Goal: Task Accomplishment & Management: Use online tool/utility

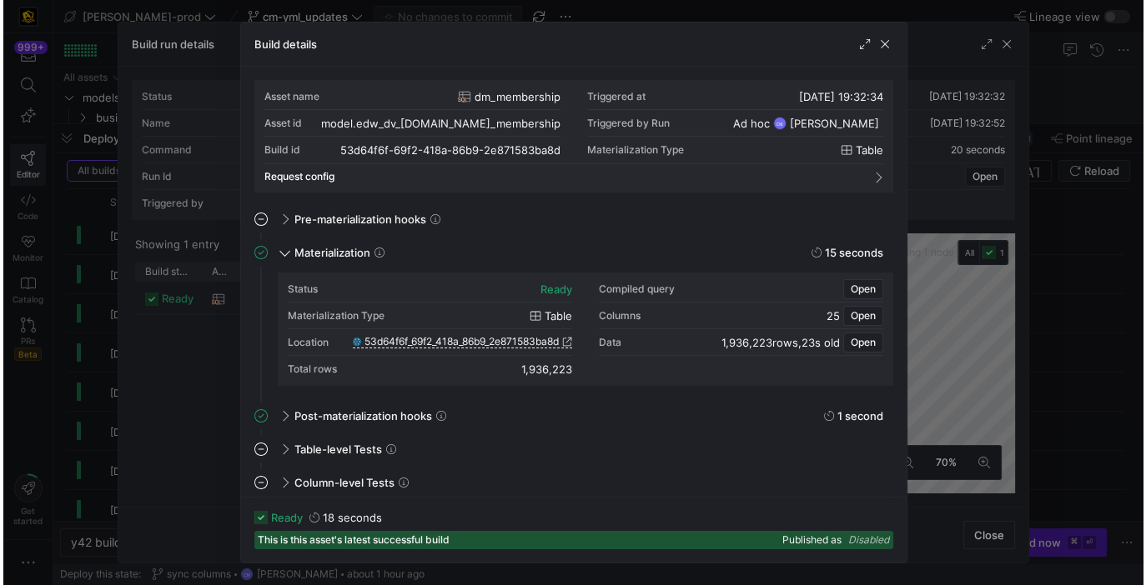
scroll to position [150, 0]
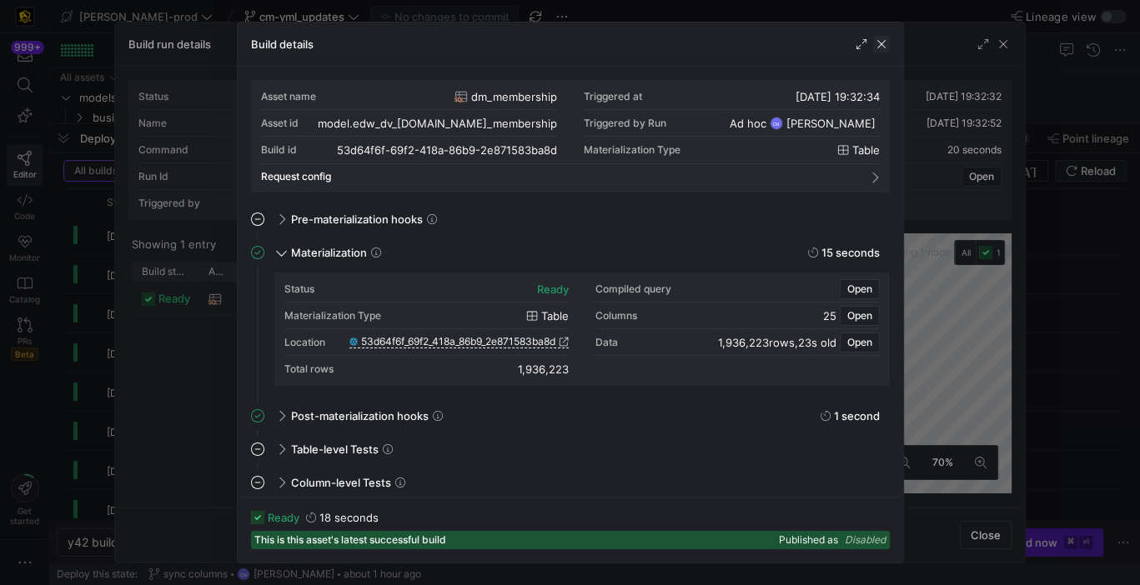
click at [885, 48] on span "button" at bounding box center [881, 44] width 17 height 17
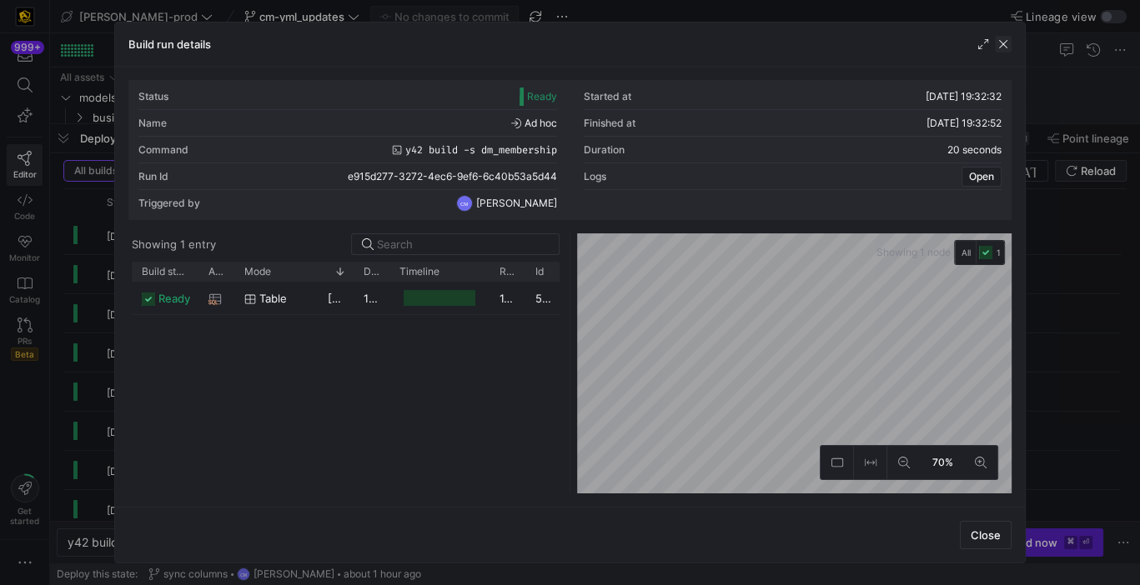
click at [1012, 44] on span "button" at bounding box center [1003, 44] width 17 height 17
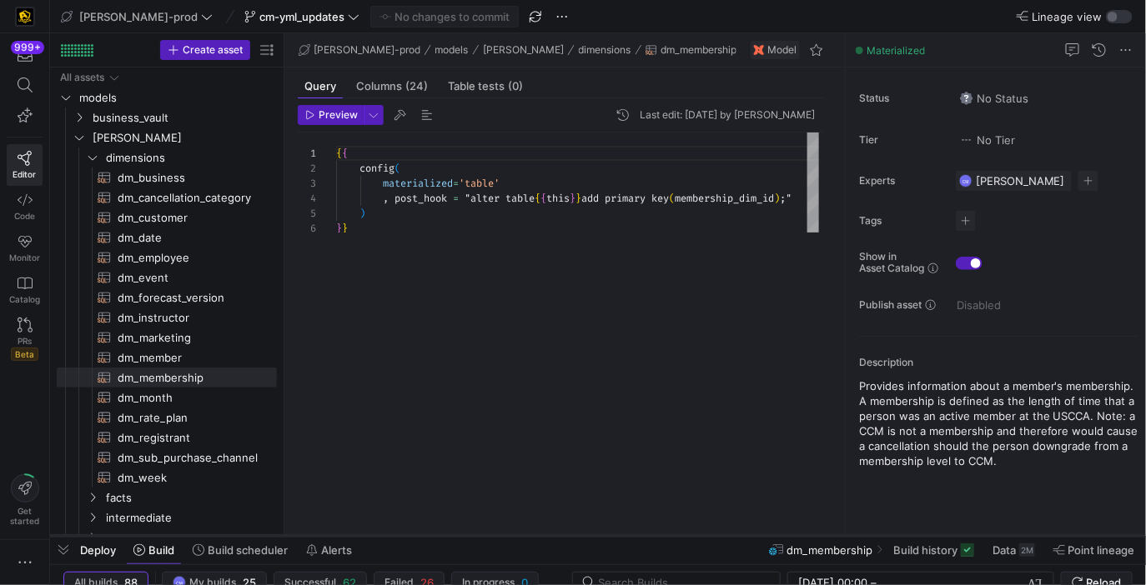
click at [630, 534] on div at bounding box center [598, 536] width 1096 height 7
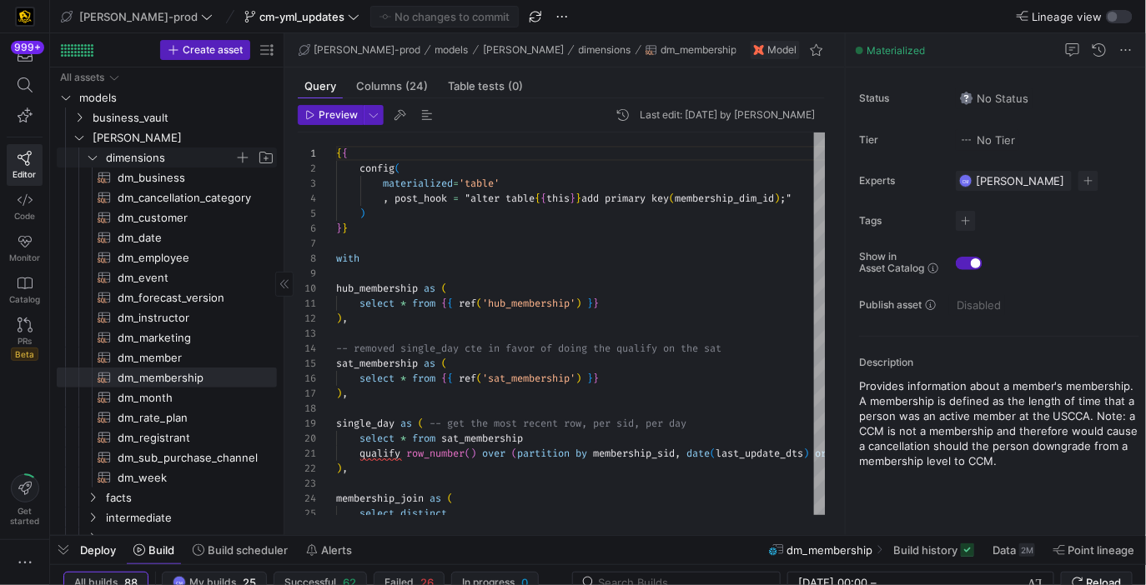
click at [186, 151] on span "dimensions" at bounding box center [170, 157] width 128 height 19
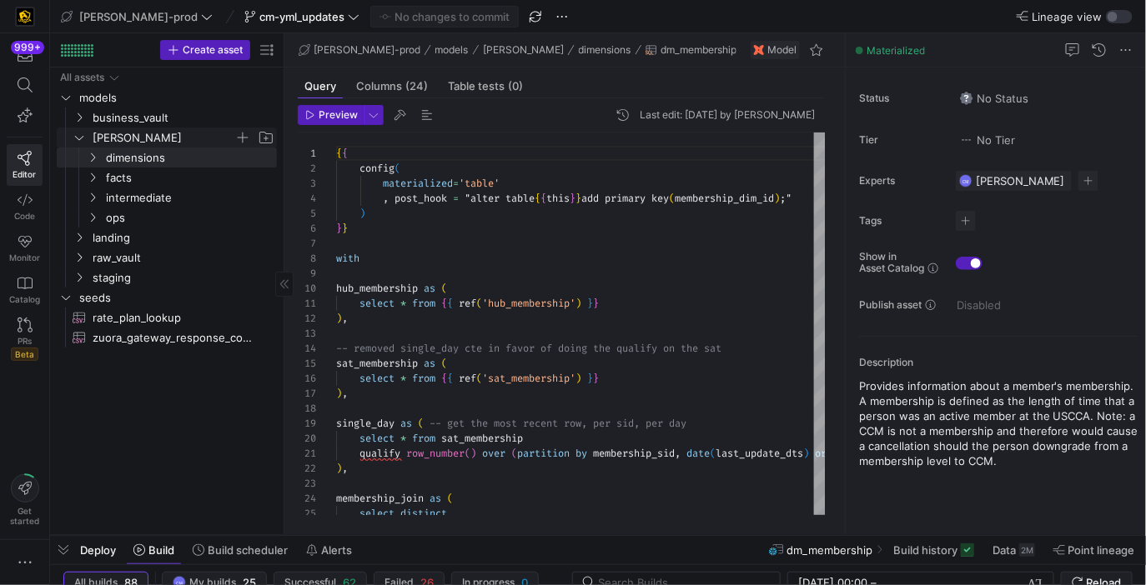
click at [168, 144] on span "[PERSON_NAME]" at bounding box center [164, 137] width 142 height 19
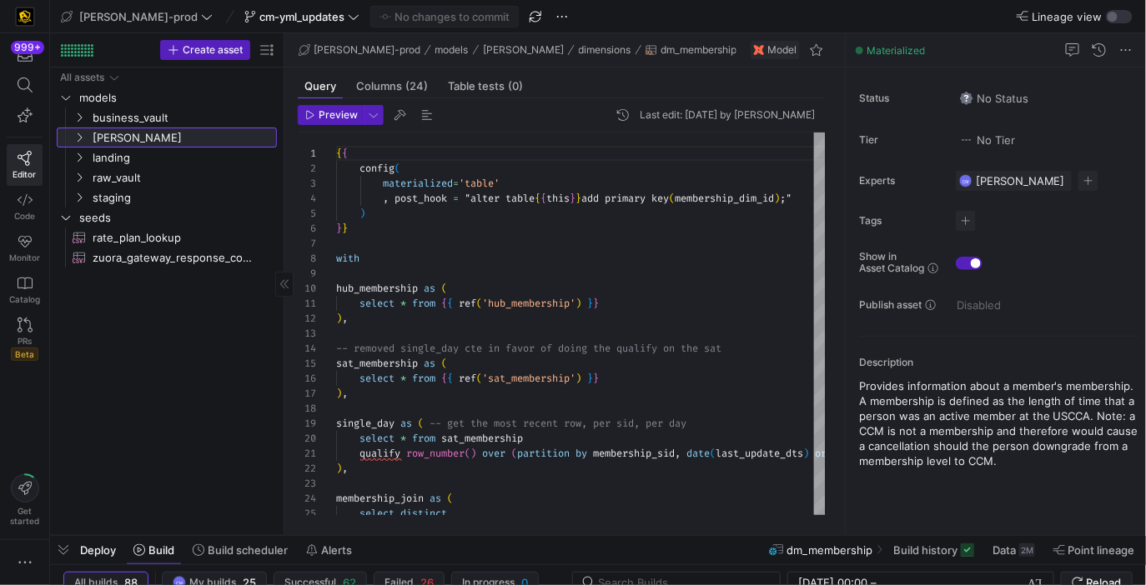
click at [159, 128] on link "[PERSON_NAME]" at bounding box center [167, 138] width 220 height 20
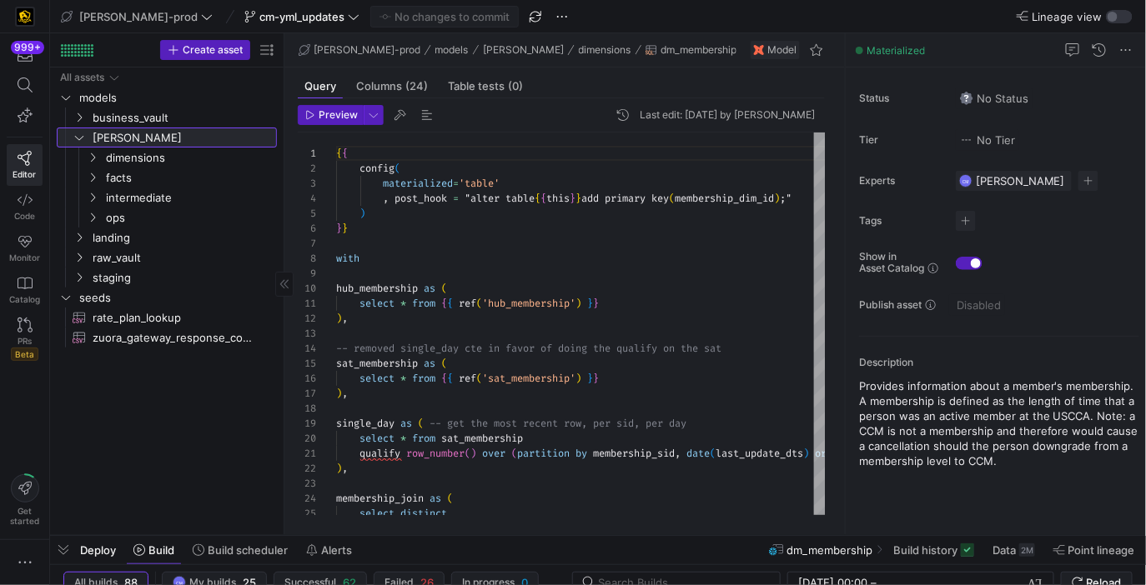
click at [158, 128] on link "[PERSON_NAME]" at bounding box center [167, 138] width 220 height 20
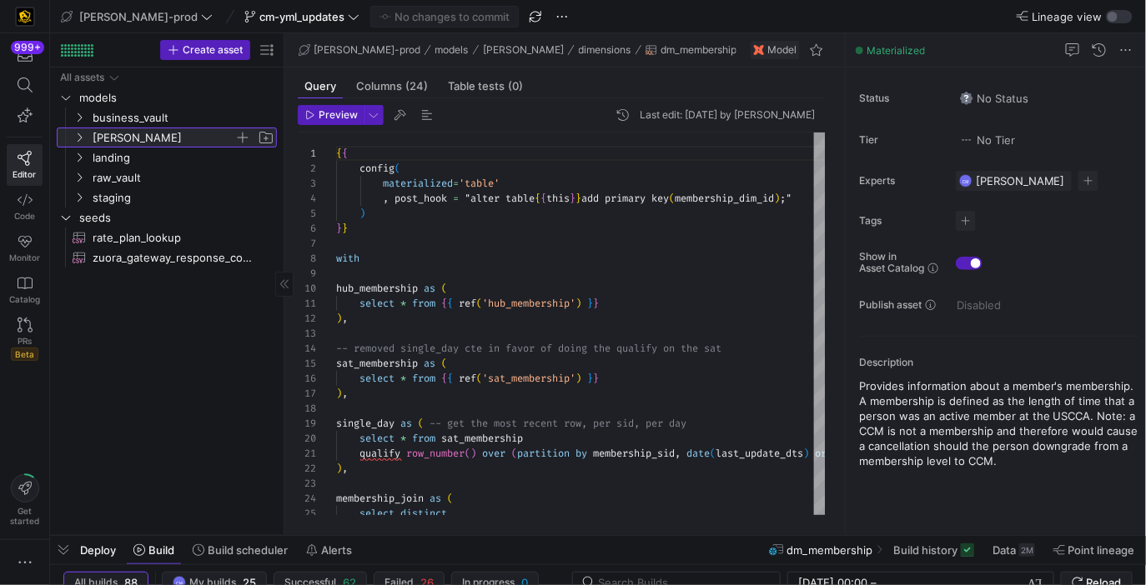
click at [156, 129] on span "[PERSON_NAME]" at bounding box center [164, 137] width 142 height 19
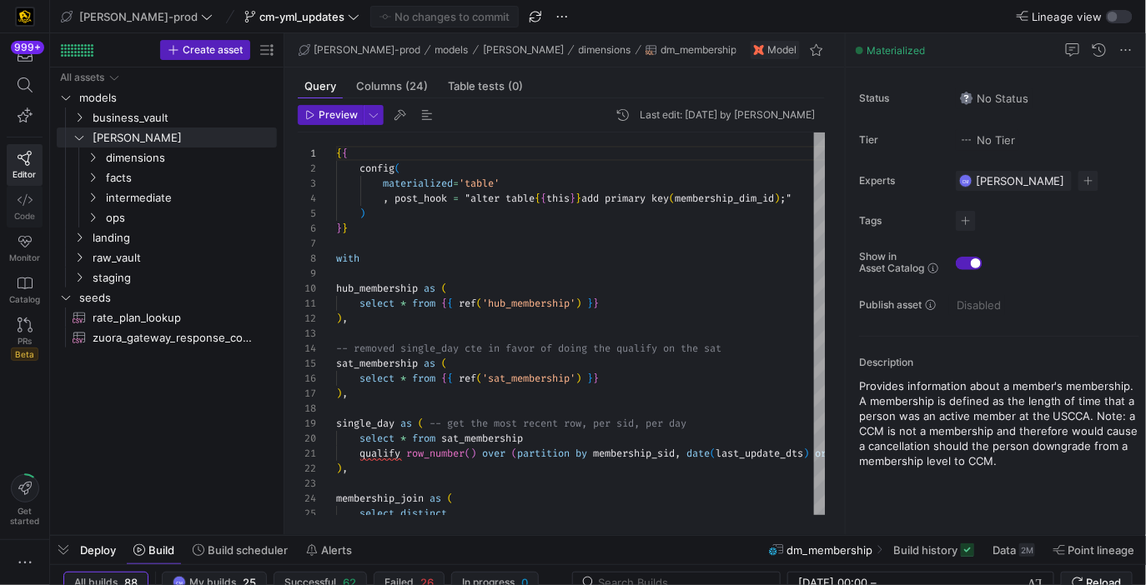
click at [17, 218] on span "Code" at bounding box center [24, 216] width 21 height 10
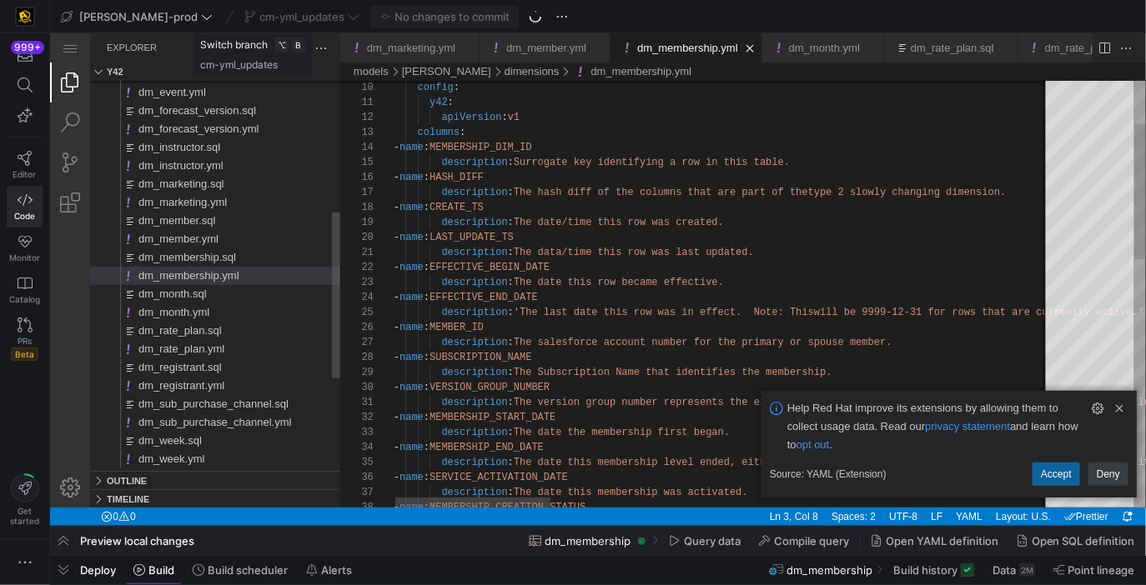
click at [270, 20] on div "cm-yml_updates" at bounding box center [301, 17] width 123 height 22
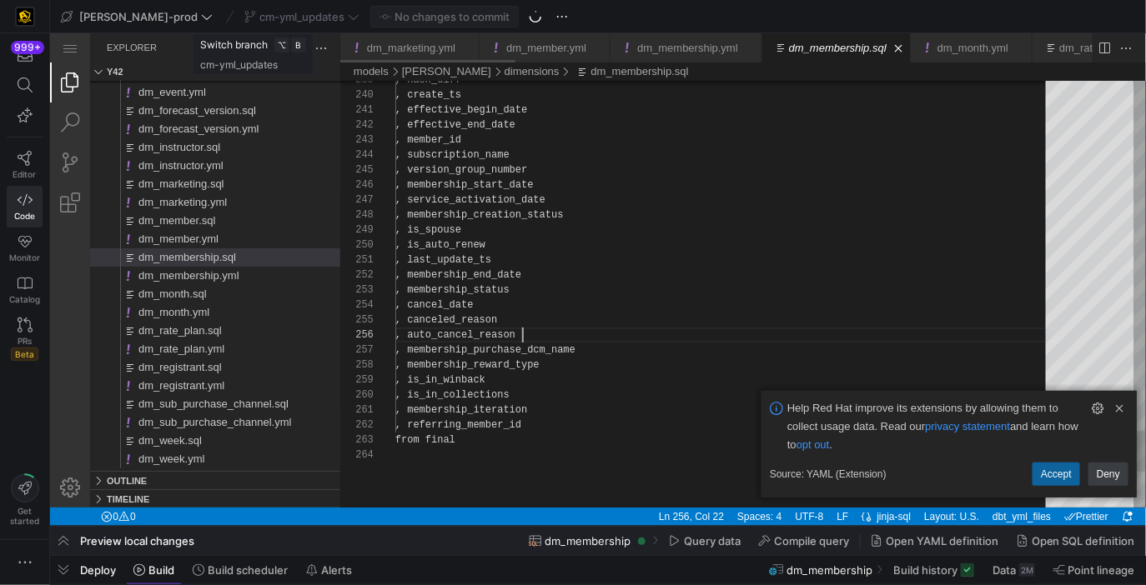
scroll to position [75, 126]
click at [259, 20] on span "cm-yml_updates" at bounding box center [301, 16] width 85 height 13
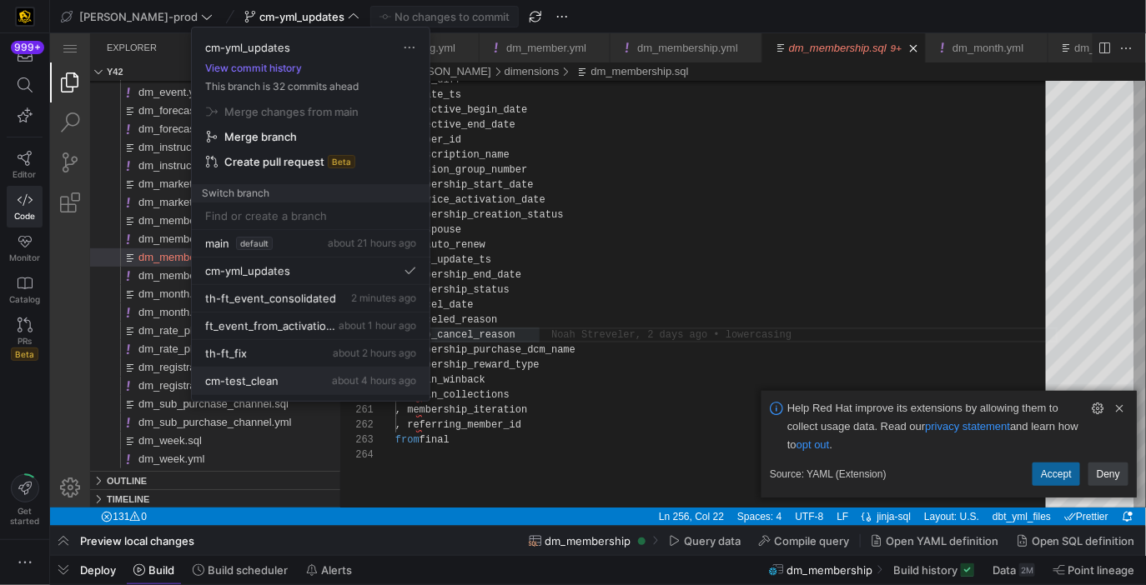
click at [302, 379] on div "cm-test_clean about 4 hours ago" at bounding box center [310, 380] width 211 height 13
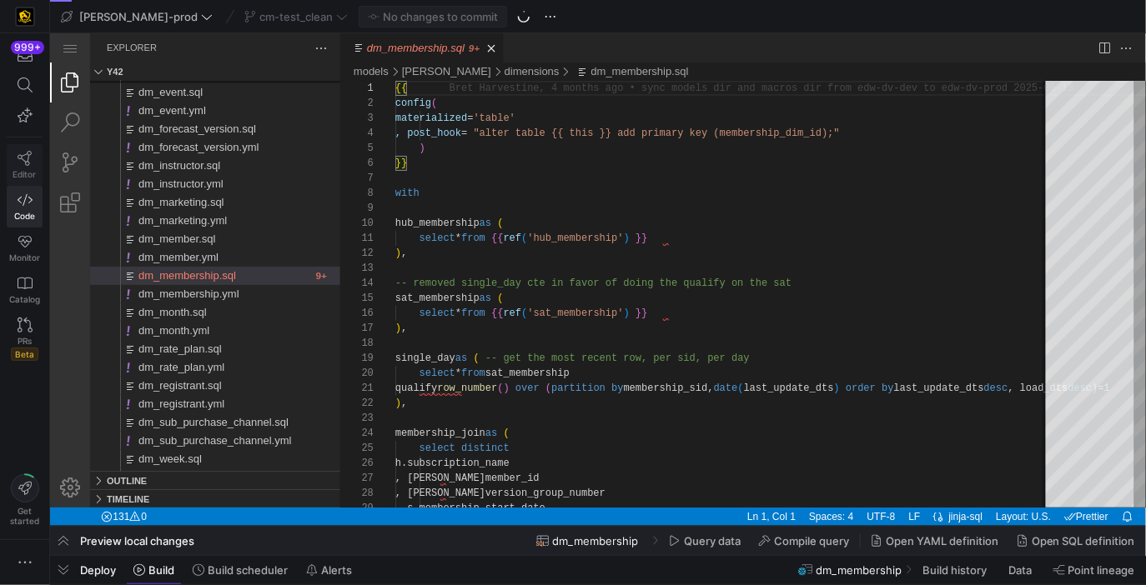
click at [28, 160] on icon at bounding box center [25, 158] width 14 height 15
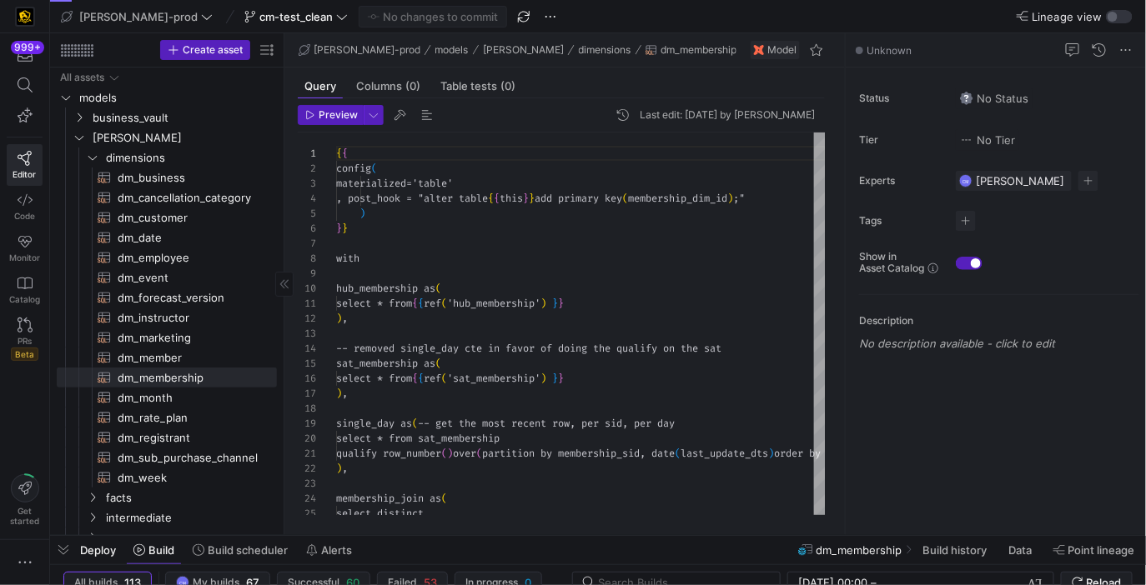
scroll to position [150, 0]
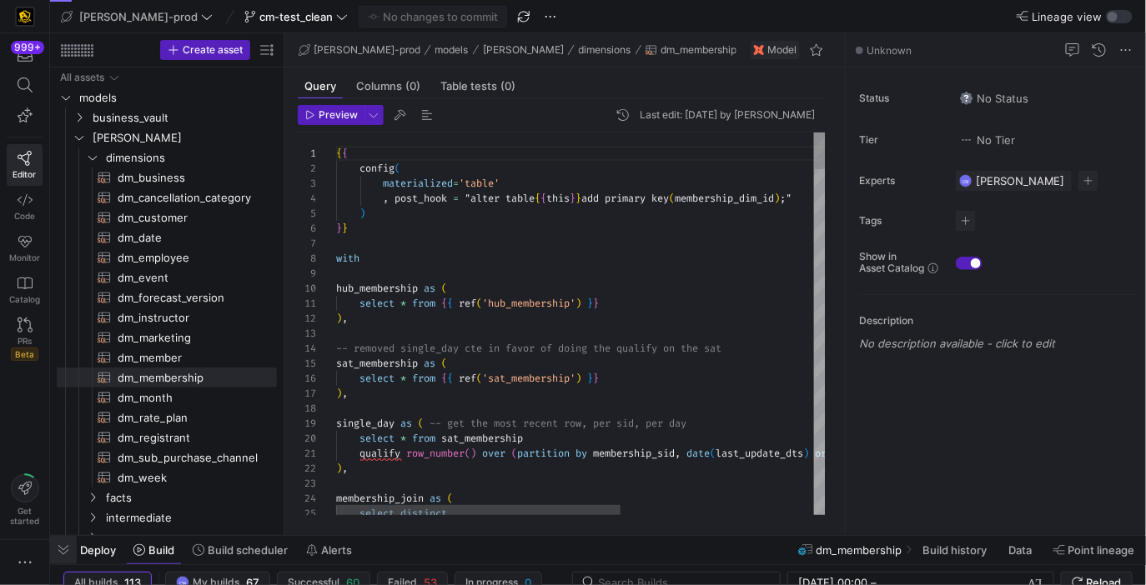
click at [65, 549] on span "button" at bounding box center [63, 550] width 27 height 28
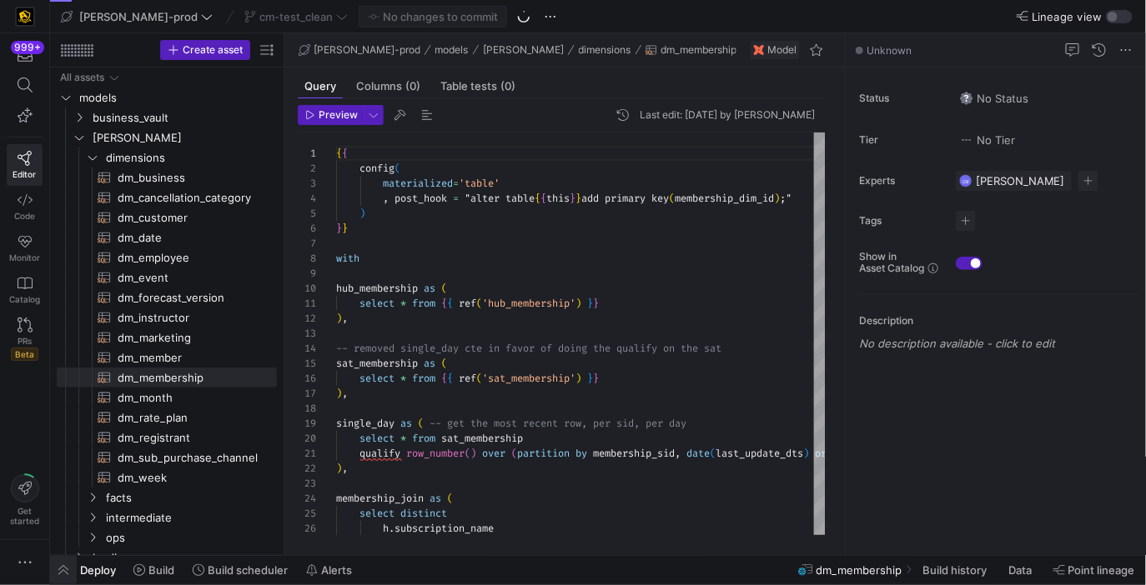
click at [54, 575] on span "button" at bounding box center [63, 570] width 27 height 28
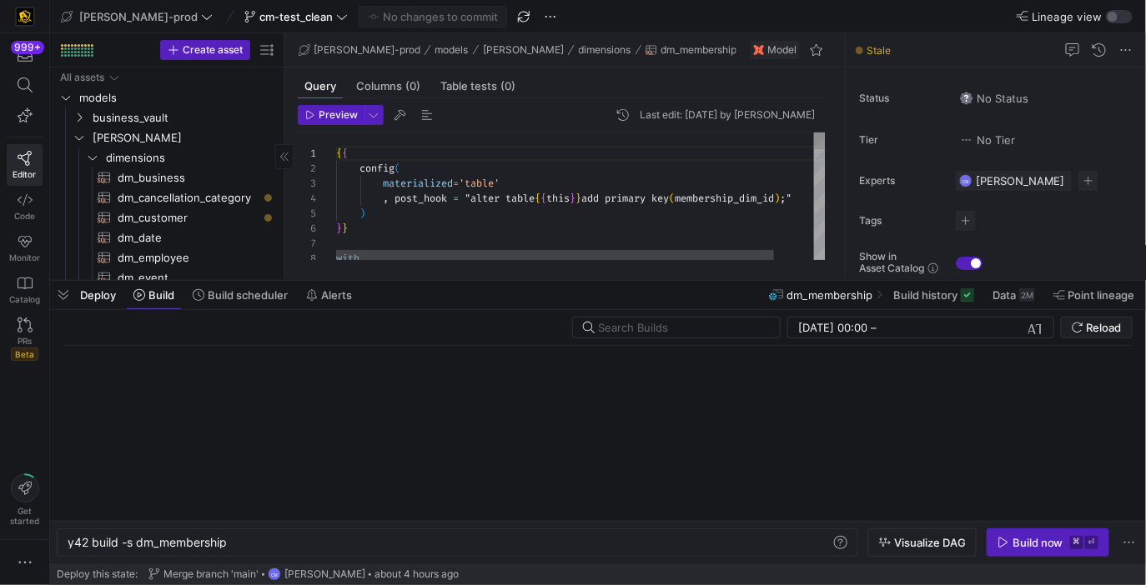
scroll to position [0, 159]
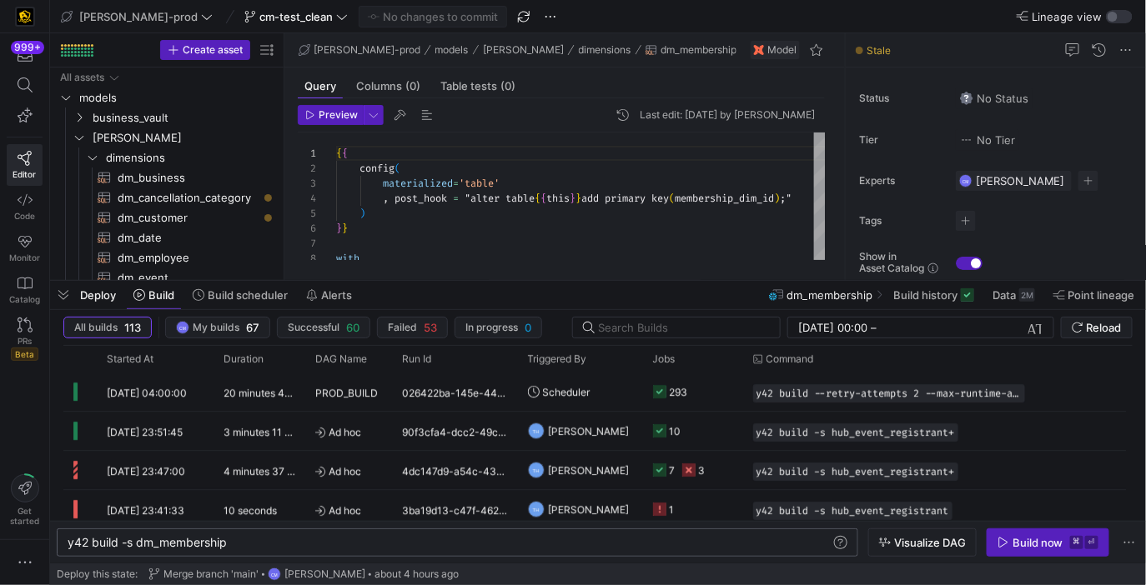
click at [190, 535] on div "y42 build -s dm_membership y42 build -s dm_membership" at bounding box center [457, 543] width 801 height 28
click at [188, 547] on div "y42 build -s dm_membership" at bounding box center [450, 542] width 765 height 13
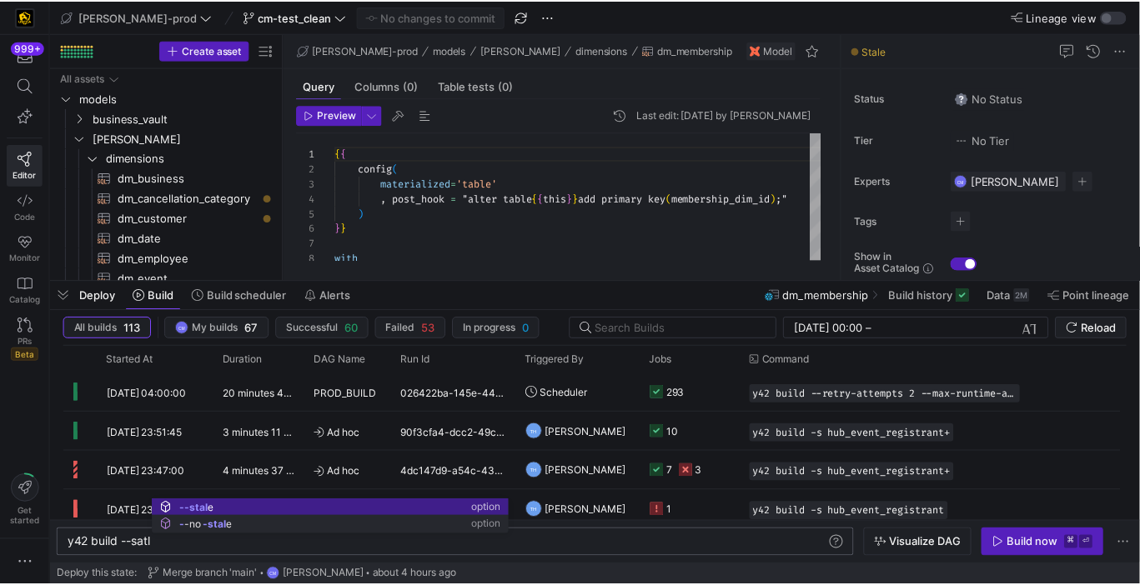
scroll to position [0, 91]
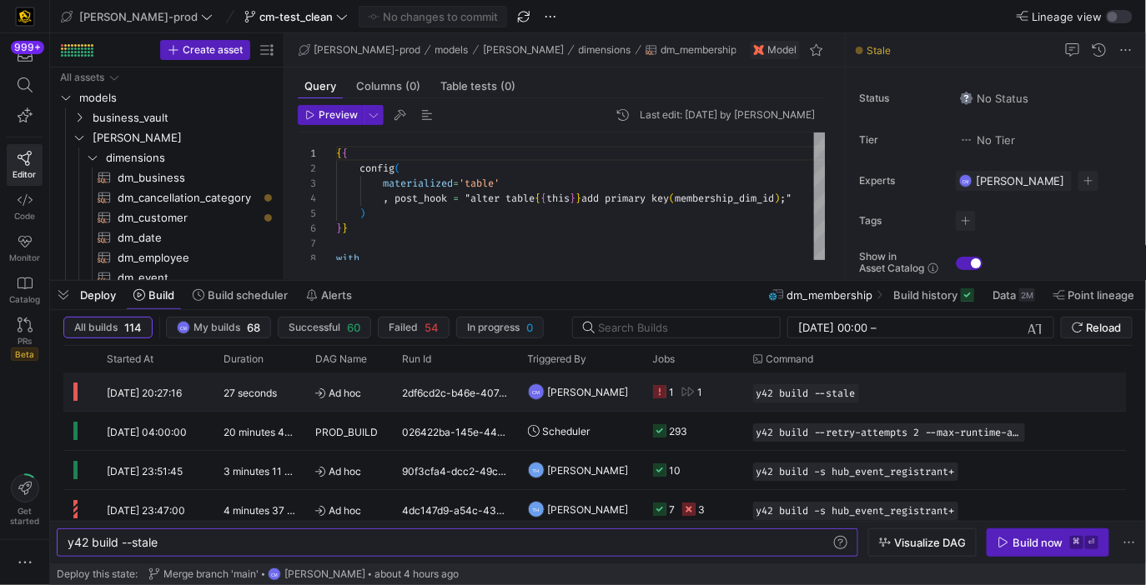
type textarea "y42 build --stale"
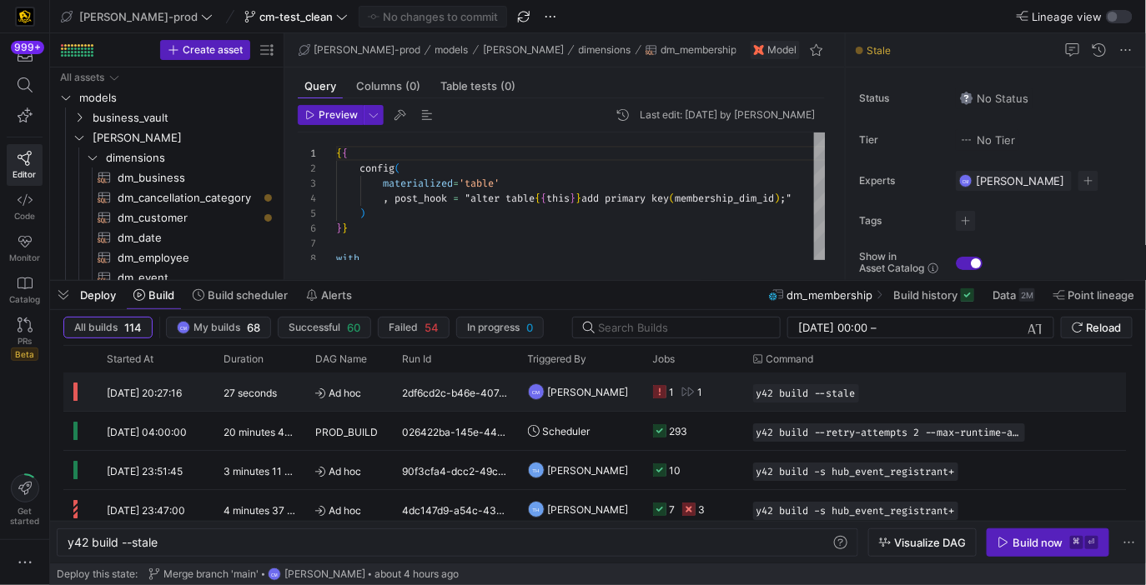
click at [650, 397] on div "1 1" at bounding box center [693, 392] width 100 height 38
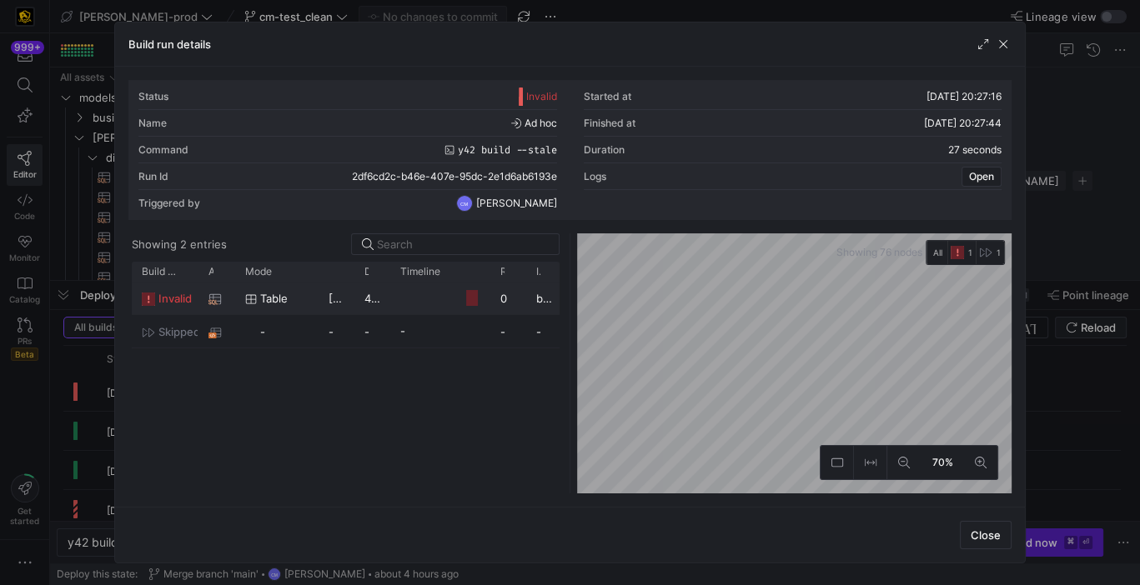
click at [450, 294] on y42-job-duration-timeline-cell-renderer at bounding box center [440, 298] width 80 height 31
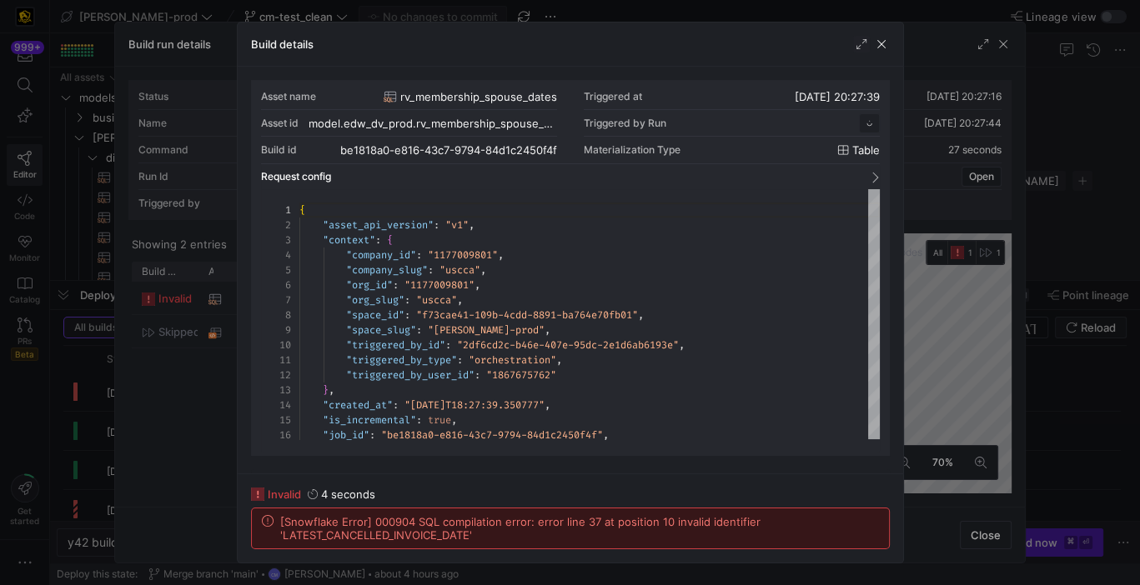
scroll to position [150, 0]
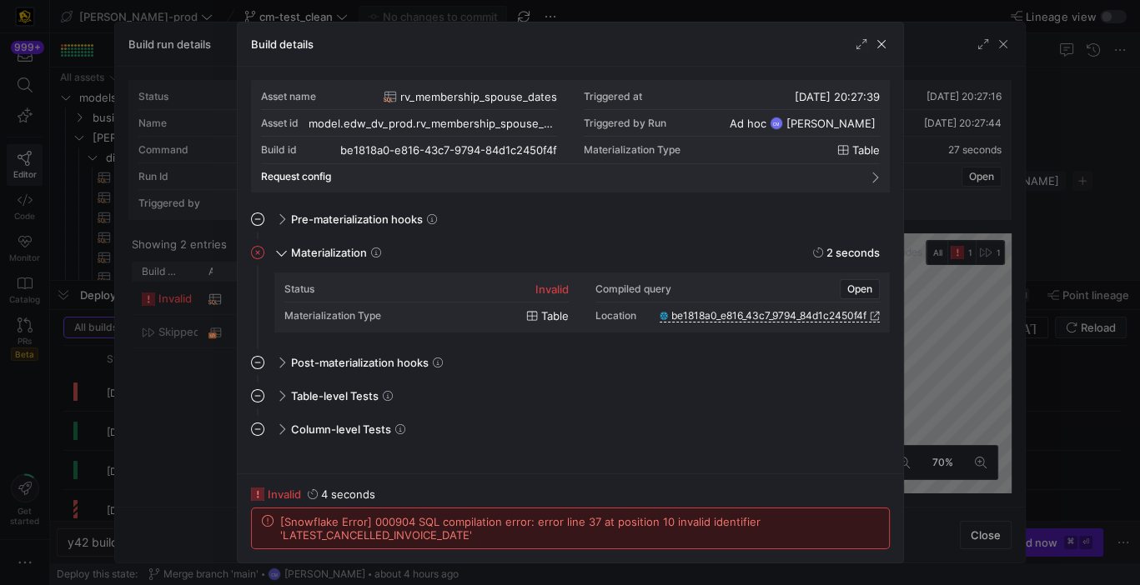
click at [414, 539] on span "[Snowflake Error] 000904 SQL compilation error: error line 37 at position 10 in…" at bounding box center [579, 528] width 599 height 27
copy span "LATEST_CANCELLED_INVOICE_DATE"
click at [891, 44] on div "Build details" at bounding box center [570, 45] width 665 height 44
click at [889, 44] on div "Build details" at bounding box center [570, 45] width 665 height 44
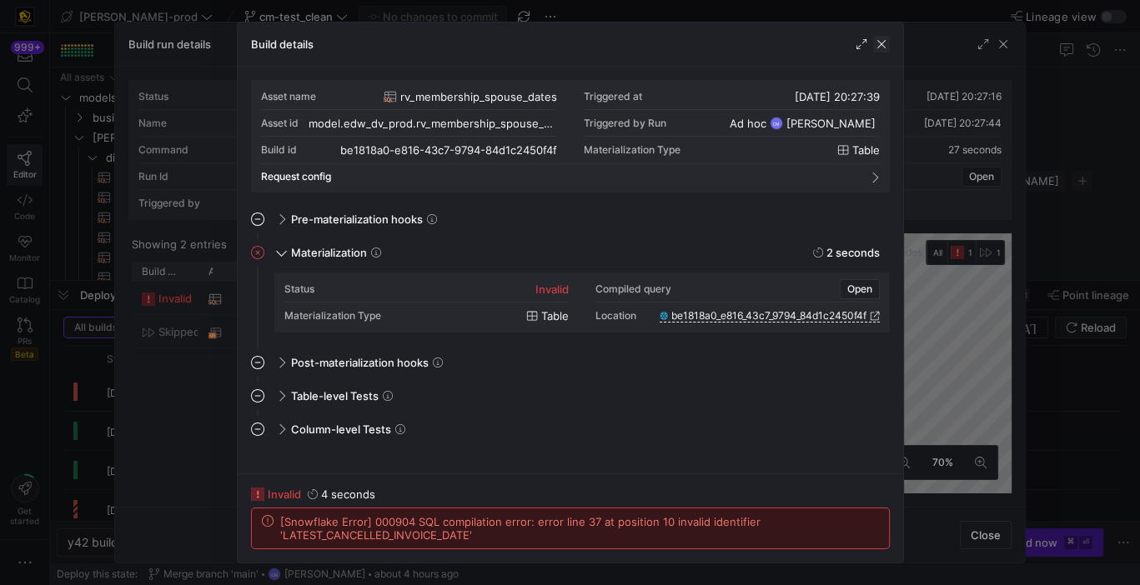
click at [886, 44] on span "button" at bounding box center [881, 44] width 17 height 17
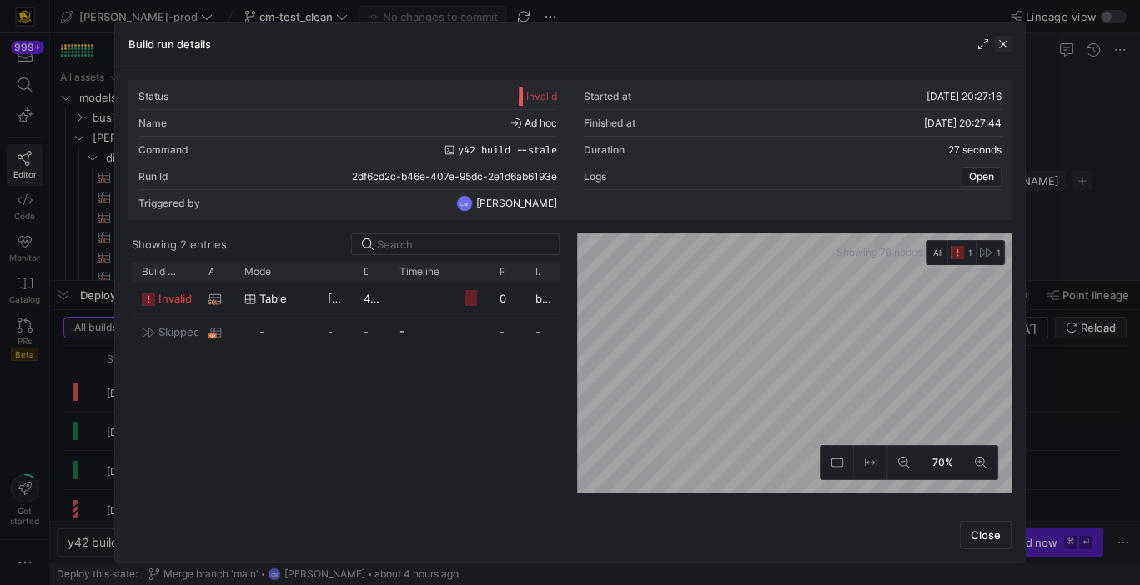
click at [1002, 37] on span "button" at bounding box center [1003, 44] width 17 height 17
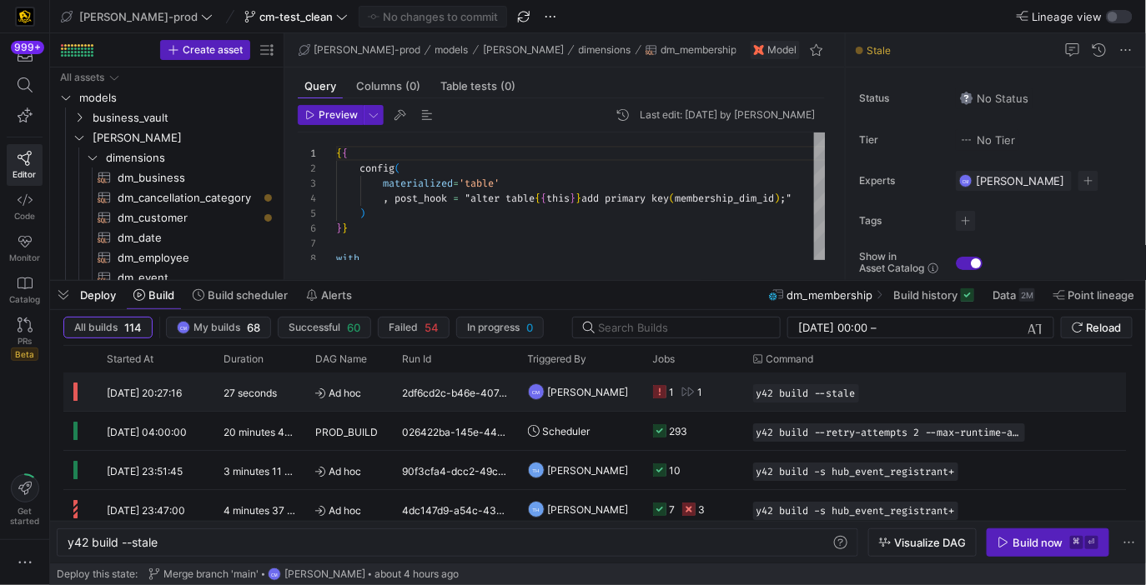
click at [525, 388] on div "CM [PERSON_NAME]" at bounding box center [580, 392] width 125 height 38
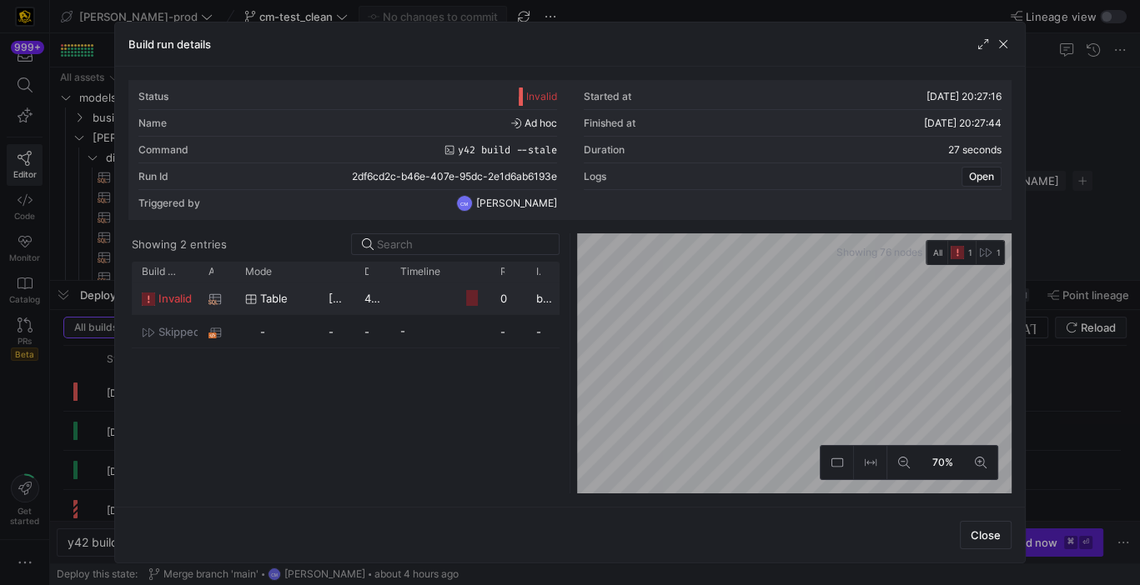
click at [460, 302] on y42-job-duration-timeline-cell-renderer at bounding box center [440, 298] width 80 height 31
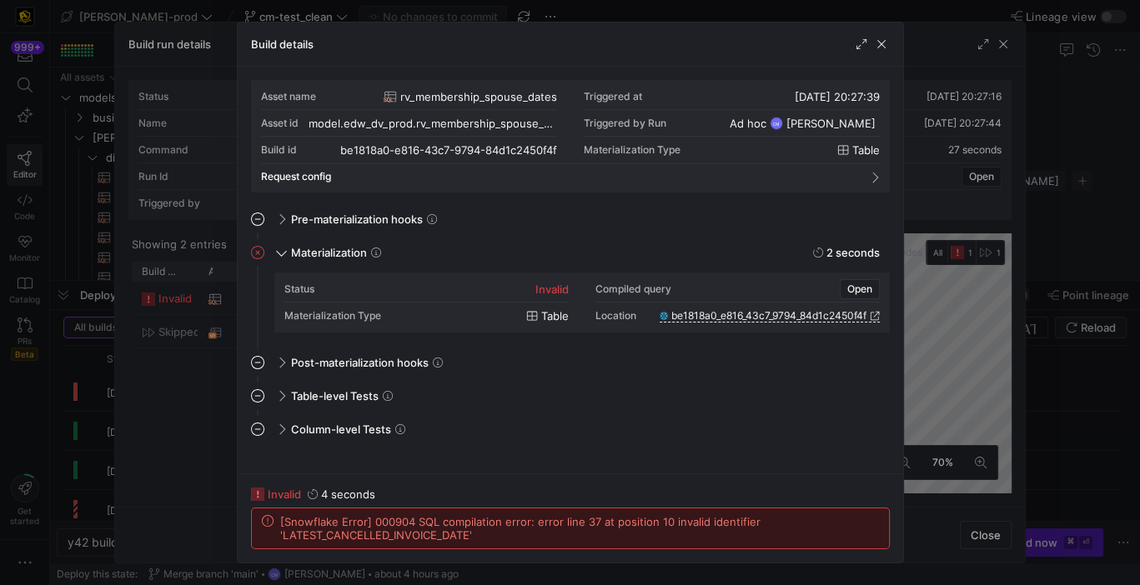
click at [423, 536] on span "[Snowflake Error] 000904 SQL compilation error: error line 37 at position 10 in…" at bounding box center [579, 528] width 599 height 27
copy span "LATEST_CANCELLED_INVOICE_DATE"
click at [1072, 274] on div at bounding box center [570, 292] width 1140 height 585
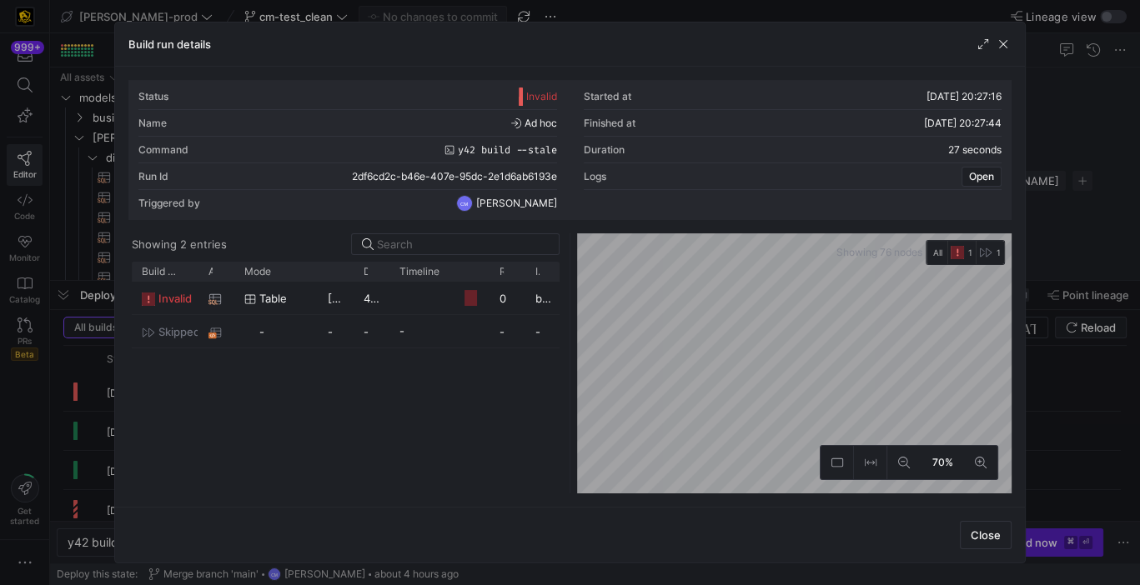
click at [1072, 274] on div at bounding box center [570, 292] width 1140 height 585
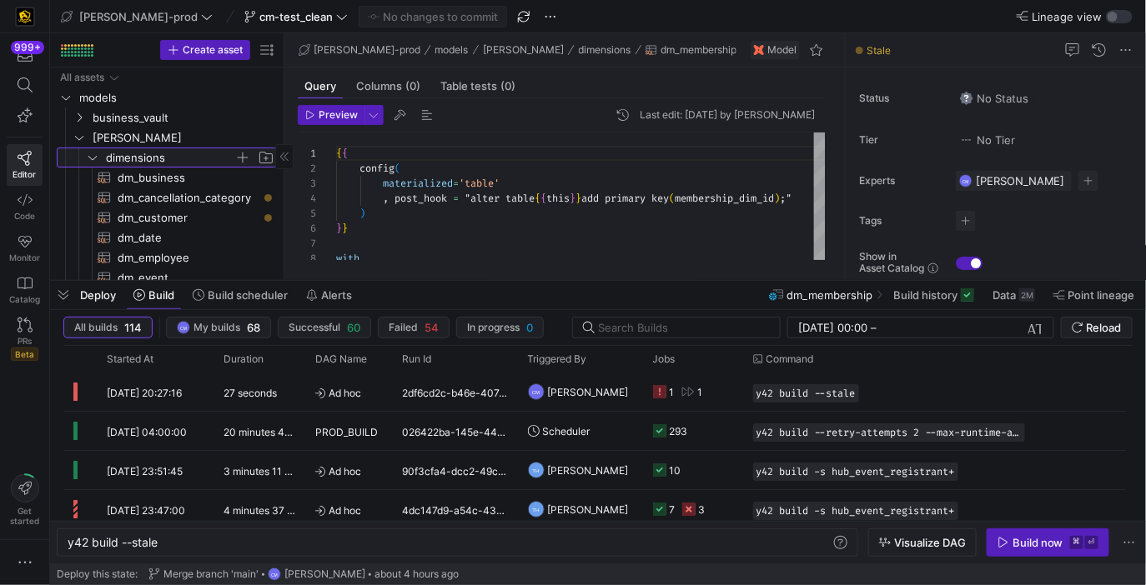
click at [143, 151] on span "dimensions" at bounding box center [170, 157] width 128 height 19
click at [125, 138] on span "[PERSON_NAME]" at bounding box center [164, 137] width 142 height 19
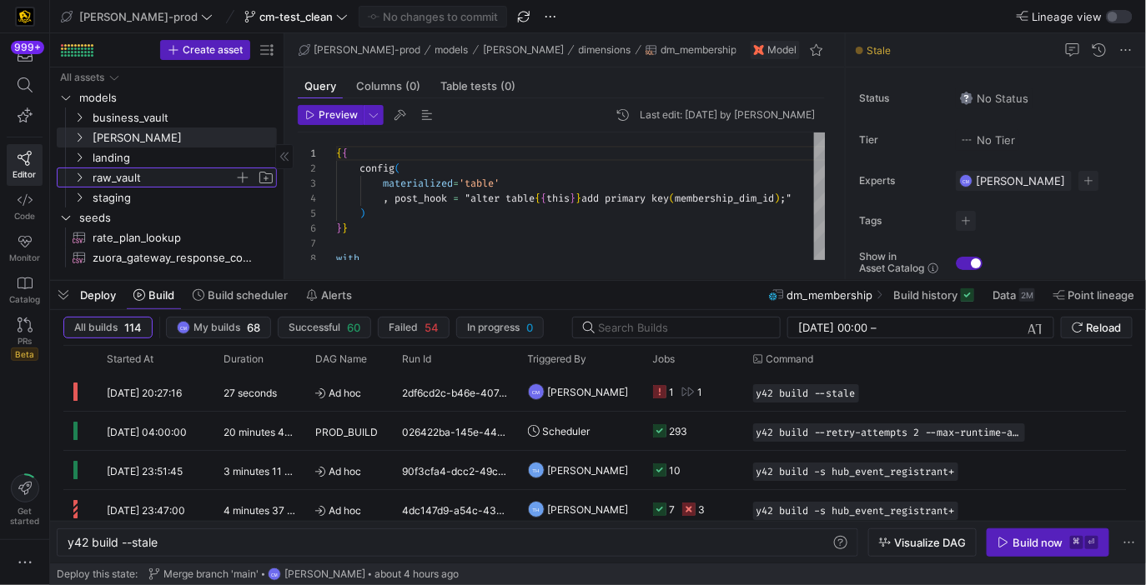
click at [118, 172] on span "raw_vault" at bounding box center [164, 177] width 142 height 19
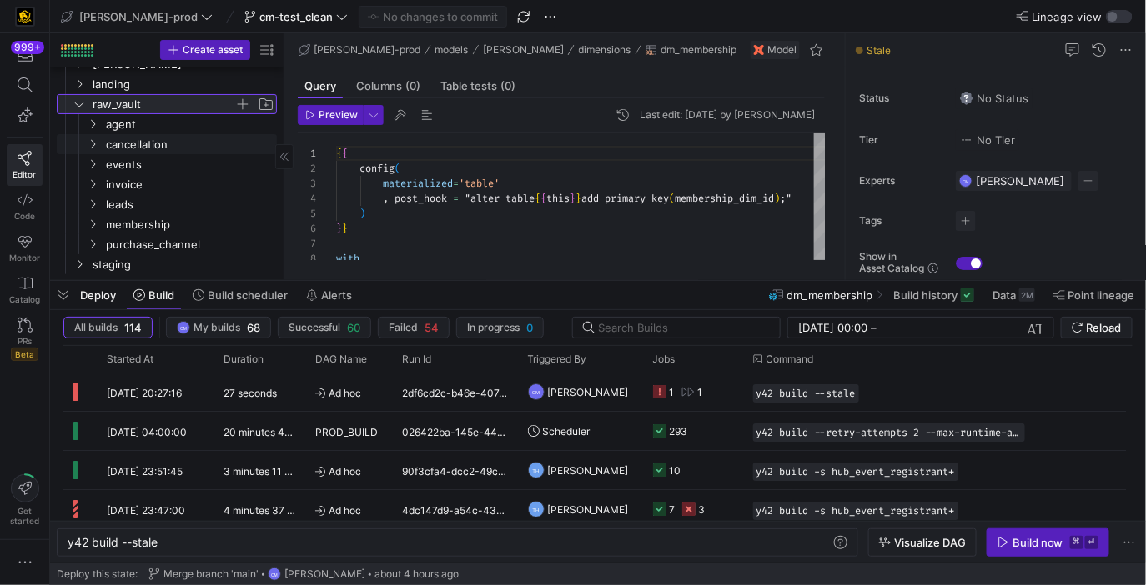
scroll to position [77, 0]
click at [148, 215] on span "membership" at bounding box center [170, 221] width 128 height 19
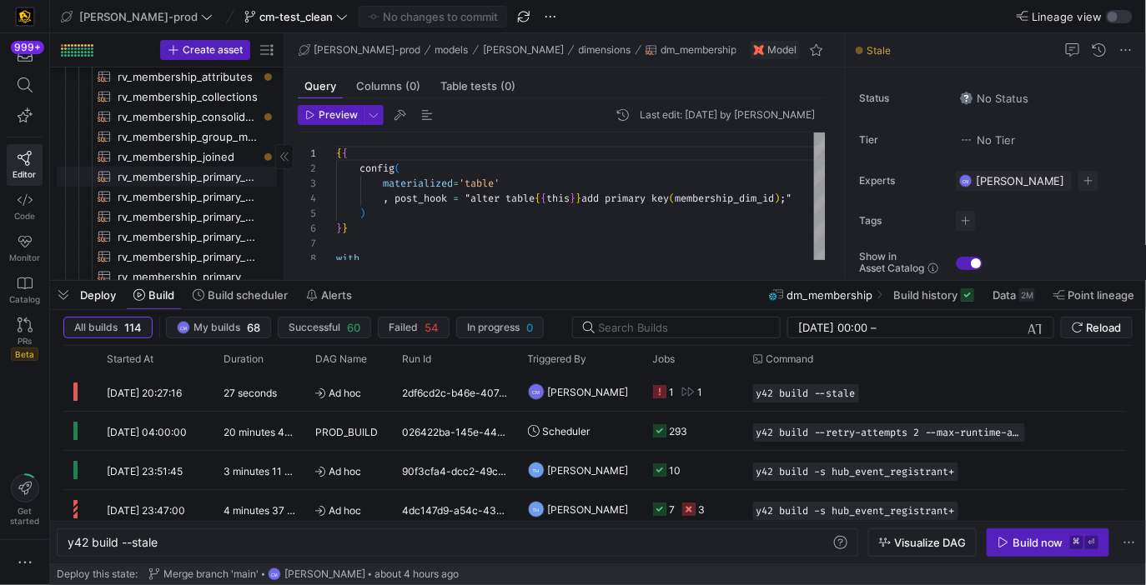
scroll to position [0, 0]
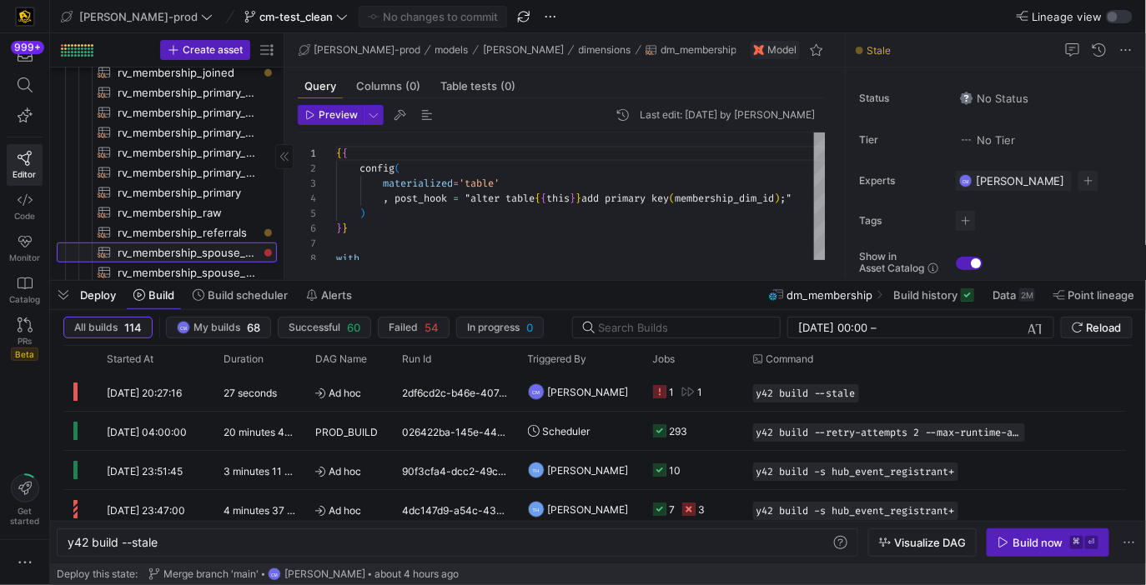
click at [168, 254] on span "rv_membership_spouse_dates​​​​​​​​​​" at bounding box center [188, 253] width 140 height 19
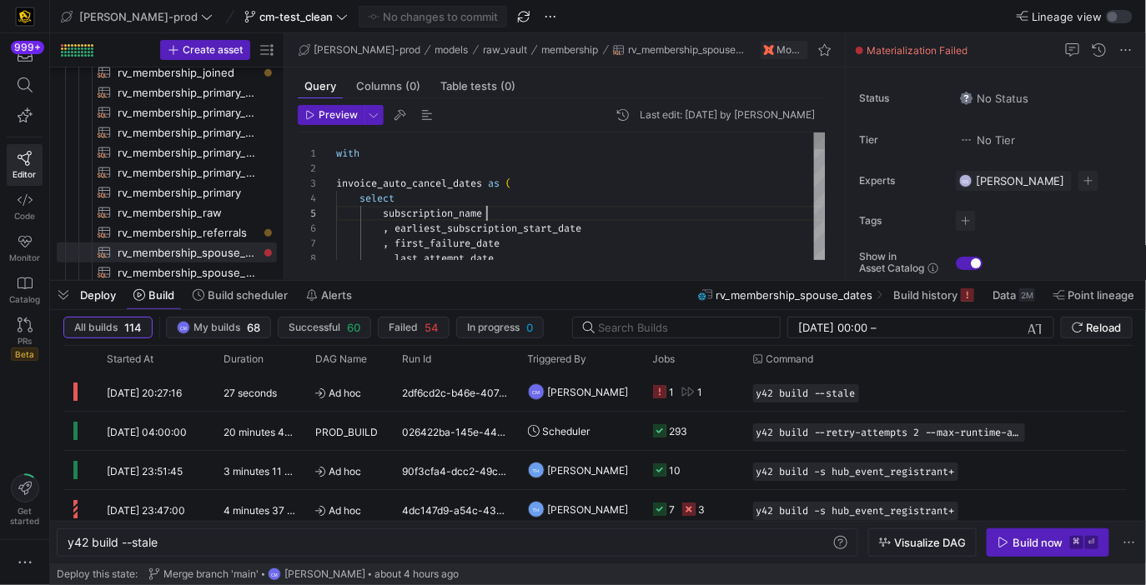
scroll to position [59, 150]
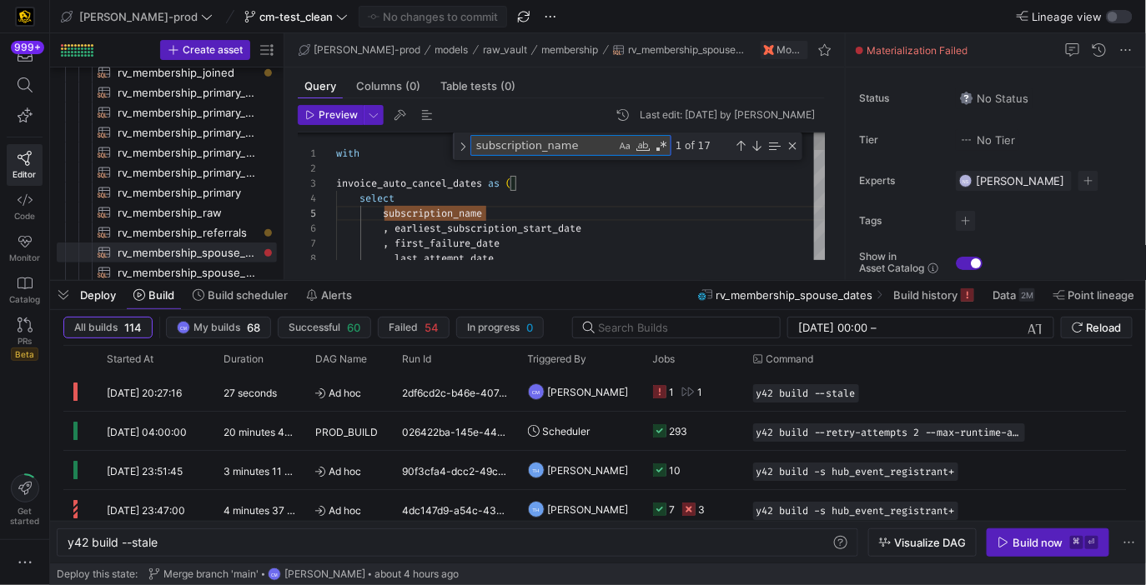
type textarea ", max_version , spouse_version_group , earliest_subscription_start_date , case …"
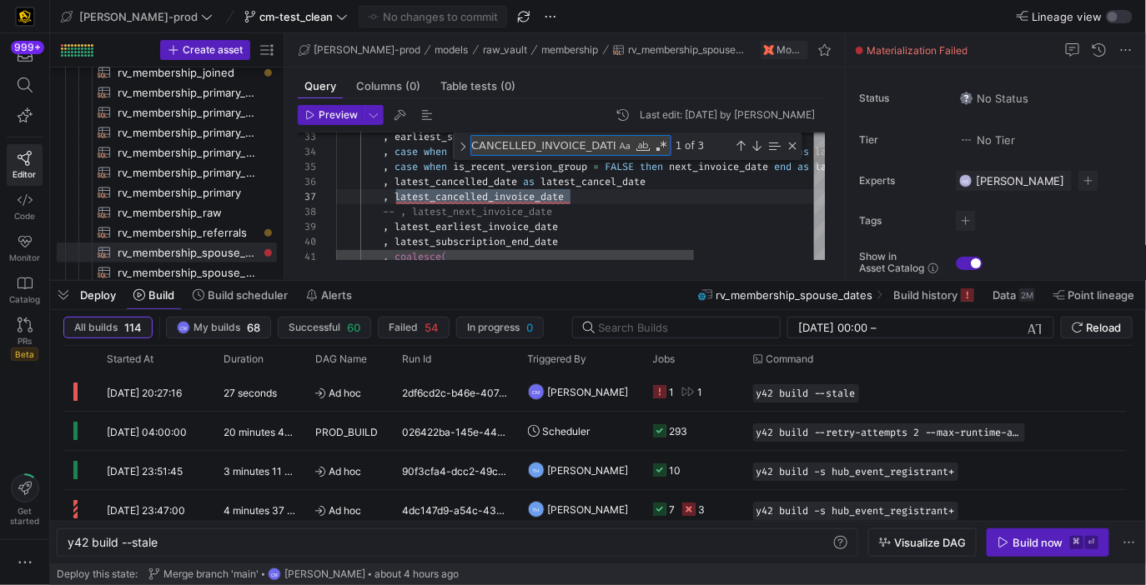
scroll to position [150, 234]
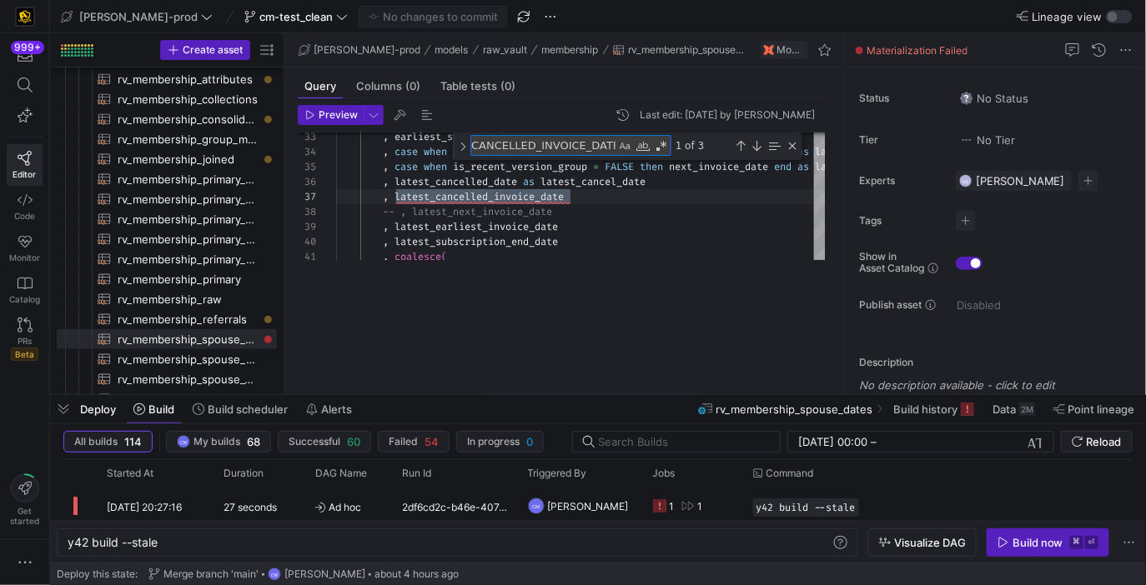
drag, startPoint x: 524, startPoint y: 282, endPoint x: 535, endPoint y: 649, distance: 367.1
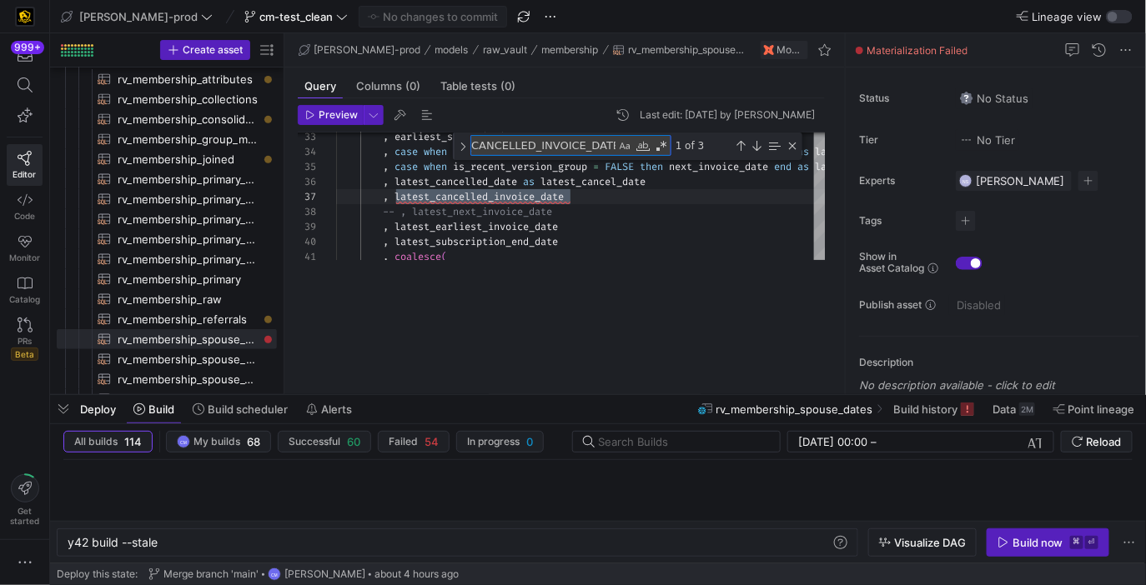
click at [535, 585] on html "999+ Editor Code Monitor Catalog PRs Beta Get started [PERSON_NAME]-prod cm-tes…" at bounding box center [573, 292] width 1146 height 585
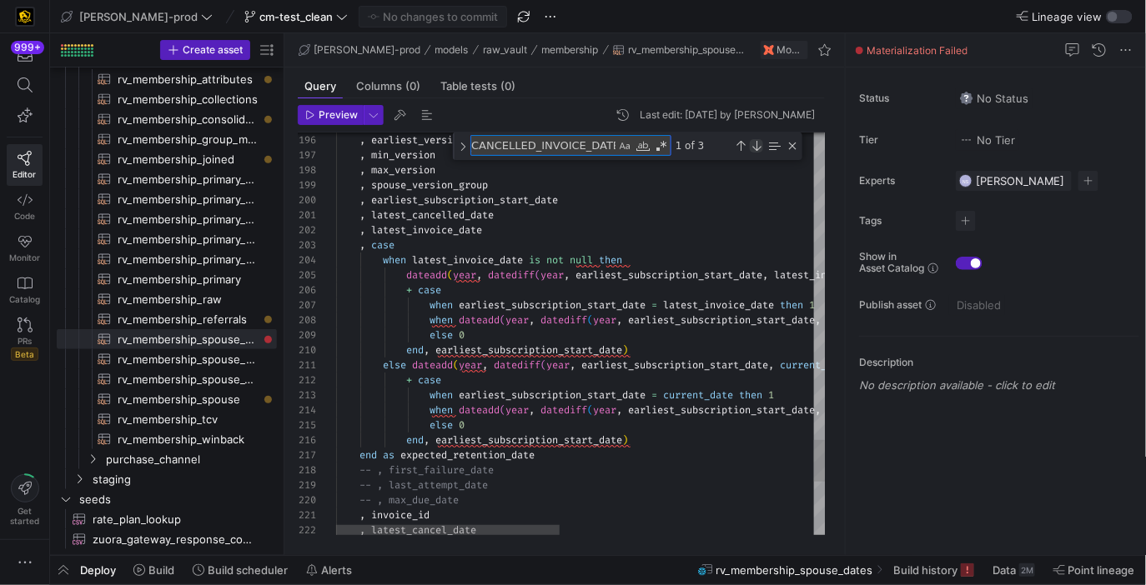
type textarea "LATEST_CANCELLED_INVOICE_DATE"
click at [756, 147] on div "Next Match (Enter)" at bounding box center [756, 145] width 13 height 13
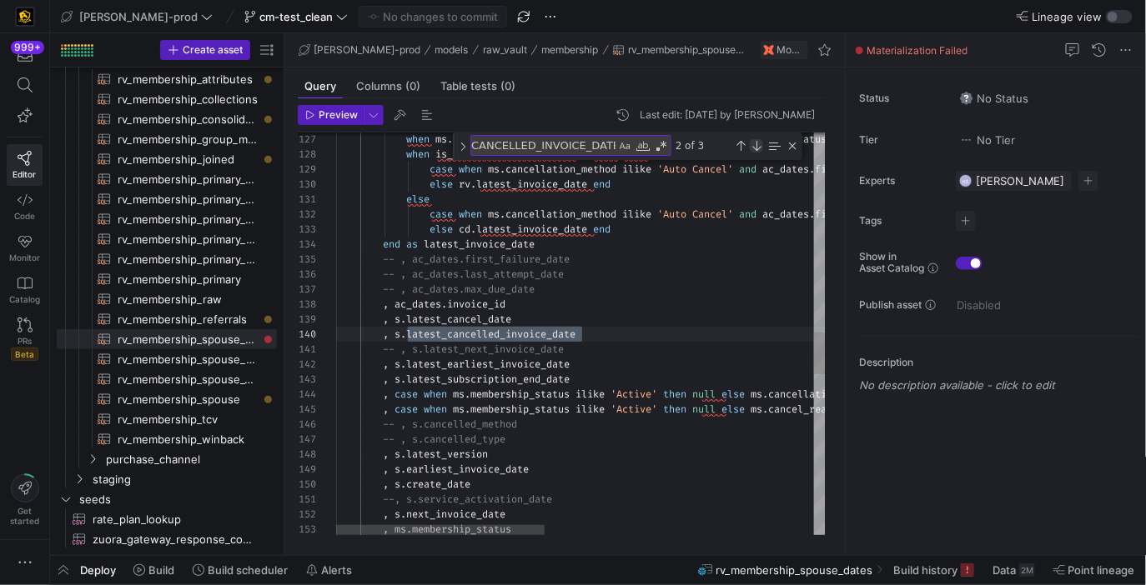
click at [756, 147] on div "Next Match (Enter)" at bounding box center [756, 145] width 13 height 13
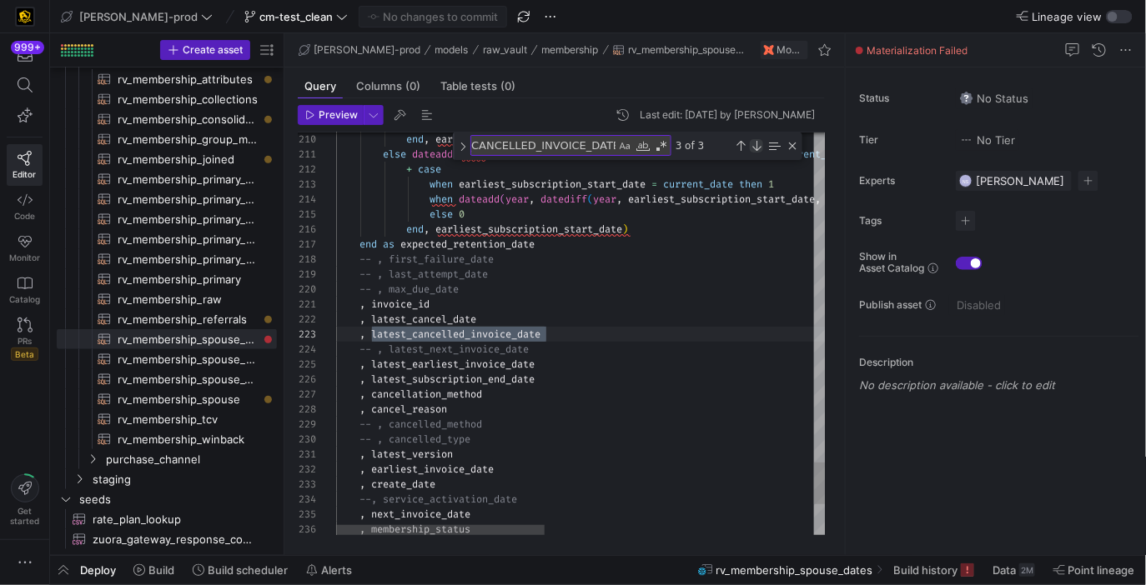
click at [756, 147] on div "Next Match (Enter)" at bounding box center [756, 145] width 13 height 13
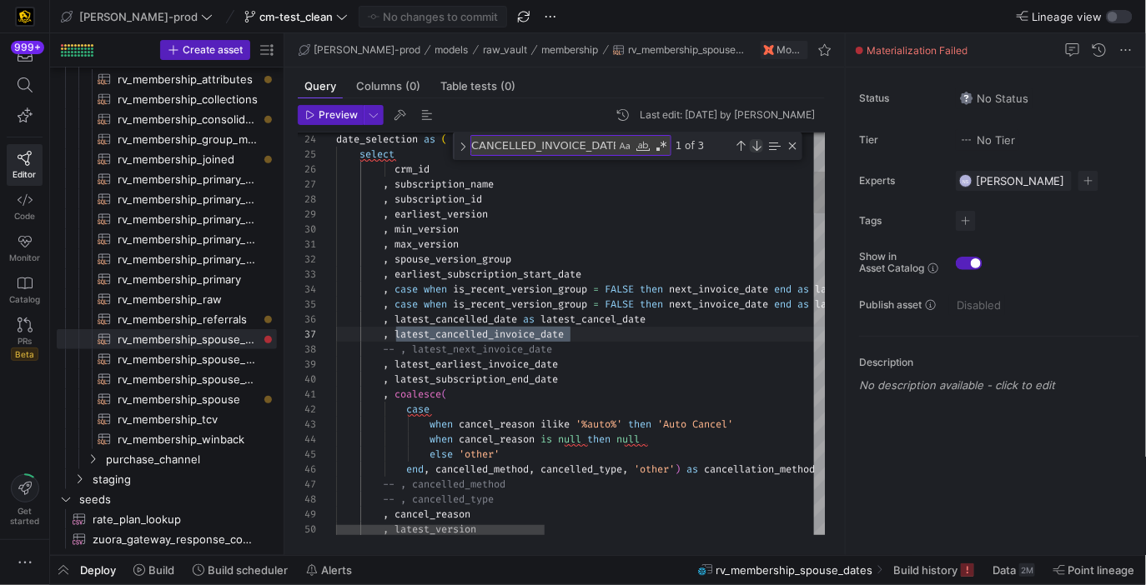
click at [756, 147] on div "Next Match (Enter)" at bounding box center [756, 145] width 13 height 13
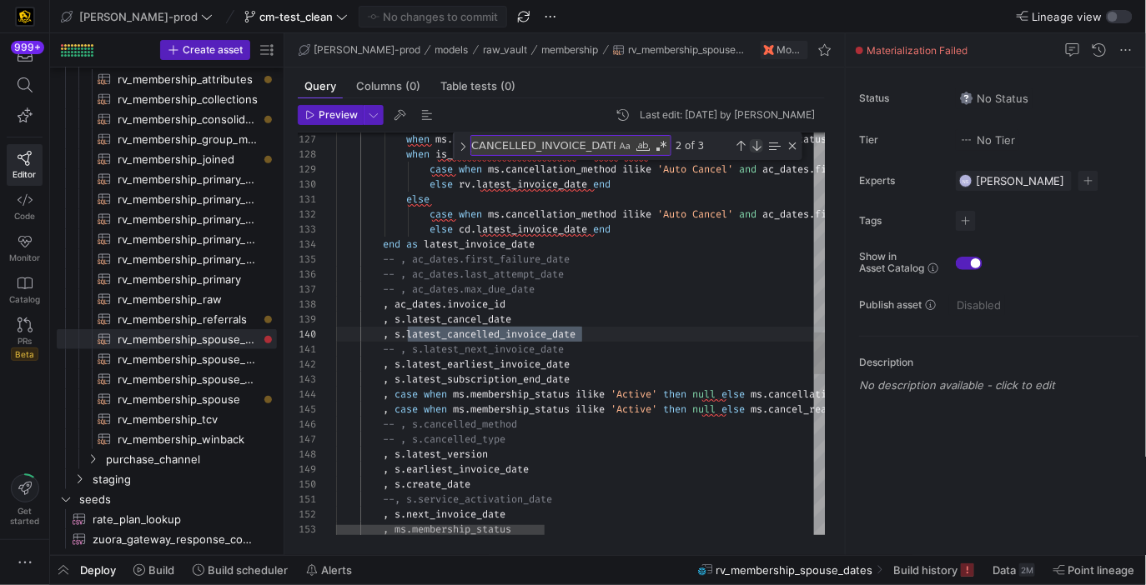
click at [756, 147] on div "Next Match (Enter)" at bounding box center [756, 145] width 13 height 13
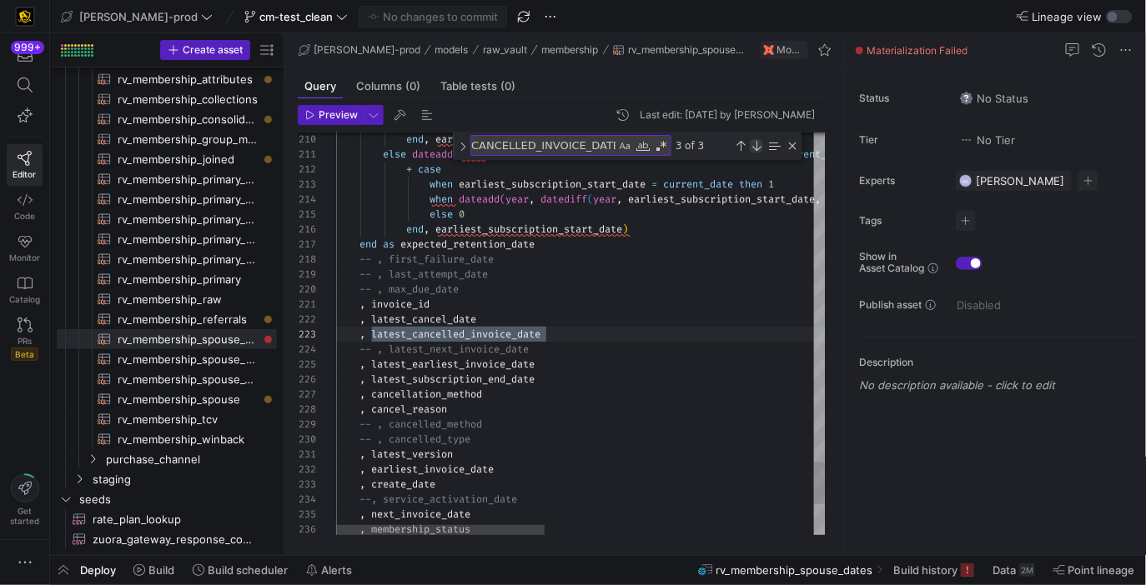
click at [756, 147] on div "Next Match (Enter)" at bounding box center [756, 145] width 13 height 13
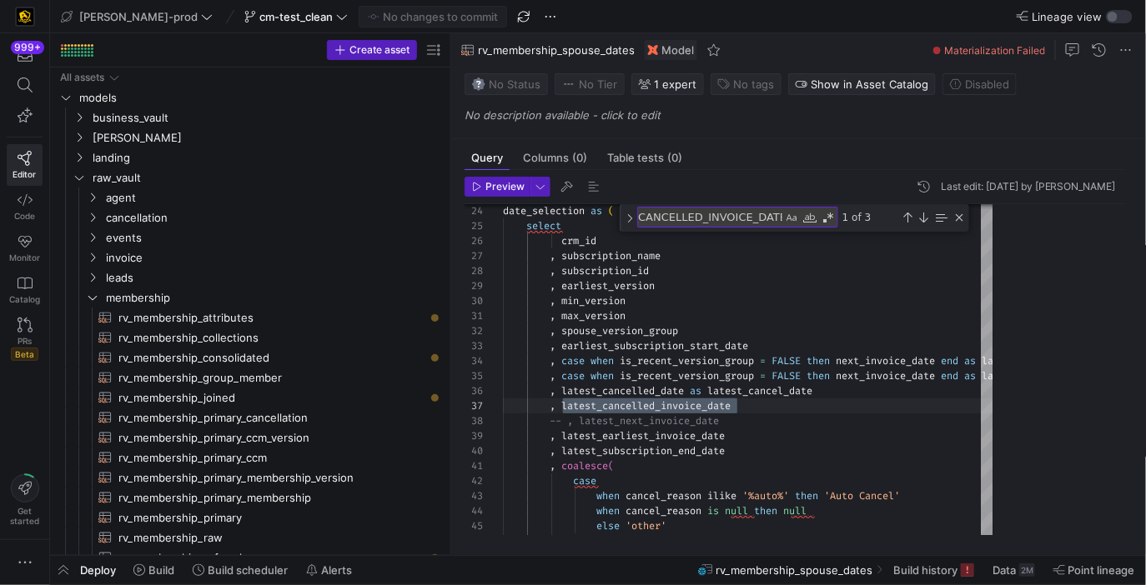
drag, startPoint x: 284, startPoint y: 225, endPoint x: 454, endPoint y: 228, distance: 171.0
click at [454, 228] on as-split "Create asset Drag here to set row groups Drag here to set column labels Group 1…" at bounding box center [598, 294] width 1096 height 522
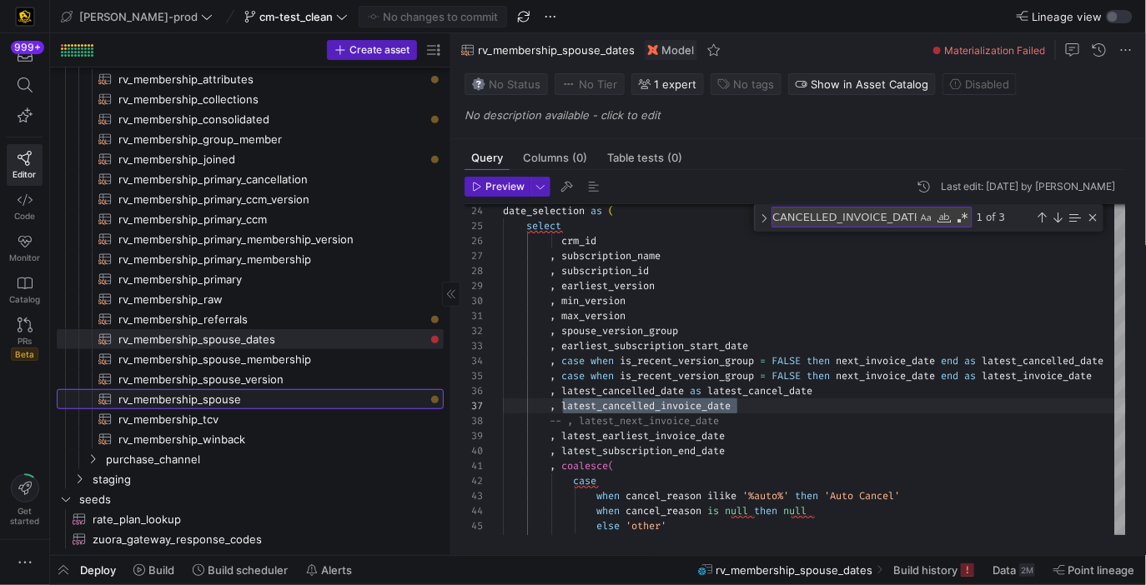
click at [269, 397] on span "rv_membership_spouse​​​​​​​​​​" at bounding box center [271, 399] width 306 height 19
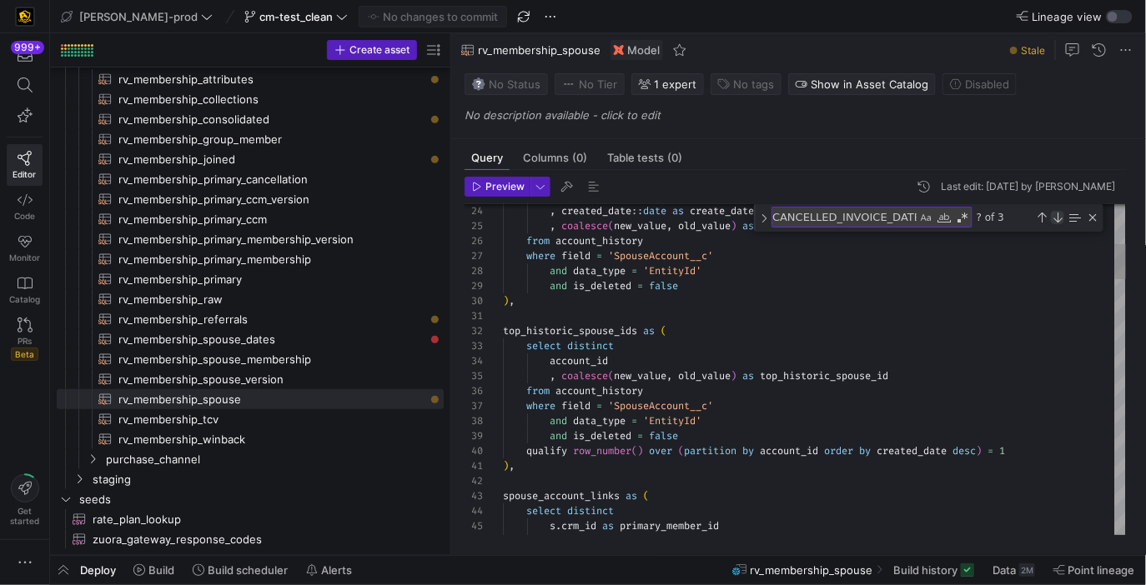
click at [1056, 218] on div "Next Match (Enter)" at bounding box center [1057, 217] width 13 height 13
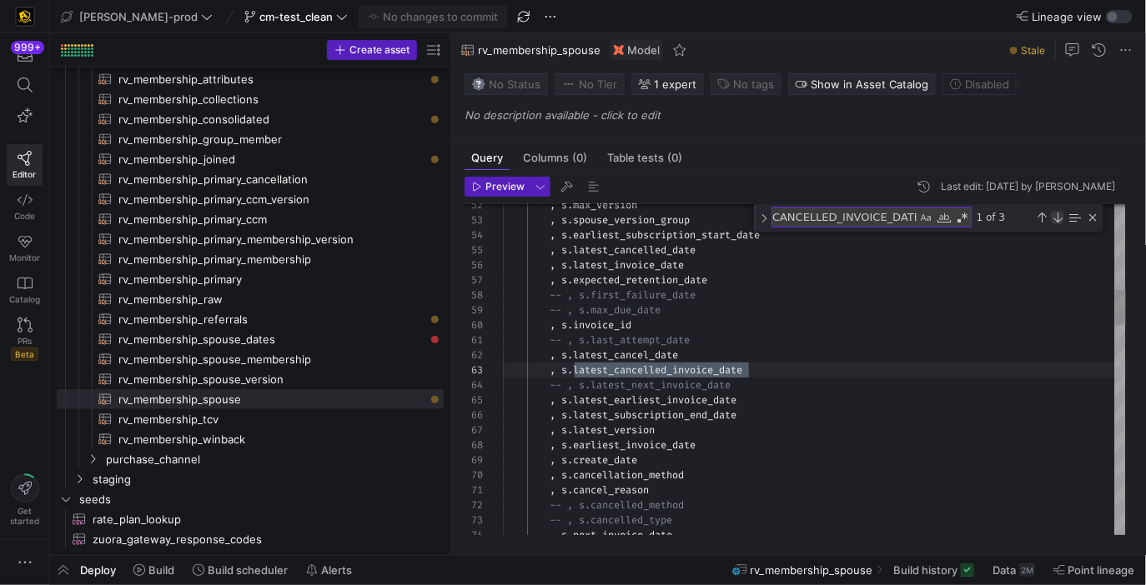
click at [1056, 218] on div "Next Match (Enter)" at bounding box center [1057, 217] width 13 height 13
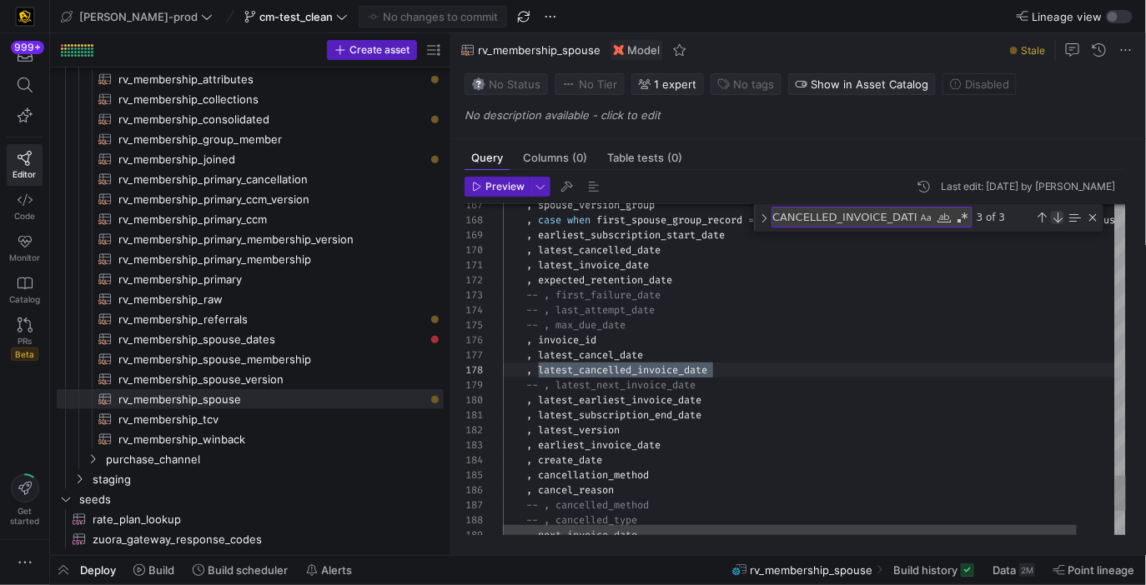
click at [1056, 218] on div "Next Match (Enter)" at bounding box center [1057, 217] width 13 height 13
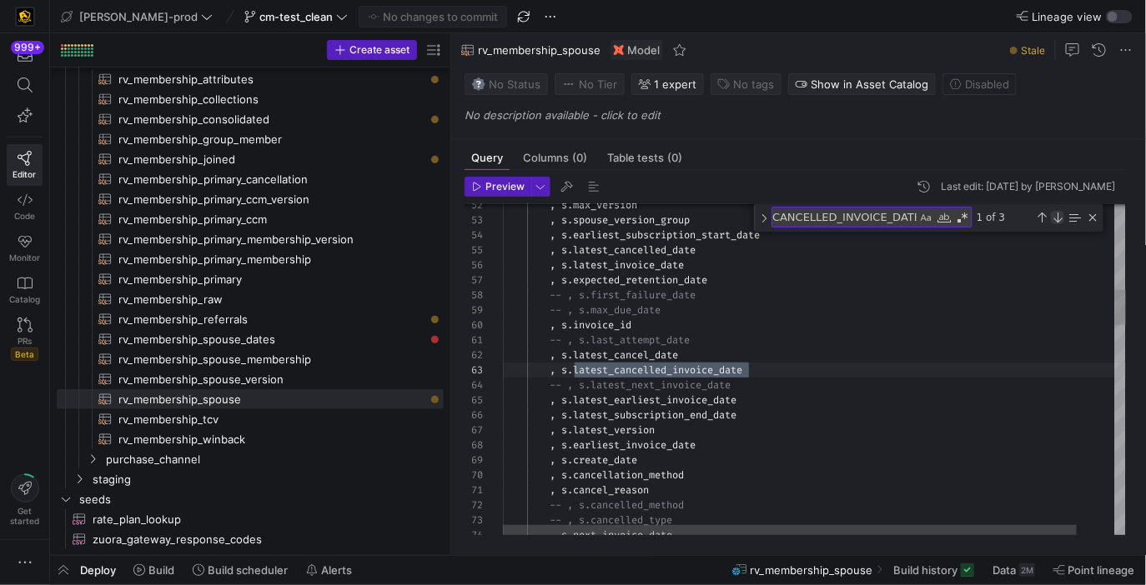
click at [1056, 218] on div "Next Match (Enter)" at bounding box center [1057, 217] width 13 height 13
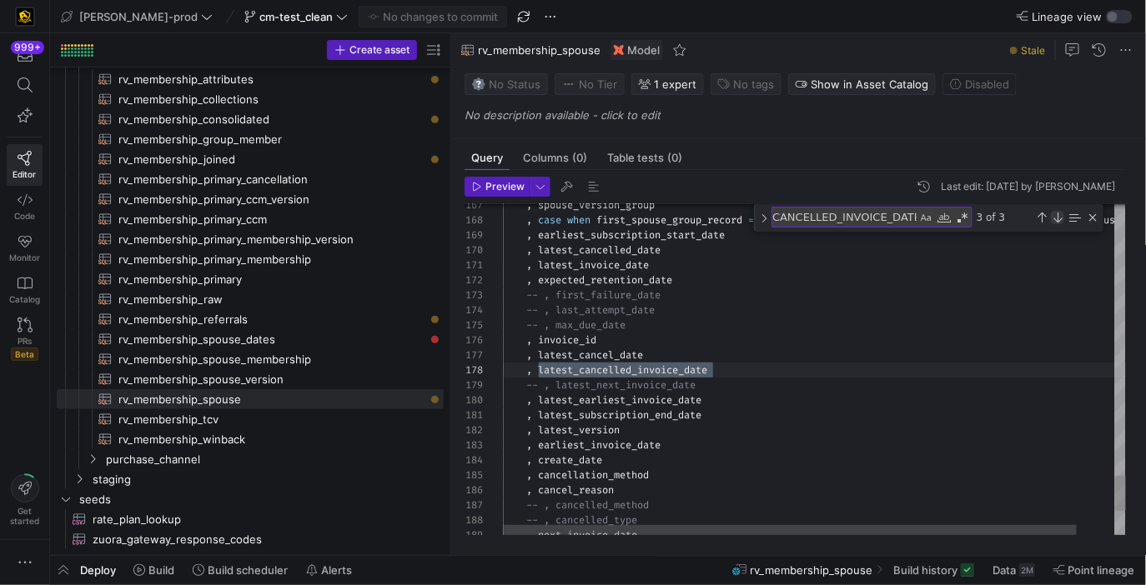
click at [1056, 218] on div "Next Match (Enter)" at bounding box center [1057, 217] width 13 height 13
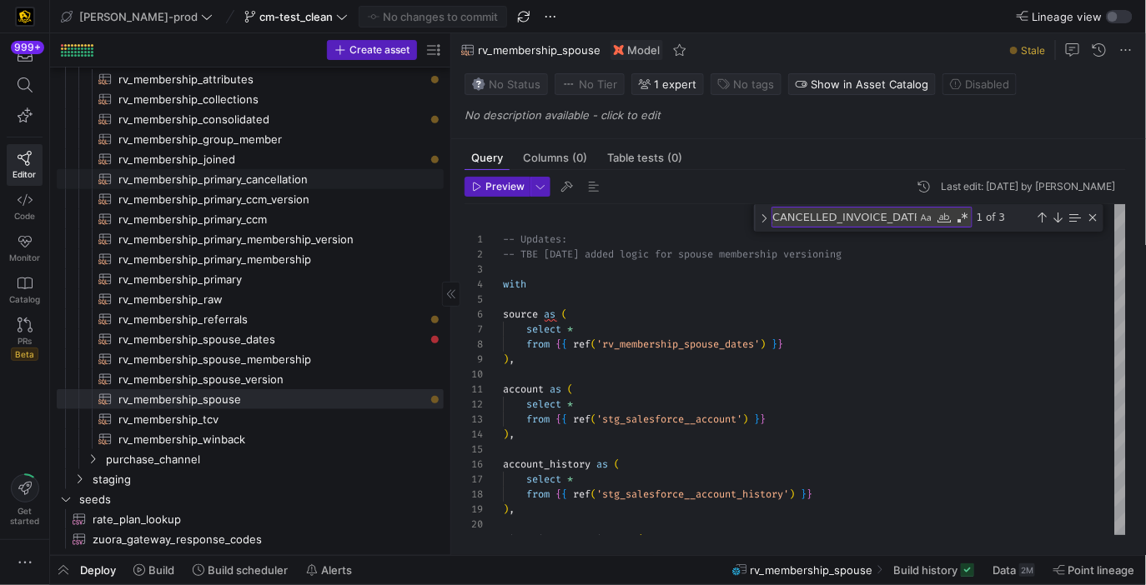
click at [332, 180] on span "rv_membership_primary_cancellation​​​​​​​​​​" at bounding box center [271, 179] width 306 height 19
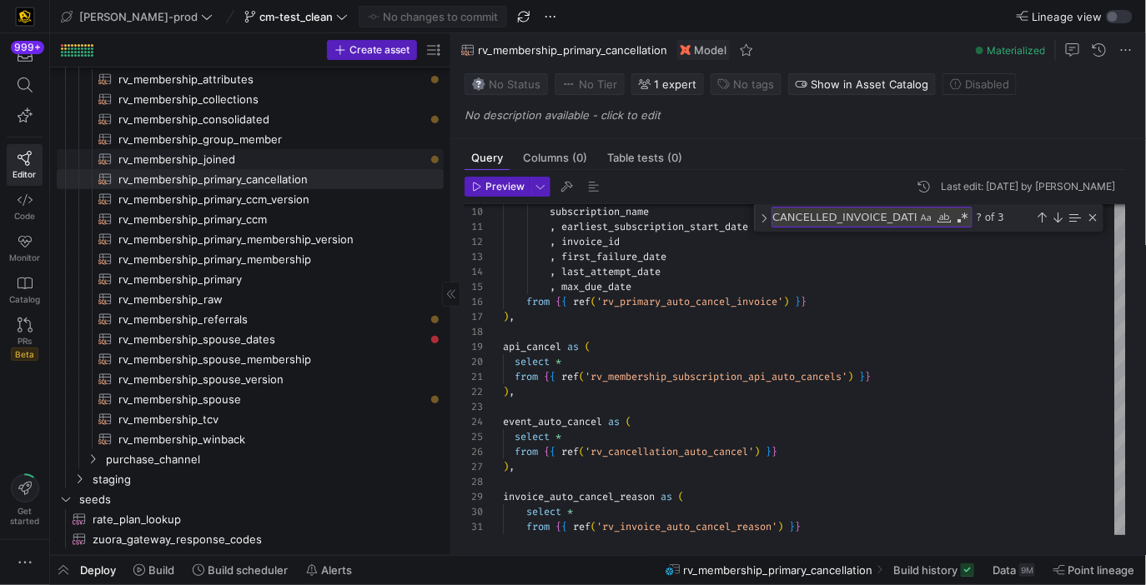
click at [361, 163] on span "rv_membership_joined​​​​​​​​​​" at bounding box center [271, 159] width 306 height 19
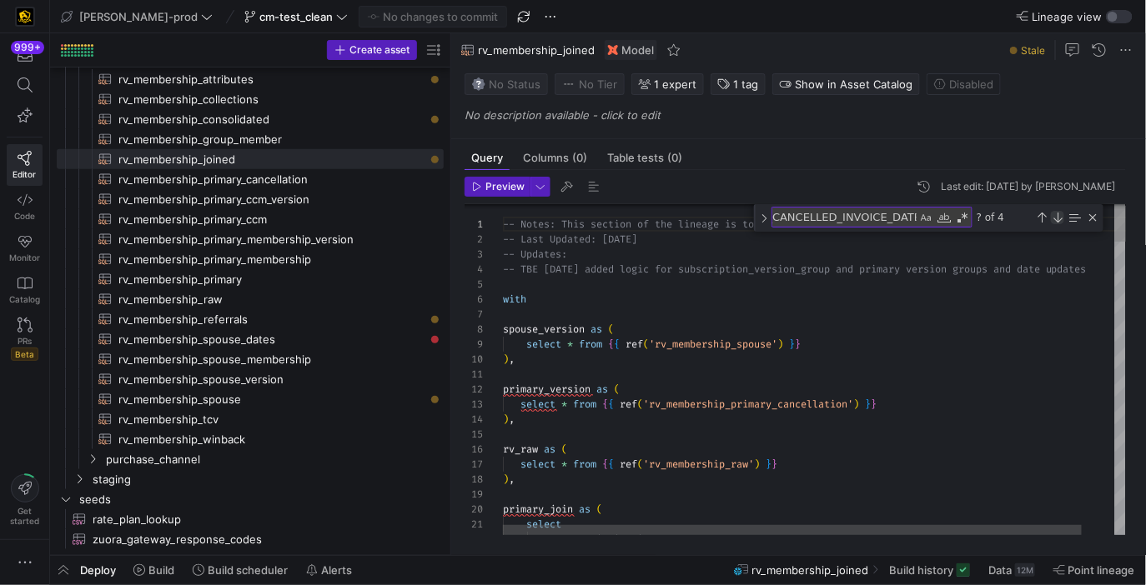
click at [1061, 213] on div "Next Match (Enter)" at bounding box center [1057, 217] width 13 height 13
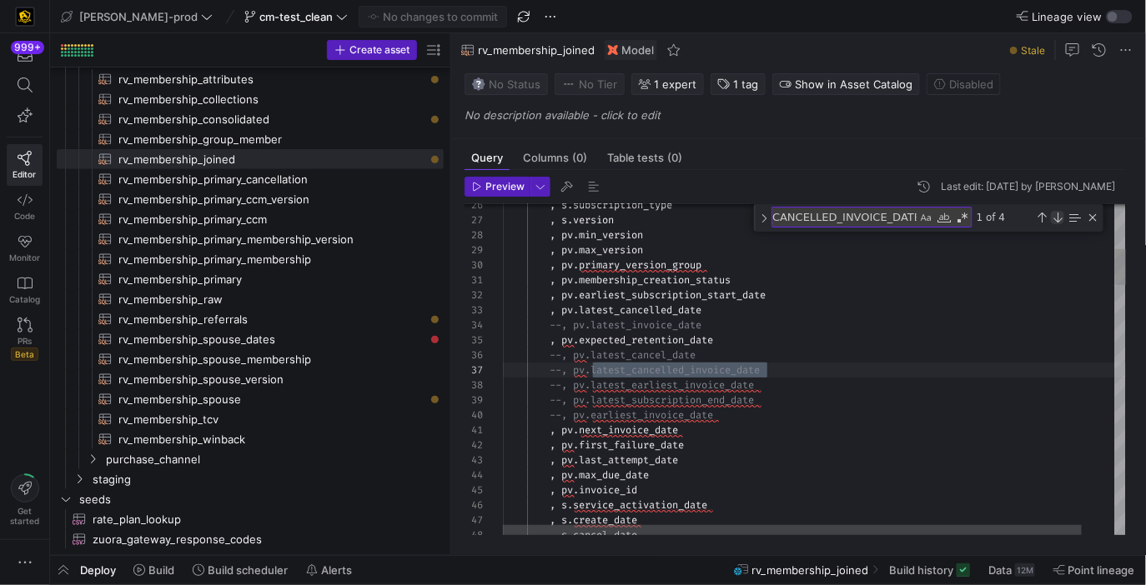
click at [1058, 213] on div "Next Match (Enter)" at bounding box center [1057, 217] width 13 height 13
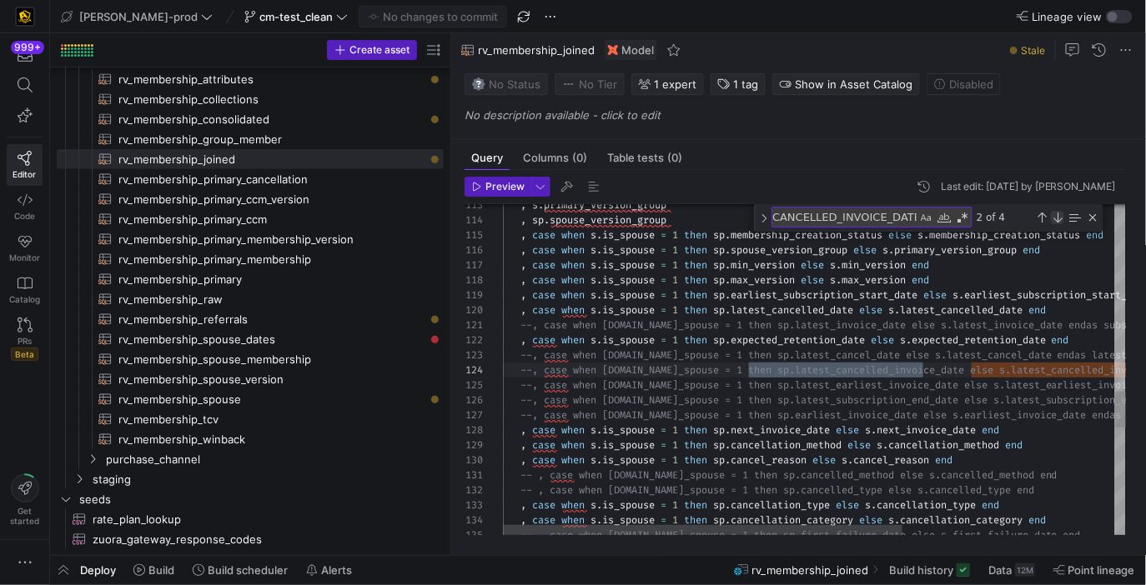
click at [1058, 213] on div "Next Match (Enter)" at bounding box center [1057, 217] width 13 height 13
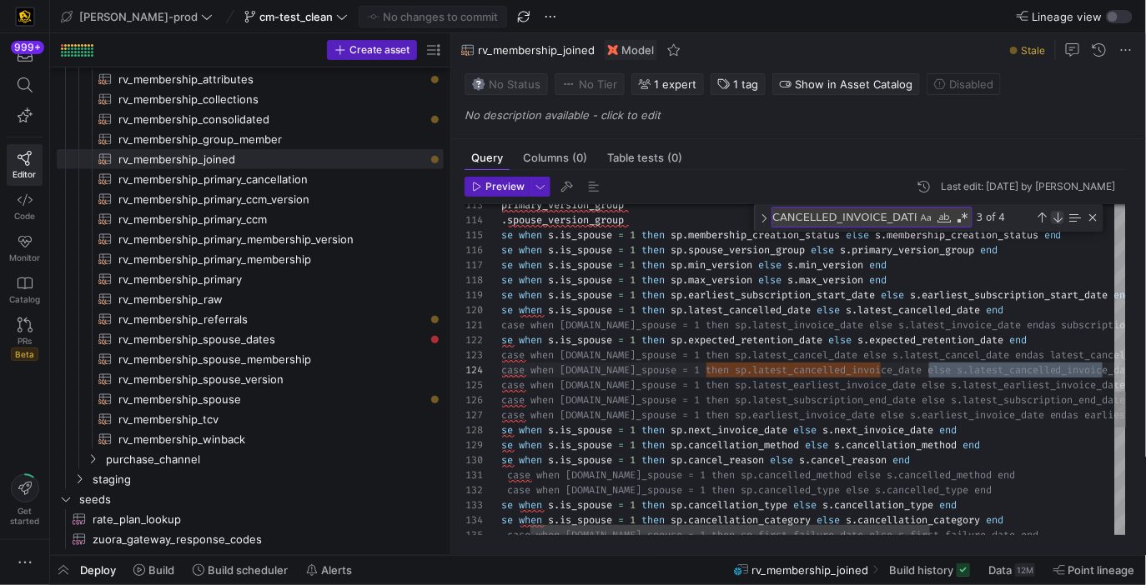
click at [1058, 213] on div "Next Match (Enter)" at bounding box center [1057, 217] width 13 height 13
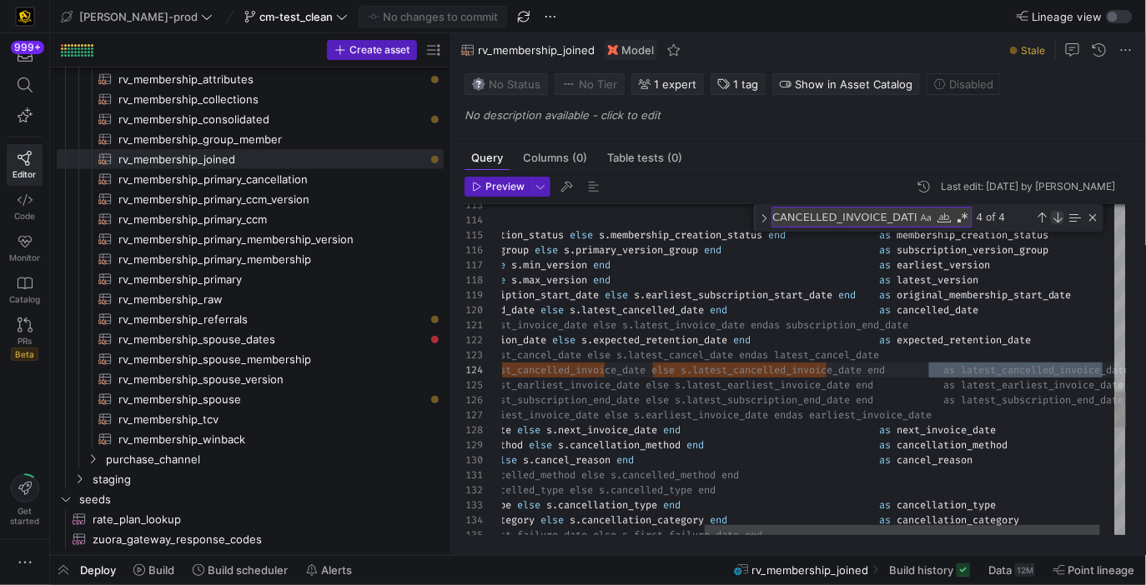
click at [1058, 213] on div "Next Match (Enter)" at bounding box center [1057, 217] width 13 height 13
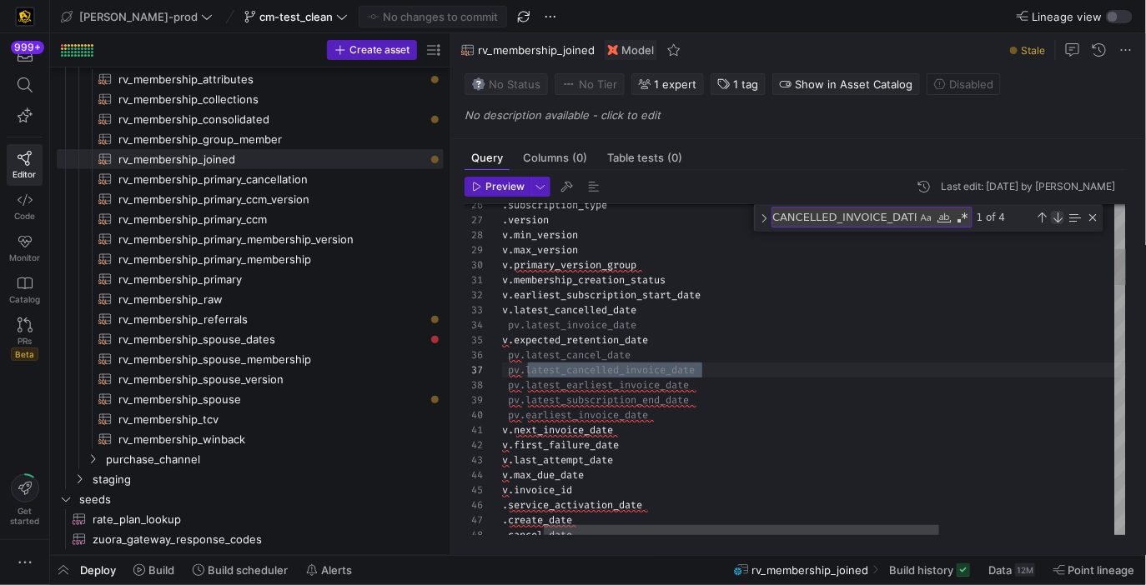
click at [1058, 213] on div "Next Match (Enter)" at bounding box center [1057, 217] width 13 height 13
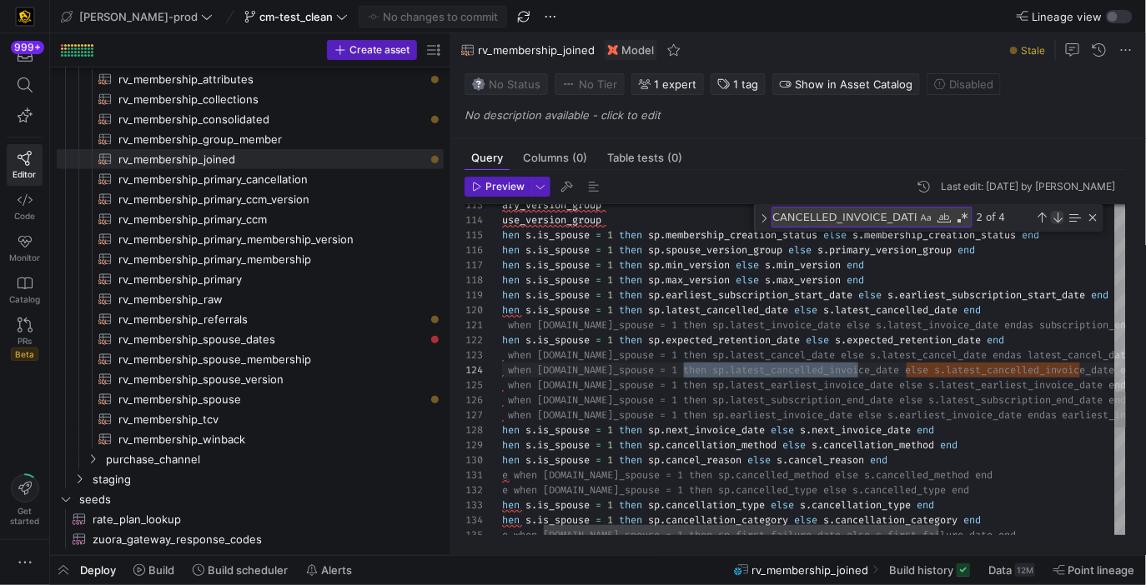
click at [1058, 213] on div "Next Match (Enter)" at bounding box center [1057, 217] width 13 height 13
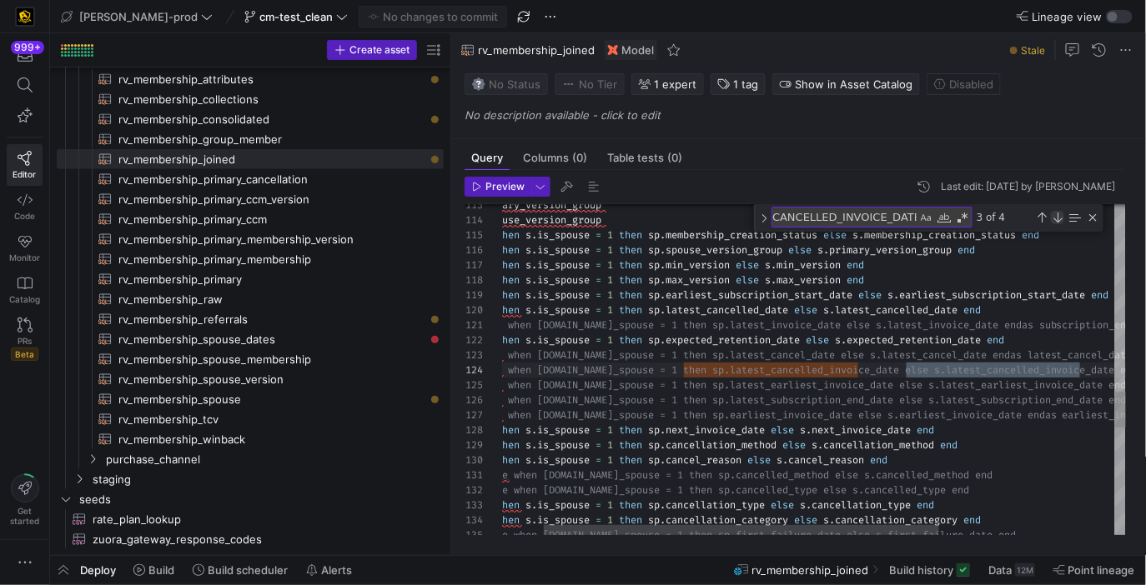
click at [1058, 213] on div "Next Match (Enter)" at bounding box center [1057, 217] width 13 height 13
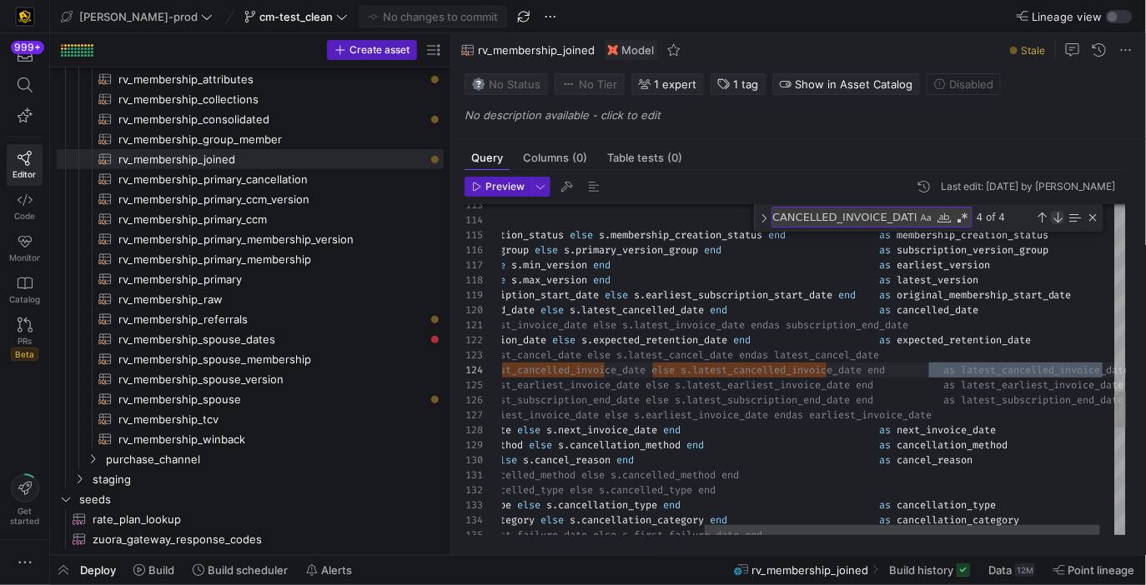
click at [1058, 213] on div "Next Match (Enter)" at bounding box center [1057, 217] width 13 height 13
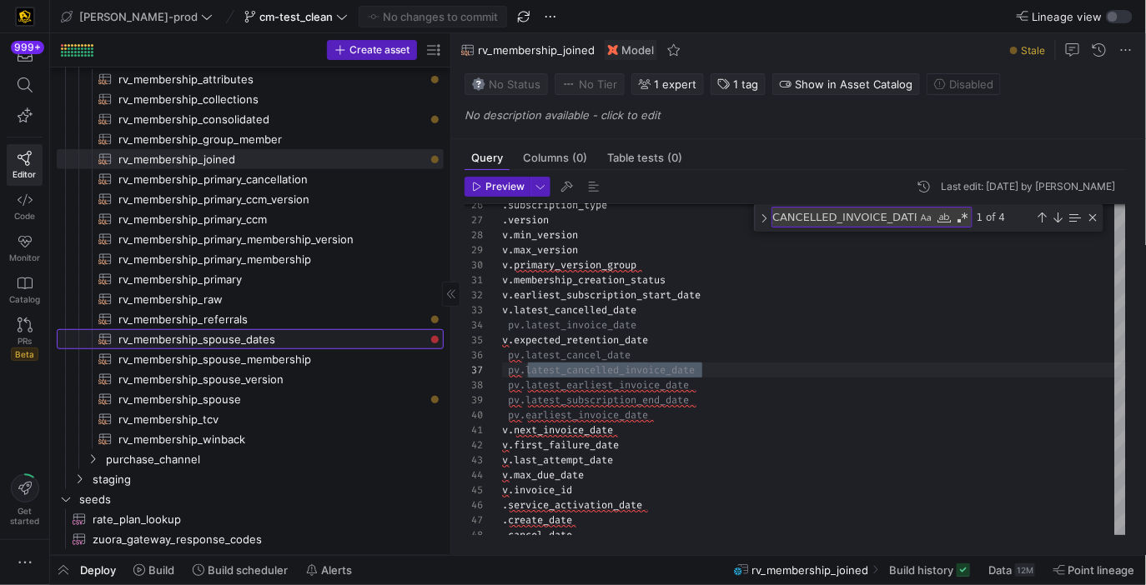
click at [354, 340] on span "rv_membership_spouse_dates​​​​​​​​​​" at bounding box center [271, 339] width 306 height 19
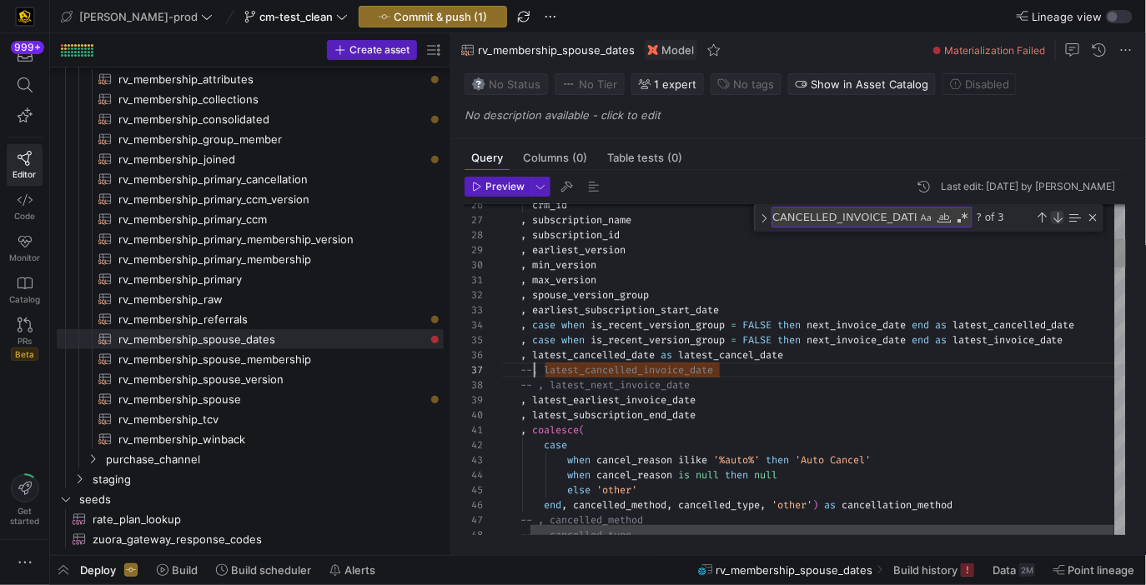
click at [1061, 213] on div "Next Match (Enter)" at bounding box center [1057, 217] width 13 height 13
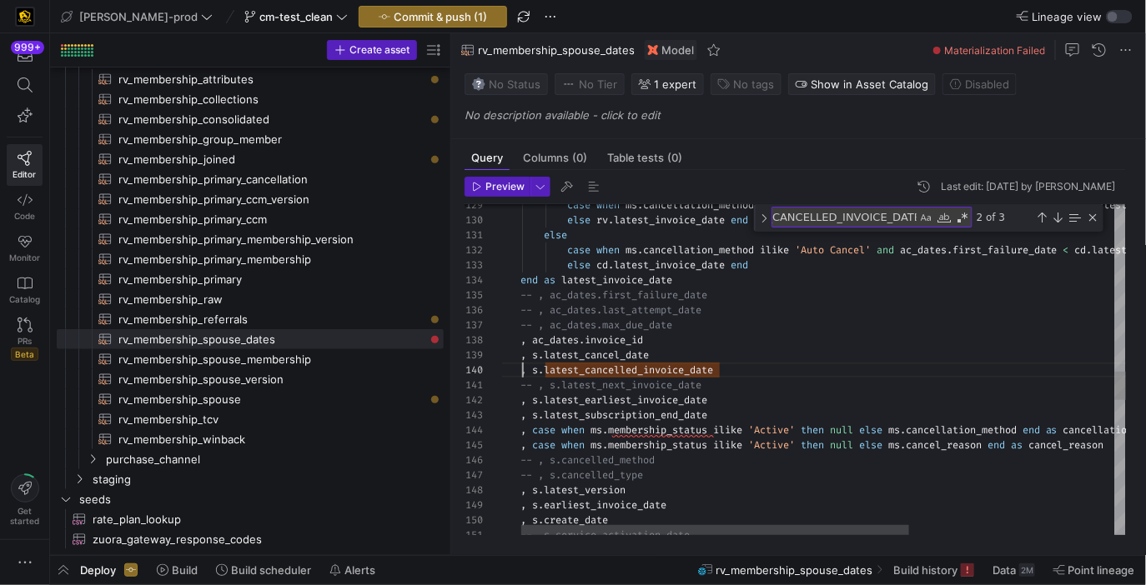
scroll to position [134, 48]
click at [523, 370] on div "case when ms . cancellation_method [PERSON_NAME] 'Auto Cancel' and ac_dates . f…" at bounding box center [966, 181] width 984 height 3865
click at [1056, 217] on div "Next Match (Enter)" at bounding box center [1057, 217] width 13 height 13
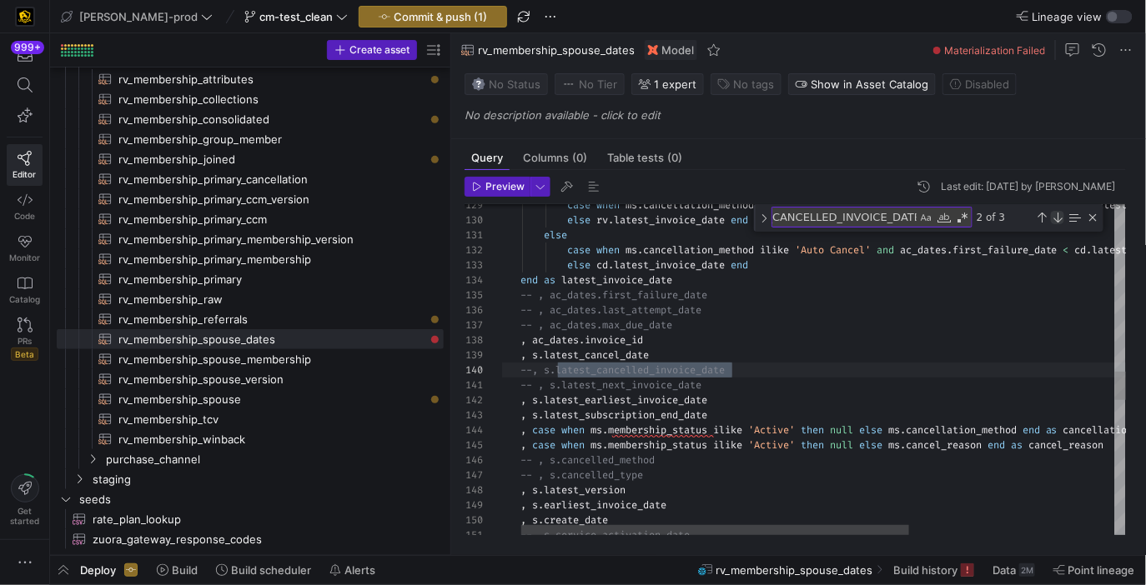
click at [1056, 217] on div "Next Match (Enter)" at bounding box center [1057, 217] width 13 height 13
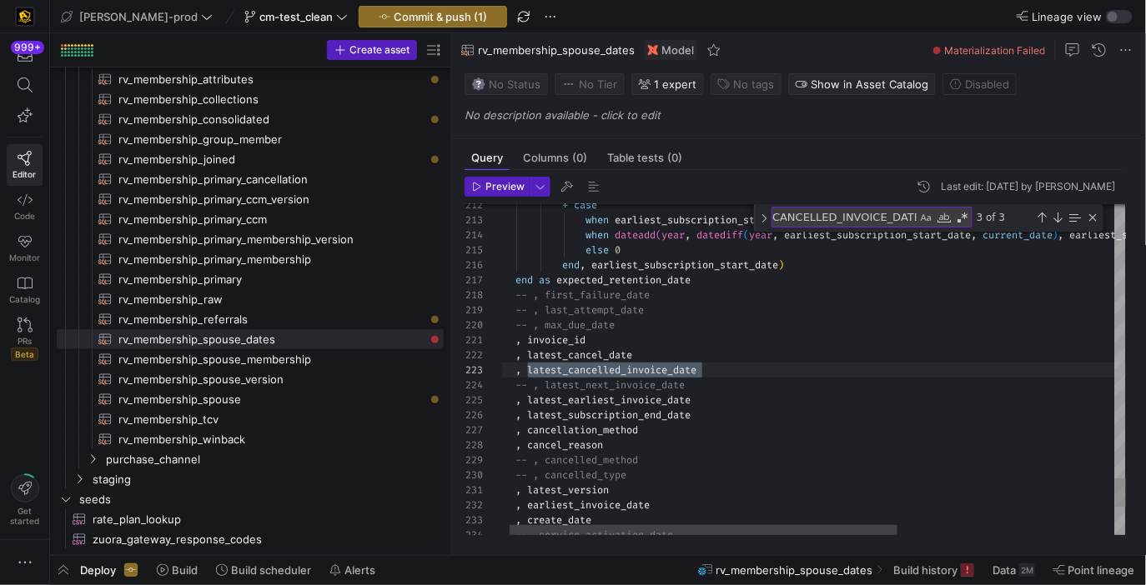
scroll to position [29, 24]
click at [1062, 215] on div "Next Match (Enter)" at bounding box center [1057, 217] width 13 height 13
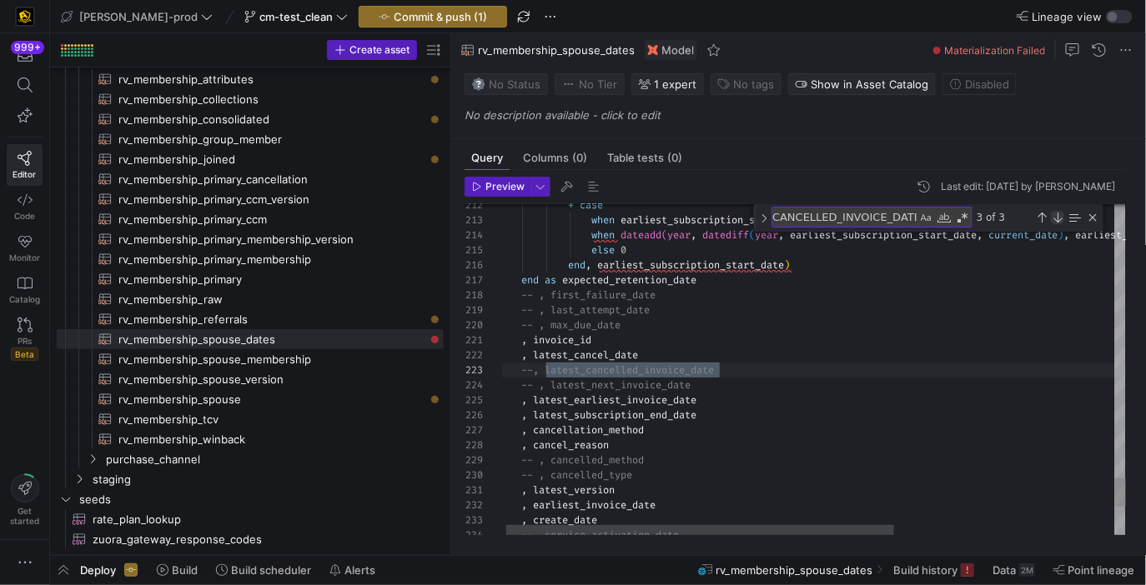
click at [1062, 215] on div "Next Match (Enter)" at bounding box center [1057, 217] width 13 height 13
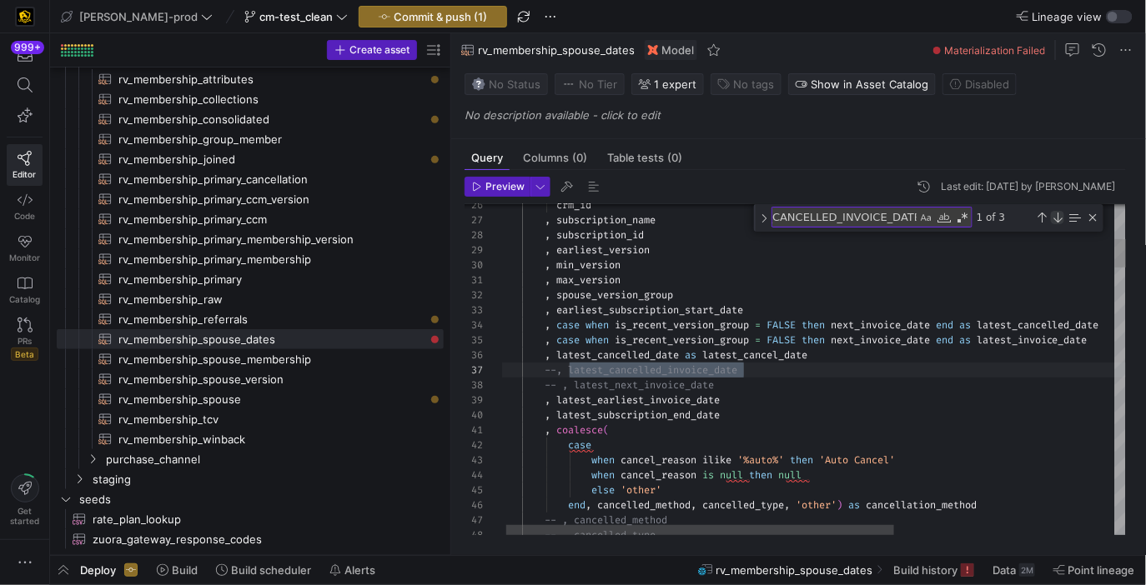
click at [1062, 215] on div "Next Match (Enter)" at bounding box center [1057, 217] width 13 height 13
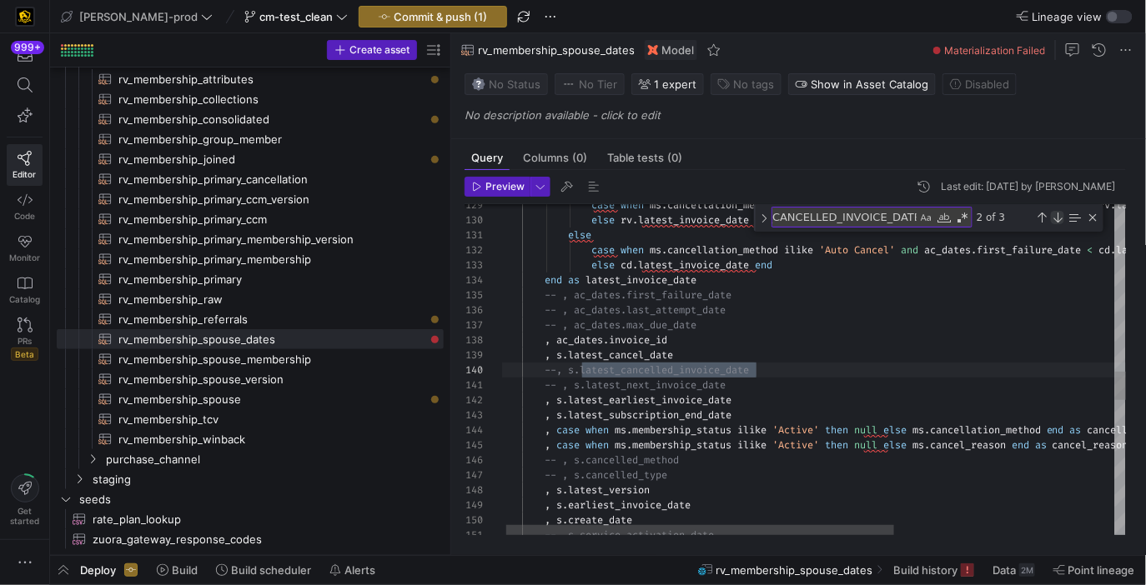
click at [1062, 215] on div "Next Match (Enter)" at bounding box center [1057, 217] width 13 height 13
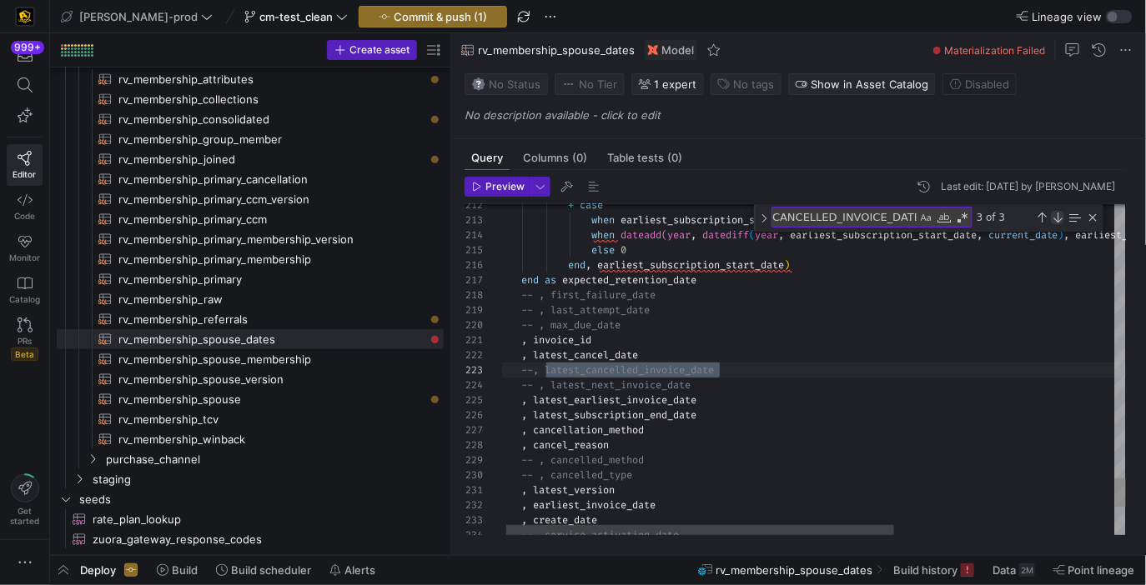
click at [1062, 215] on div "Next Match (Enter)" at bounding box center [1057, 217] width 13 height 13
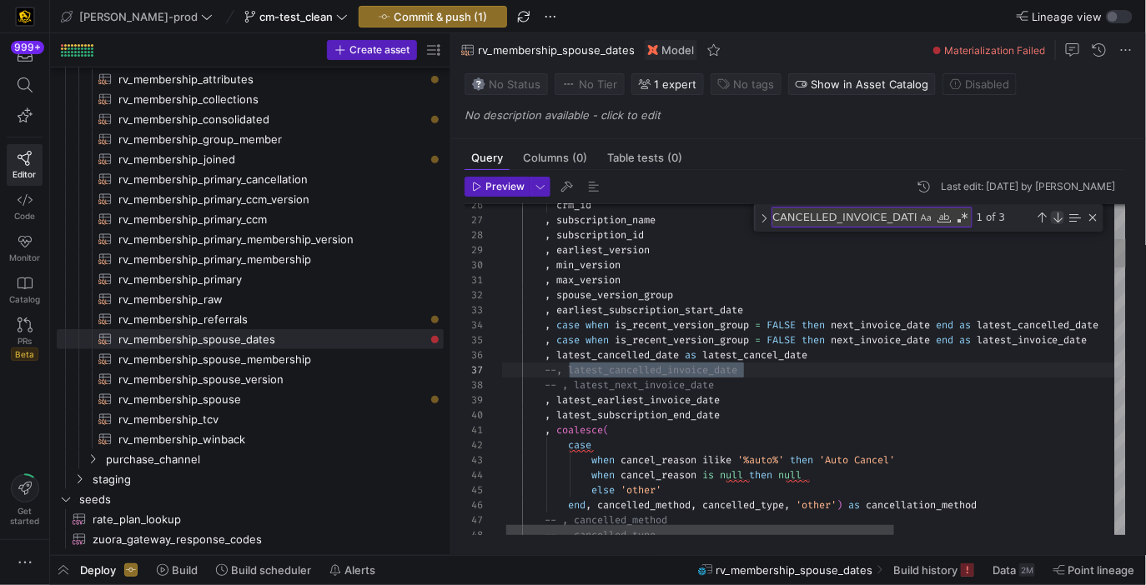
click at [1062, 215] on div "Next Match (Enter)" at bounding box center [1057, 217] width 13 height 13
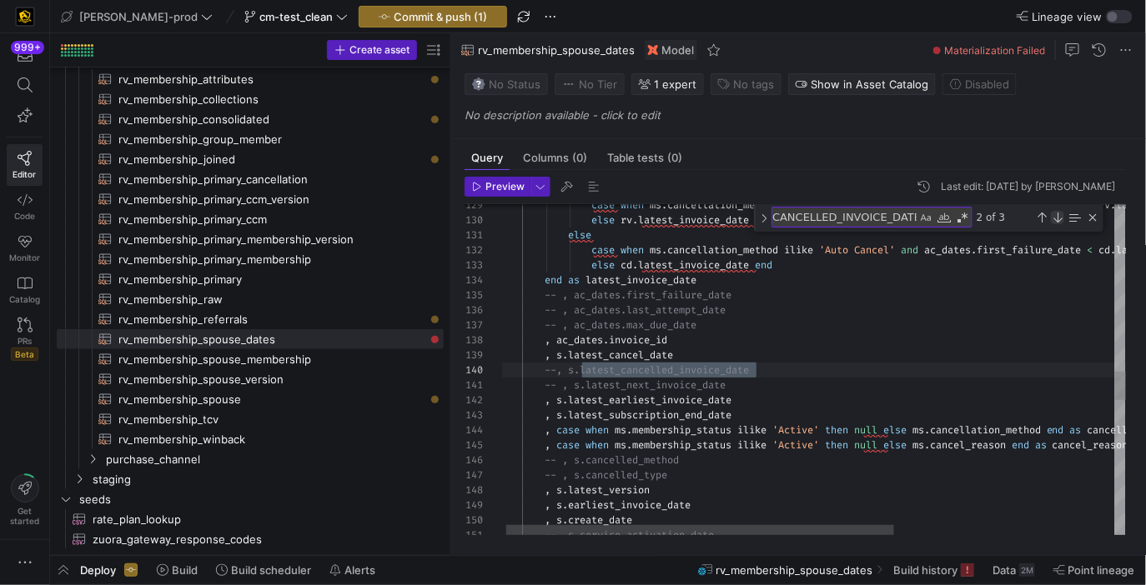
click at [1062, 215] on div "Next Match (Enter)" at bounding box center [1057, 217] width 13 height 13
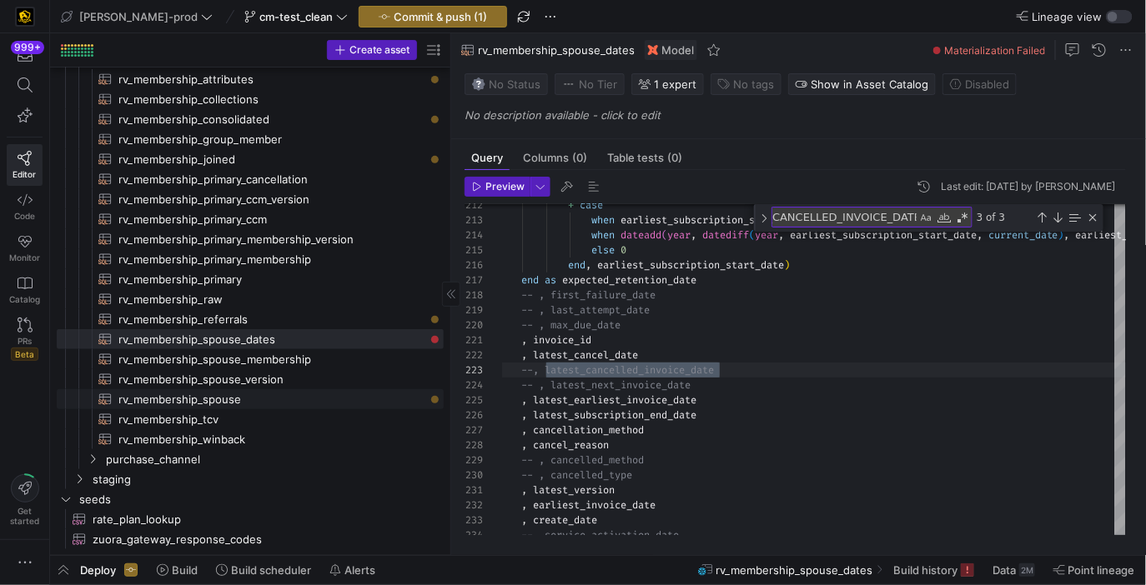
click at [296, 397] on span "rv_membership_spouse​​​​​​​​​​" at bounding box center [271, 399] width 306 height 19
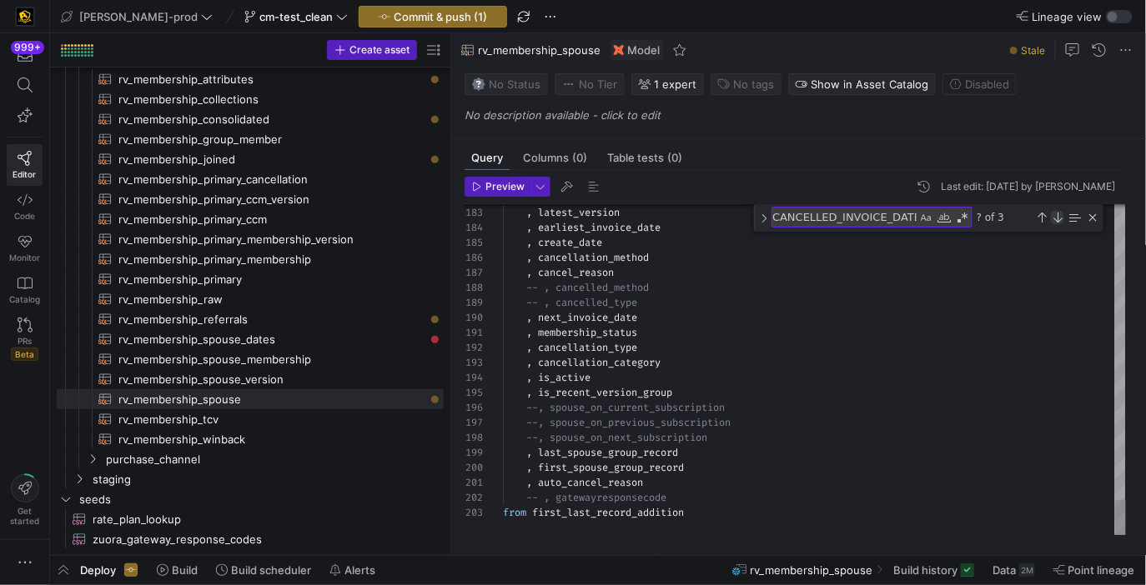
click at [1057, 218] on div "Next Match (Enter)" at bounding box center [1057, 217] width 13 height 13
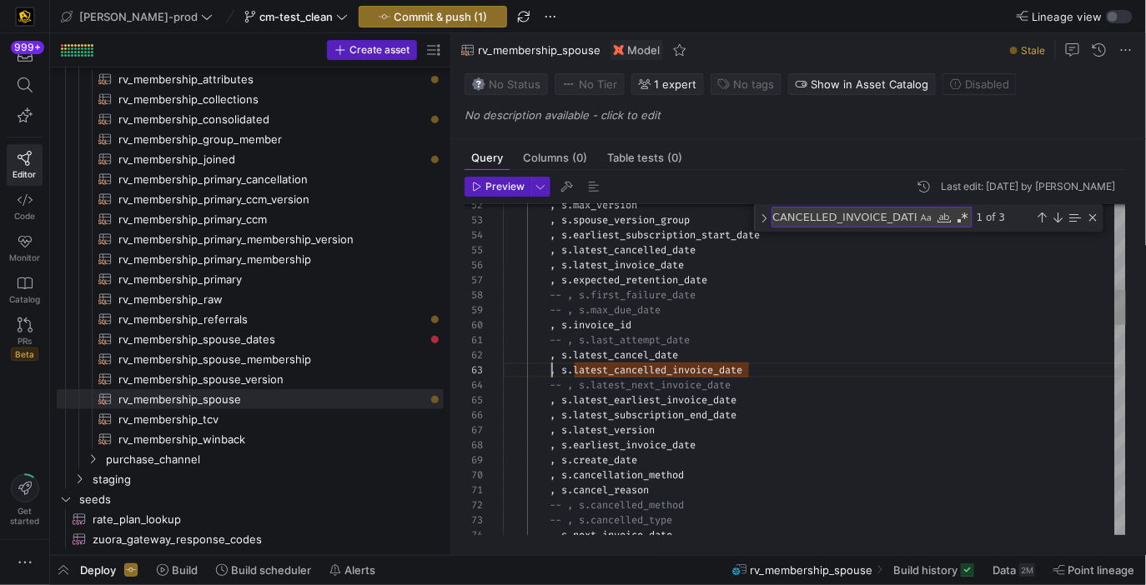
scroll to position [29, 48]
click at [1060, 216] on div "Next Match (Enter)" at bounding box center [1057, 217] width 13 height 13
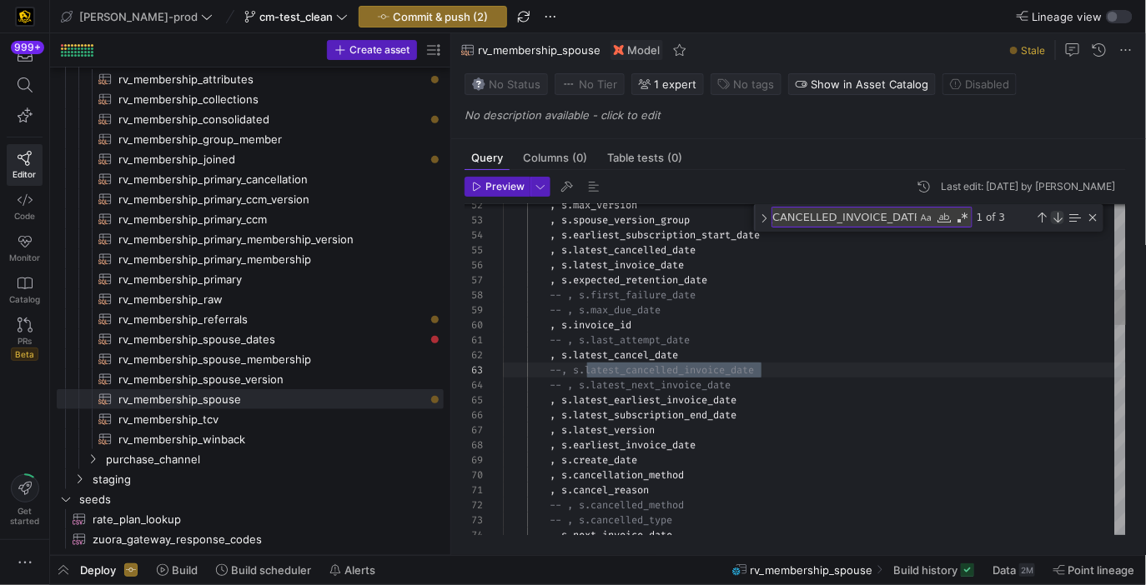
click at [1060, 216] on div "Next Match (Enter)" at bounding box center [1057, 217] width 13 height 13
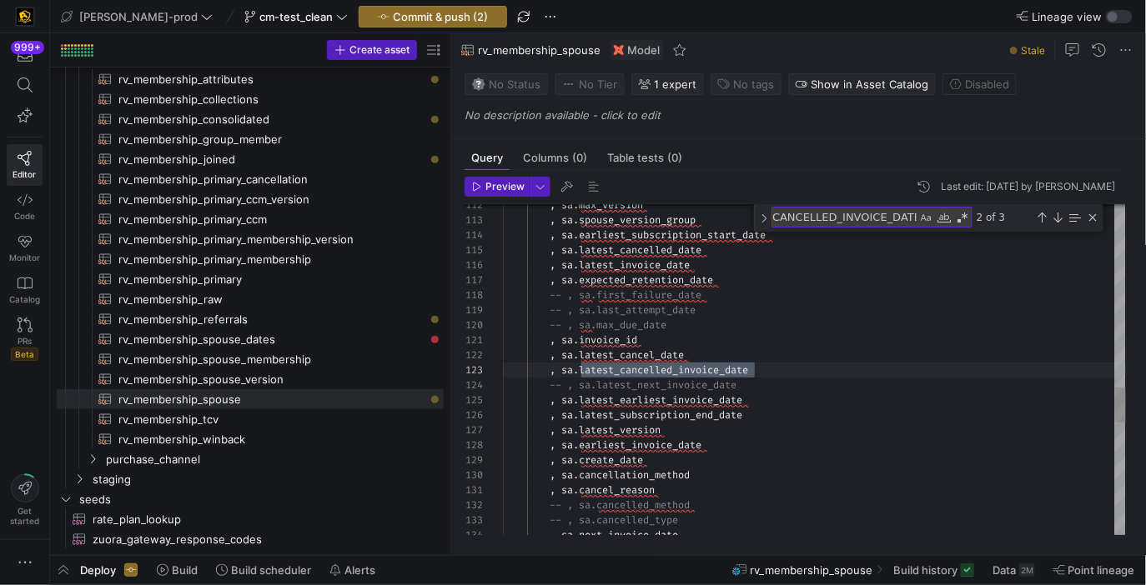
scroll to position [29, 48]
click at [551, 374] on div ", sa . max_version , sa . spouse_version_group , sa . earliest_subscription_sta…" at bounding box center [815, 41] width 624 height 3075
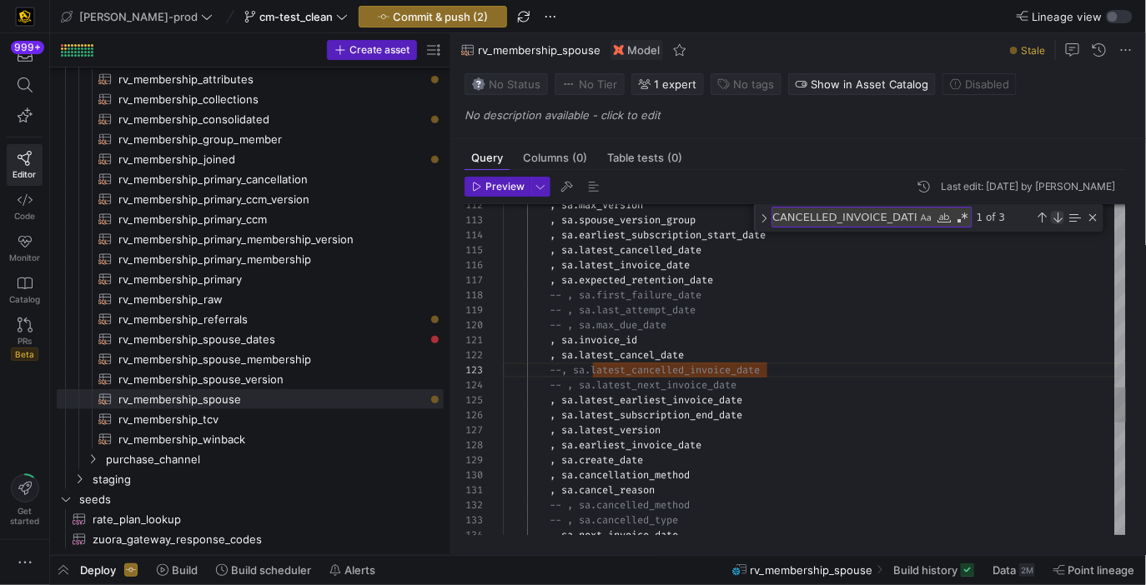
click at [1054, 216] on div "Next Match (Enter)" at bounding box center [1057, 217] width 13 height 13
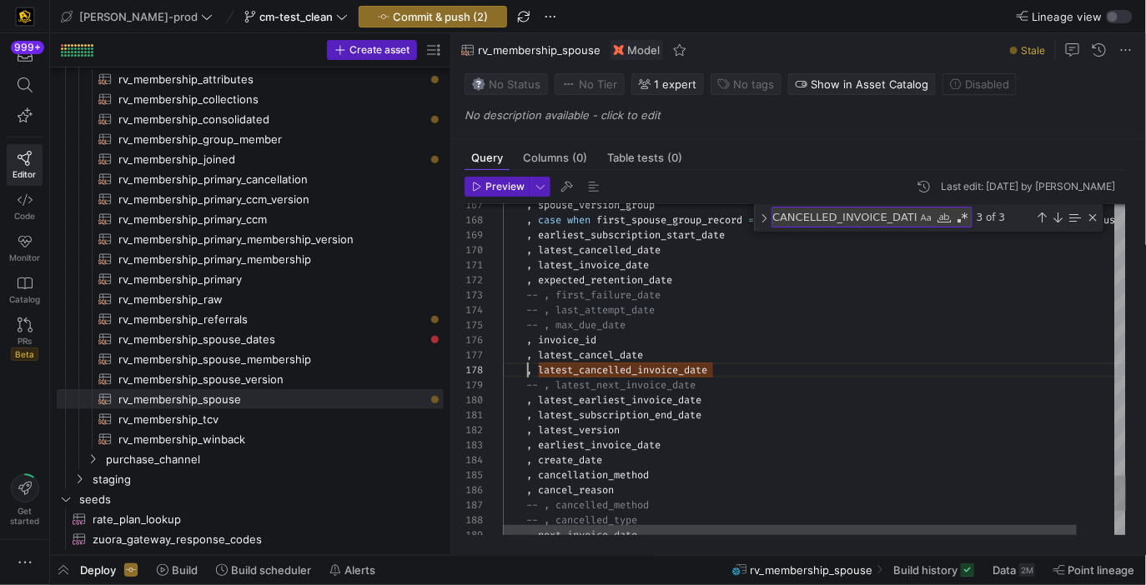
scroll to position [104, 24]
click at [1055, 214] on div "Next Match (Enter)" at bounding box center [1057, 217] width 13 height 13
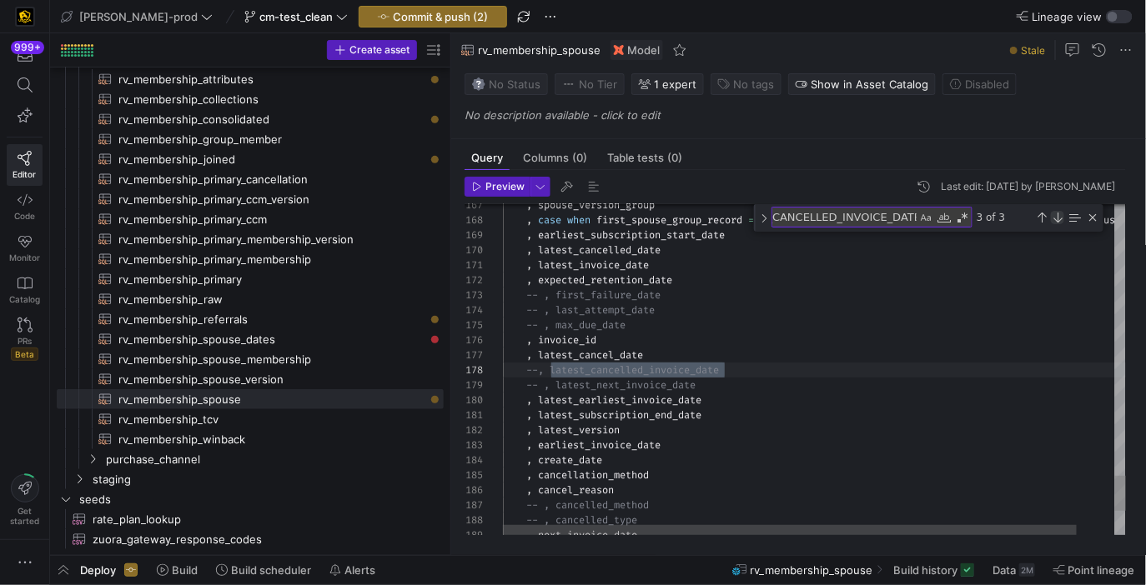
click at [1055, 214] on div "Next Match (Enter)" at bounding box center [1057, 217] width 13 height 13
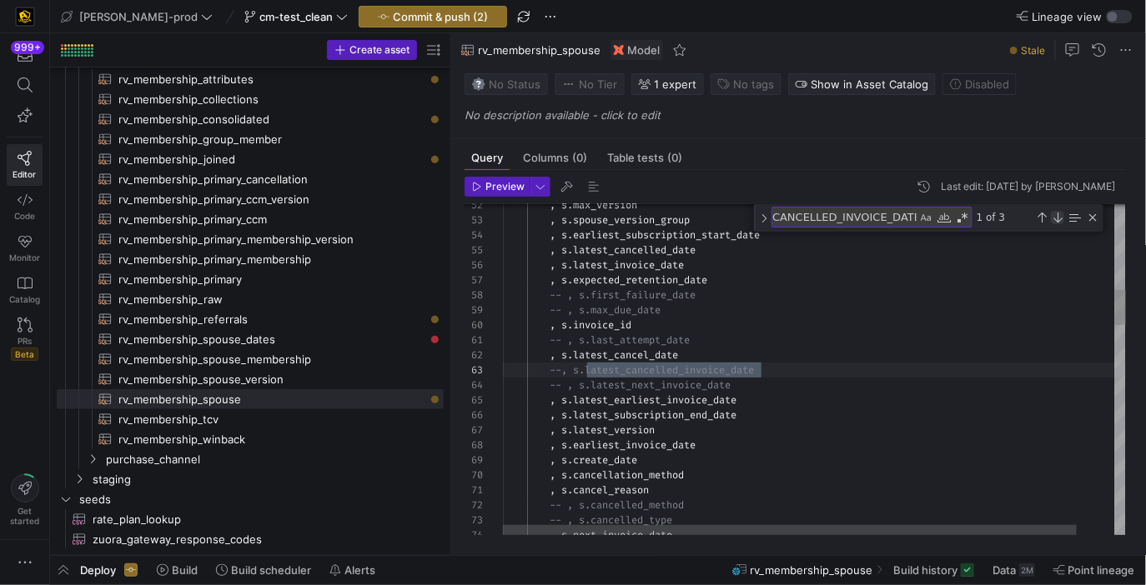
click at [1055, 214] on div "Next Match (Enter)" at bounding box center [1057, 217] width 13 height 13
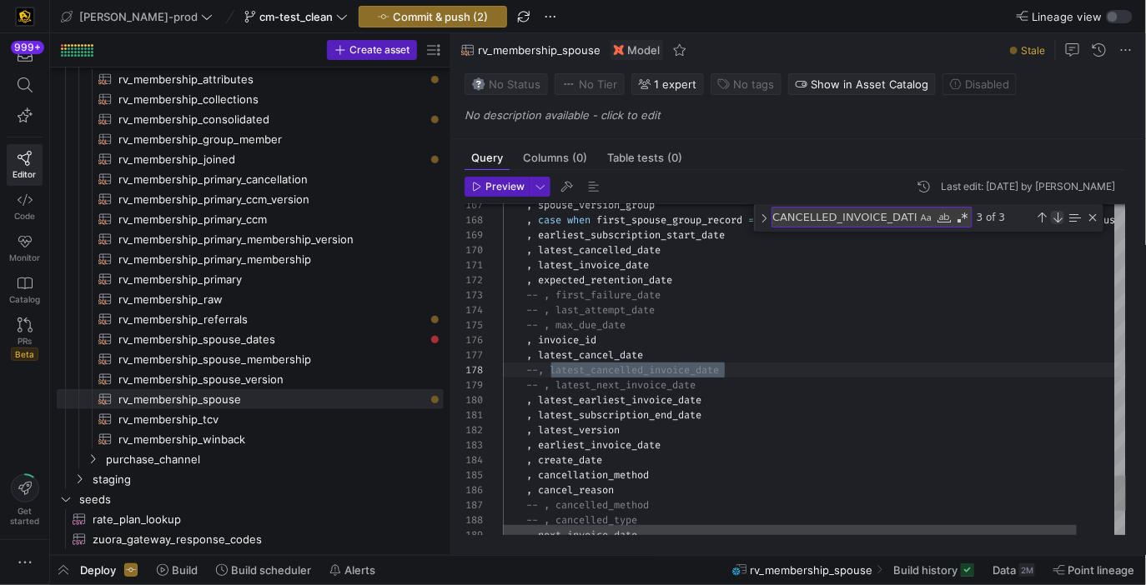
click at [1055, 214] on div "Next Match (Enter)" at bounding box center [1057, 217] width 13 height 13
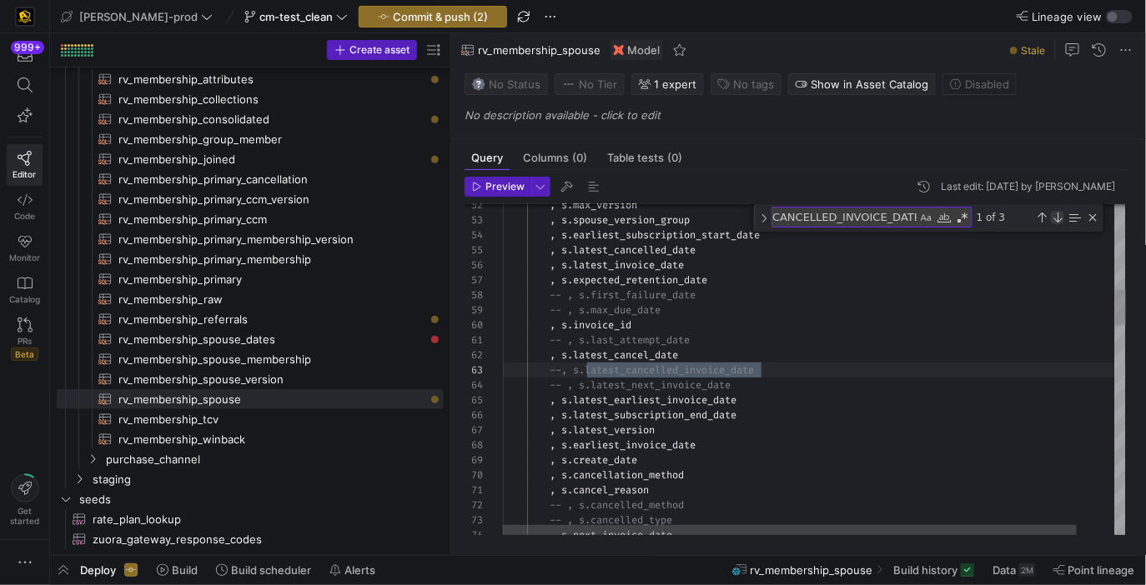
click at [1055, 214] on div "Next Match (Enter)" at bounding box center [1057, 217] width 13 height 13
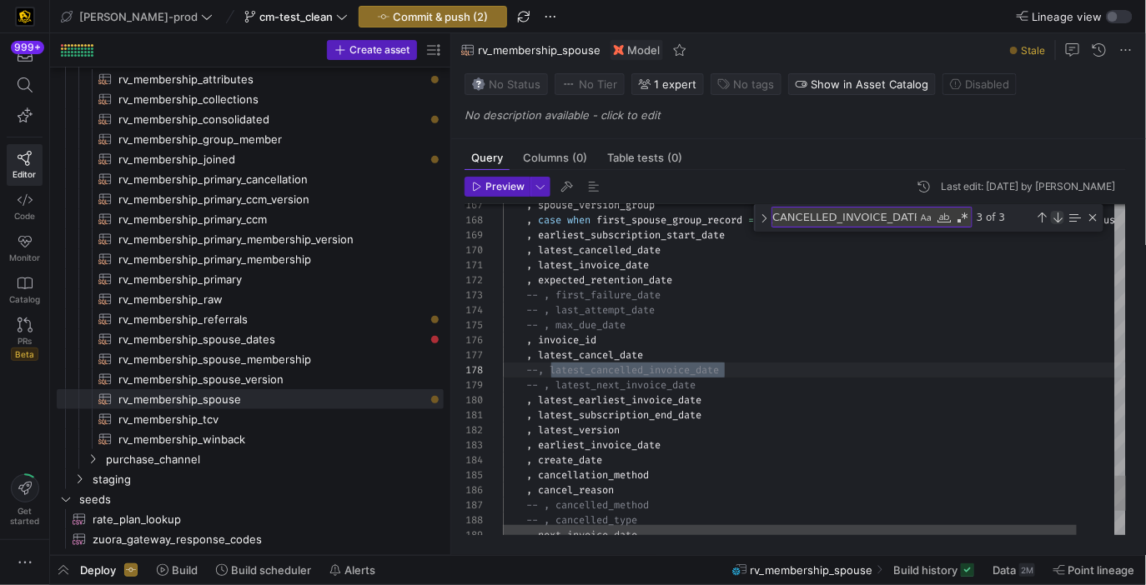
click at [1055, 214] on div "Next Match (Enter)" at bounding box center [1057, 217] width 13 height 13
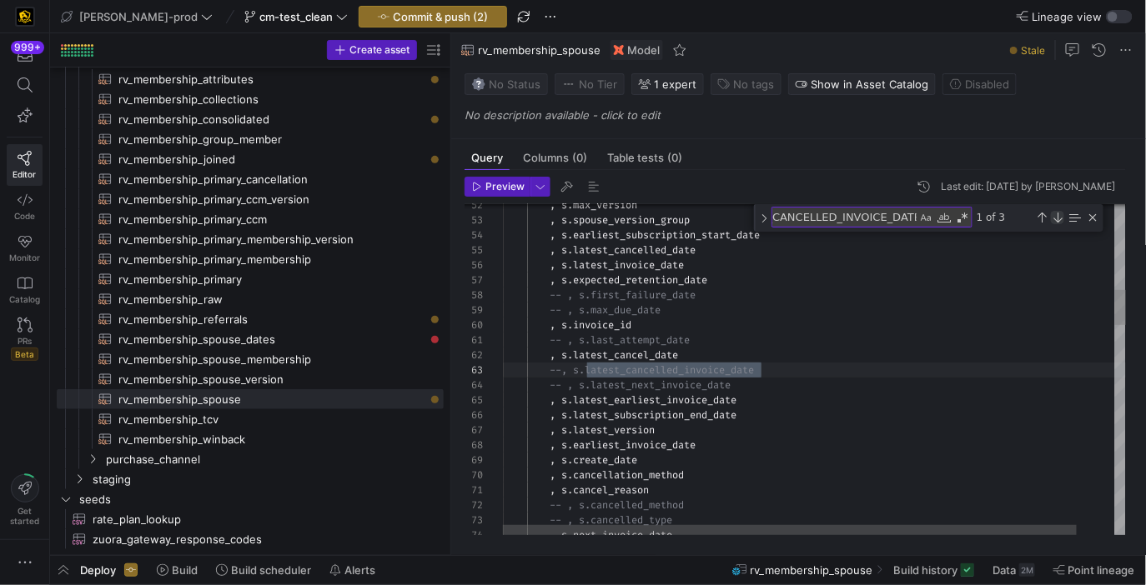
click at [1055, 214] on div "Next Match (Enter)" at bounding box center [1057, 217] width 13 height 13
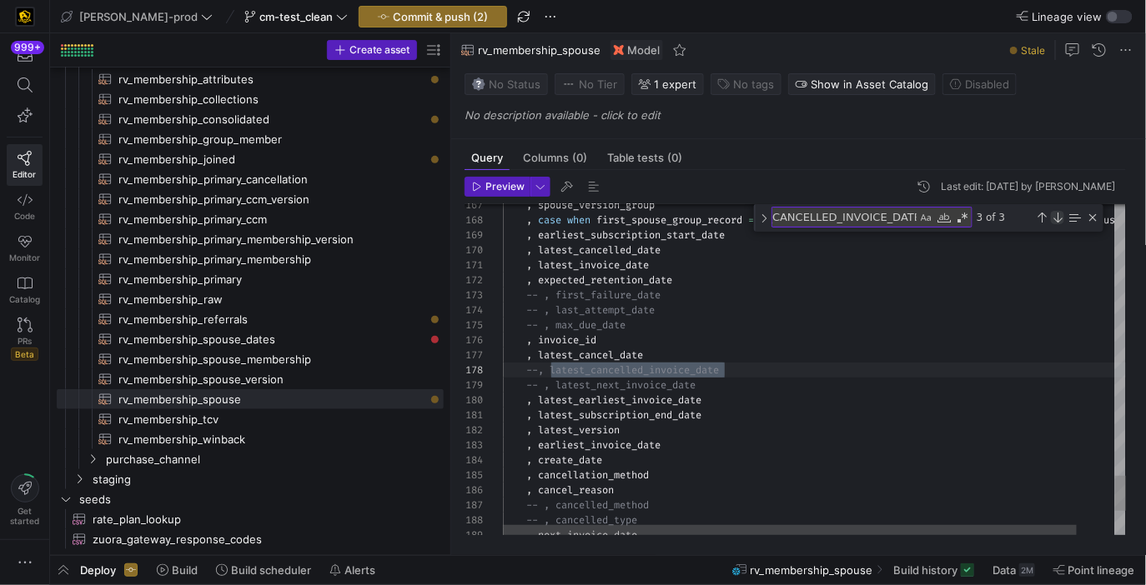
click at [1055, 214] on div "Next Match (Enter)" at bounding box center [1057, 217] width 13 height 13
type textarea "-- , s.last_attempt_date , s.latest_cancel_date --, s.latest_cancelled_invoice_…"
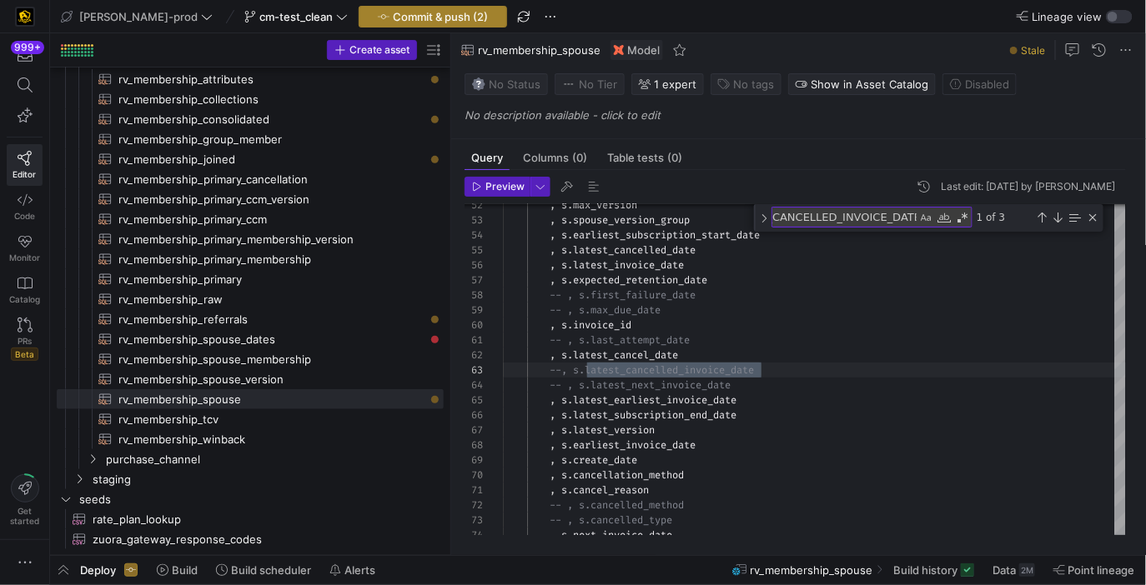
click at [432, 24] on span "button" at bounding box center [432, 17] width 147 height 20
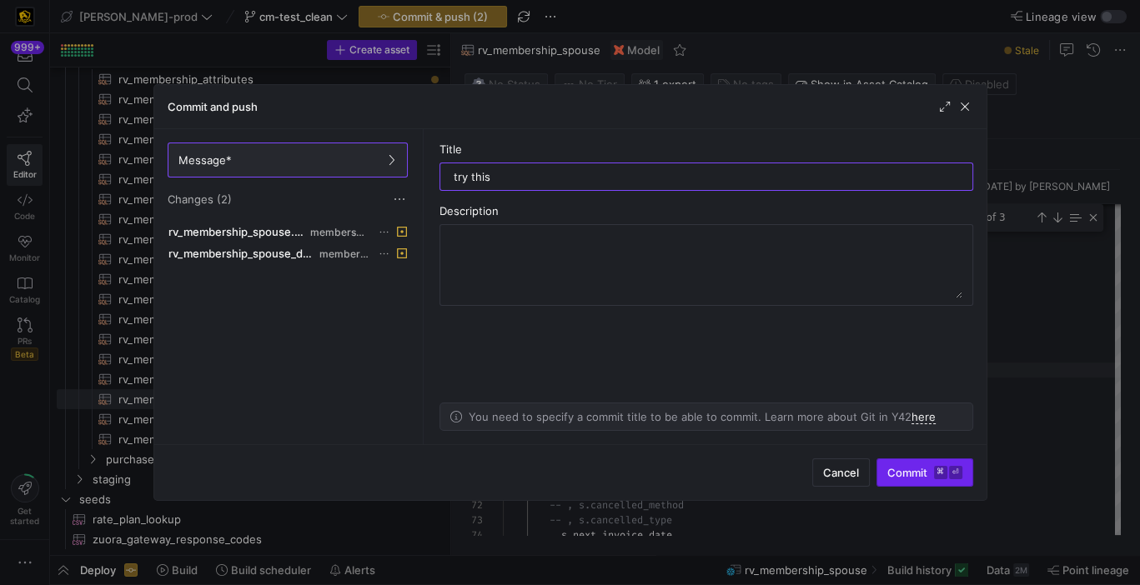
type input "try this"
click at [903, 462] on span "submit" at bounding box center [924, 473] width 95 height 27
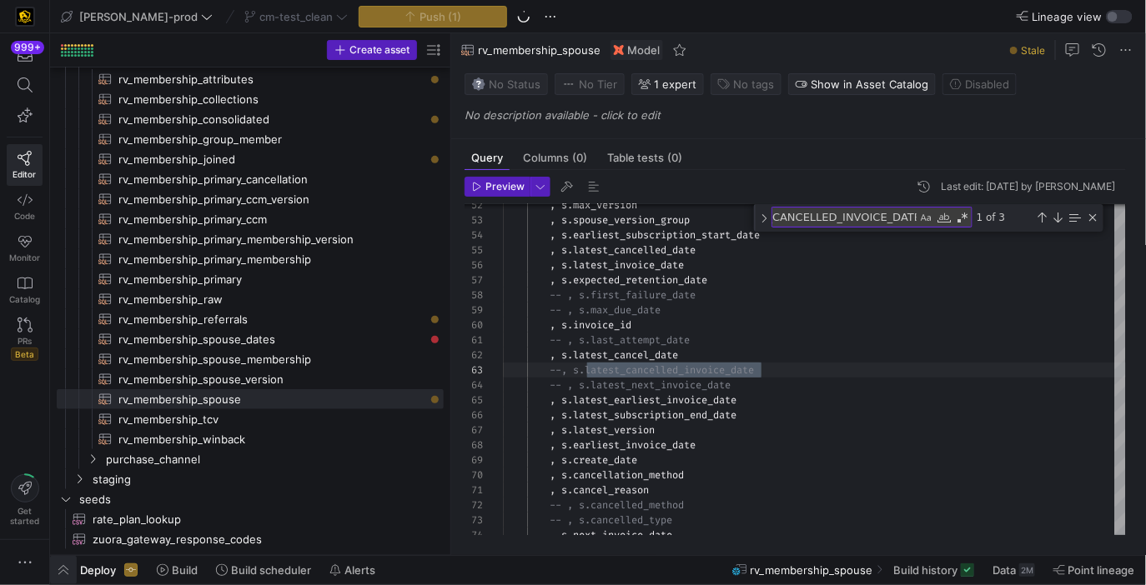
click at [66, 576] on span "button" at bounding box center [63, 570] width 27 height 28
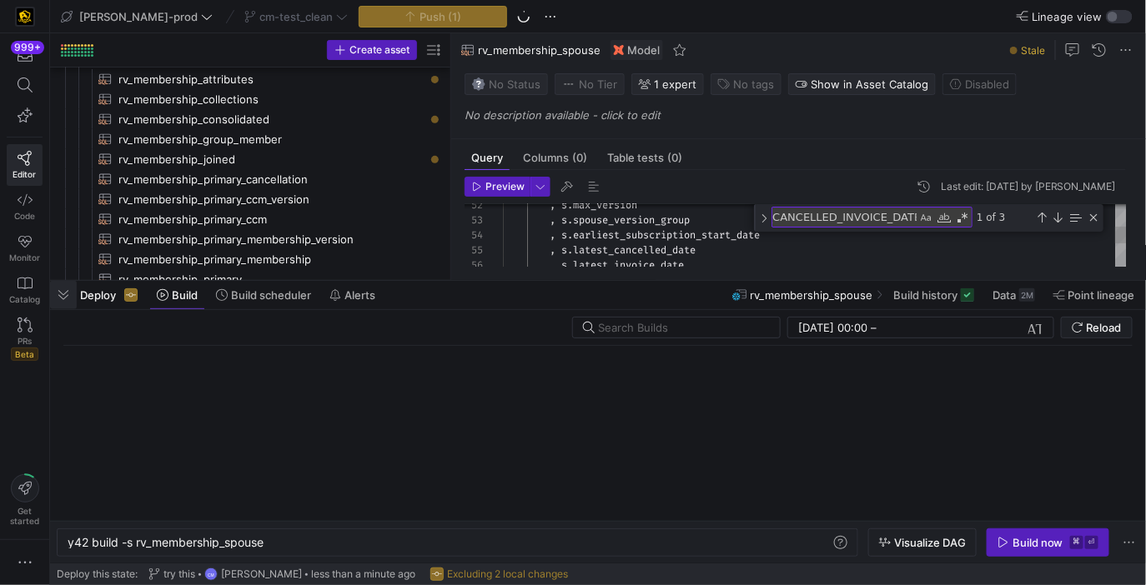
scroll to position [0, 198]
click at [206, 545] on div "y42 build -s rv_membership_spouse" at bounding box center [450, 542] width 765 height 13
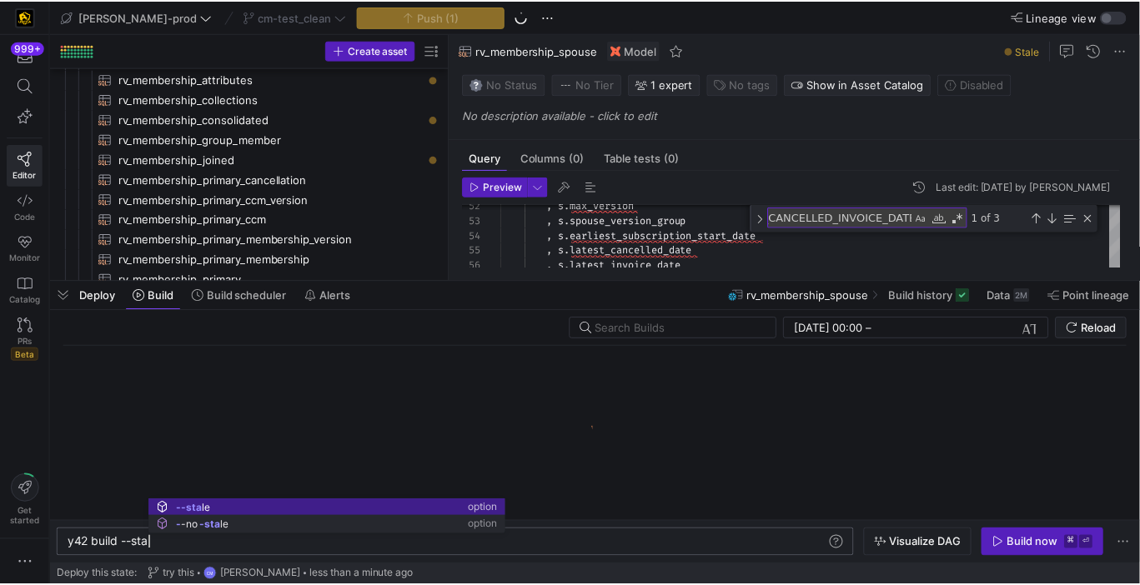
scroll to position [0, 91]
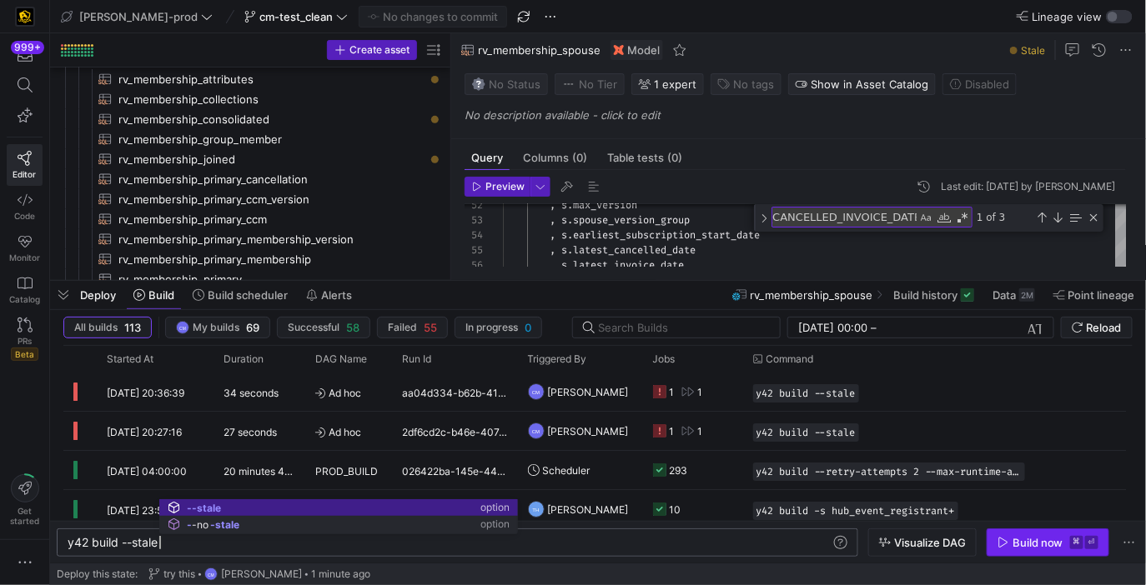
type textarea "y42 build --stale"
click at [1019, 544] on div "Build now" at bounding box center [1037, 542] width 51 height 13
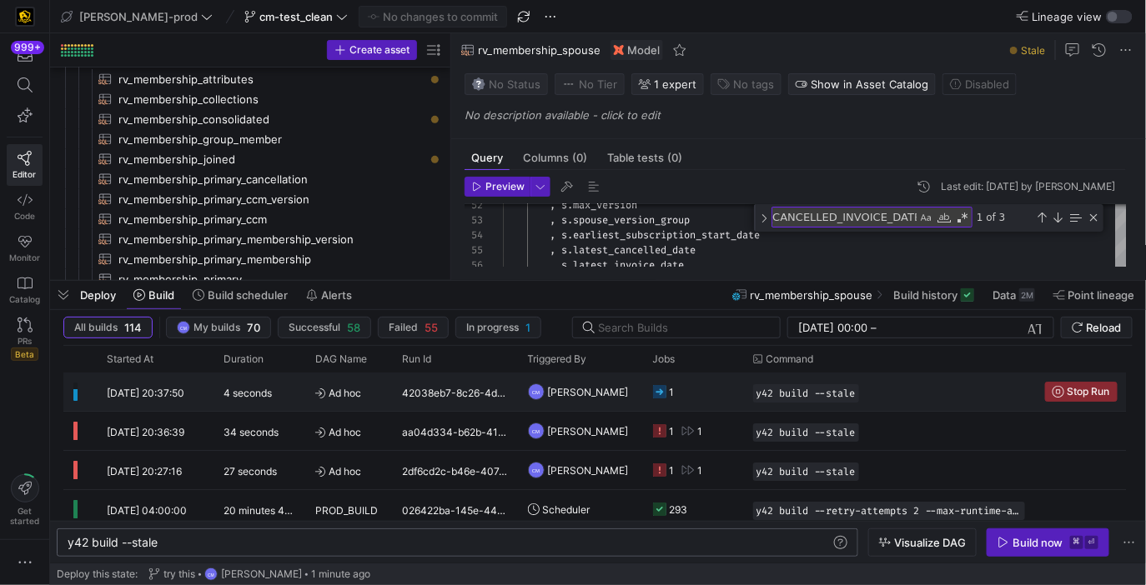
click at [705, 387] on y42-job-status-cell-renderer "1" at bounding box center [693, 392] width 80 height 37
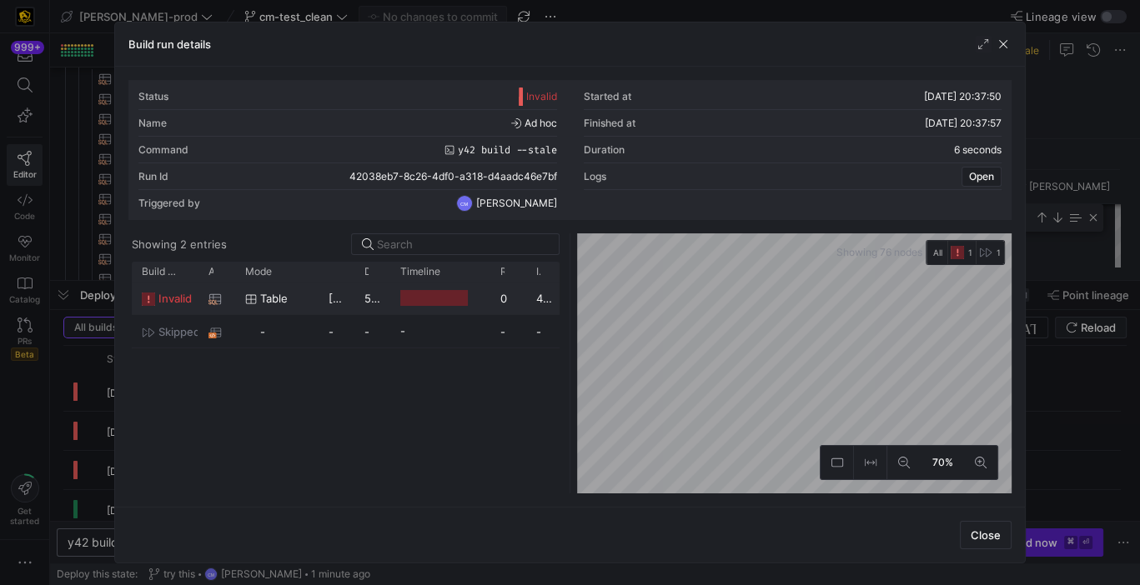
click at [378, 299] on y42-duration "5 seconds" at bounding box center [391, 298] width 54 height 13
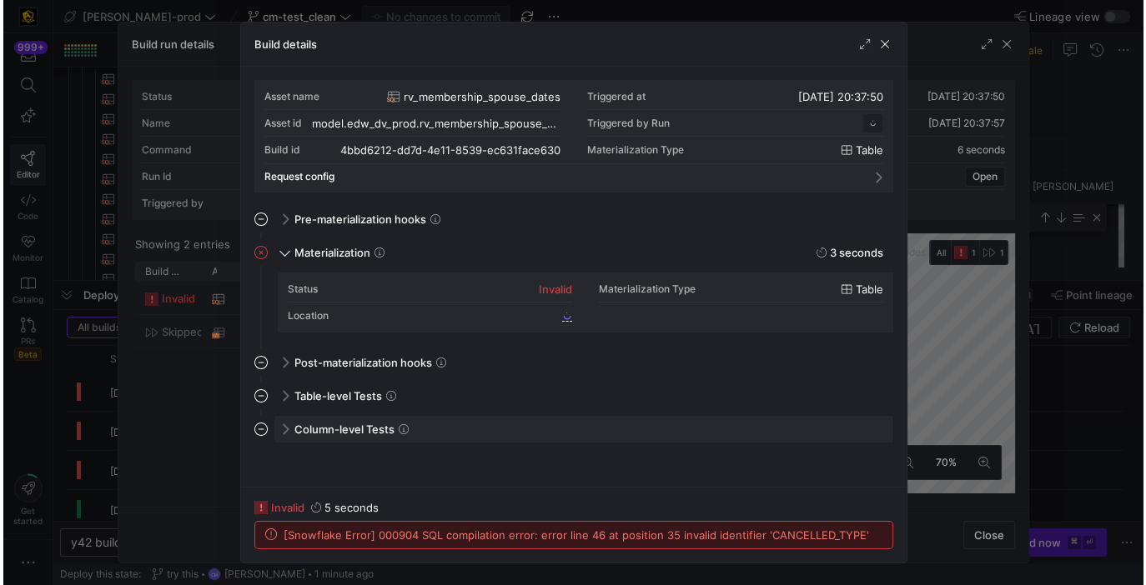
scroll to position [150, 0]
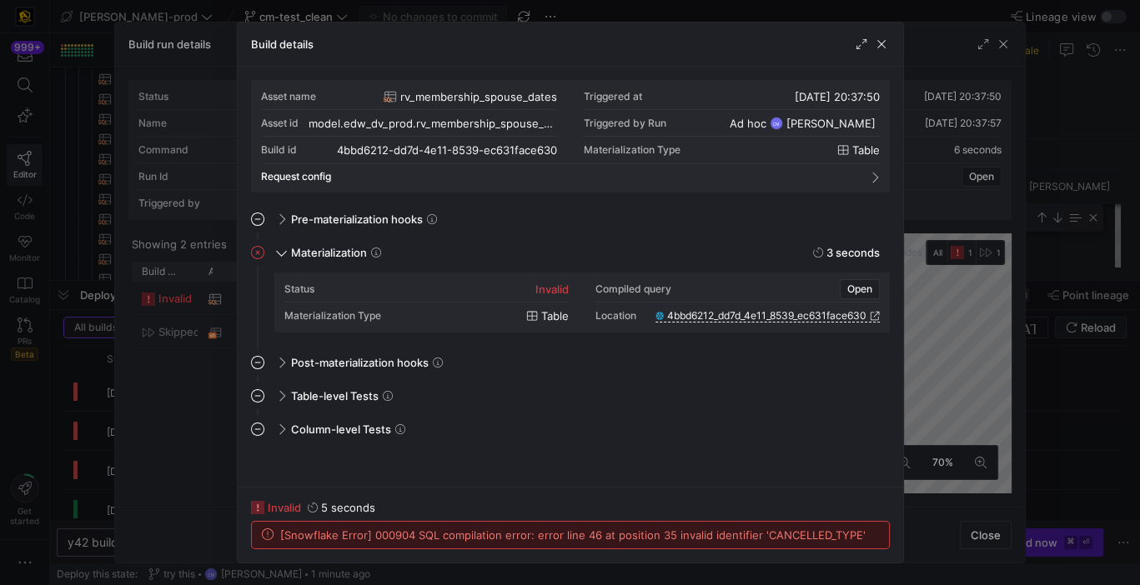
click at [791, 539] on span "[Snowflake Error] 000904 SQL compilation error: error line 46 at position 35 in…" at bounding box center [572, 535] width 585 height 13
copy span "CANCELLED_TYPE"
click at [98, 398] on div at bounding box center [570, 292] width 1140 height 585
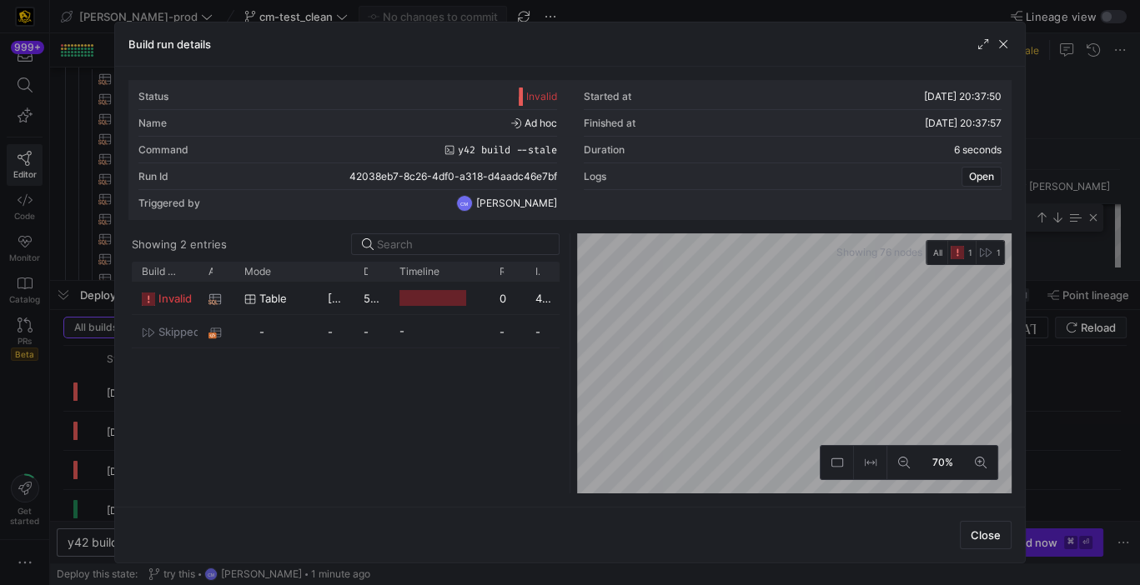
click at [98, 398] on div at bounding box center [570, 292] width 1140 height 585
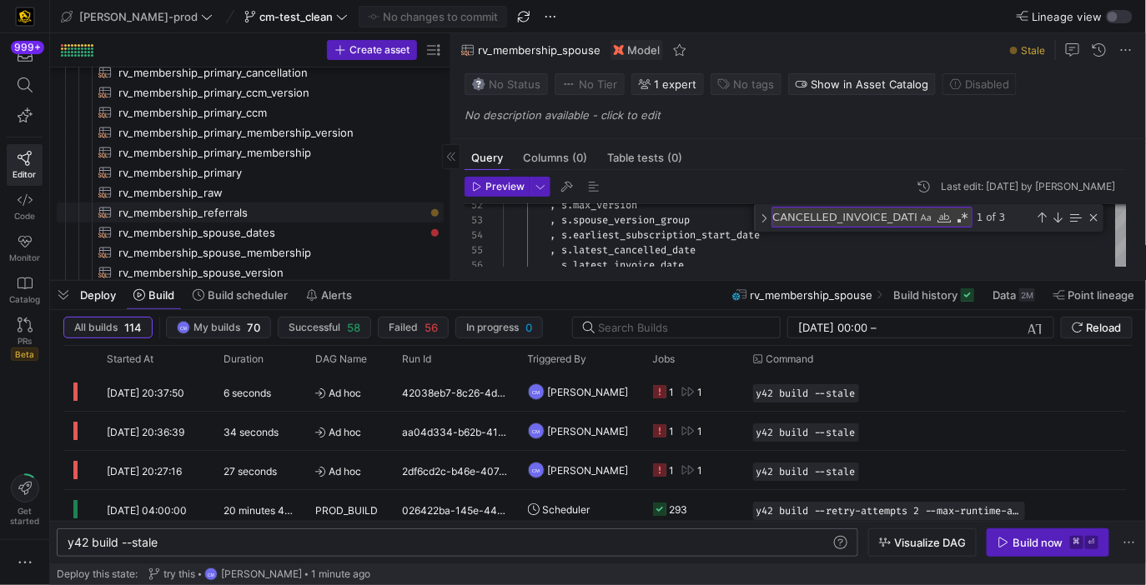
scroll to position [352, 0]
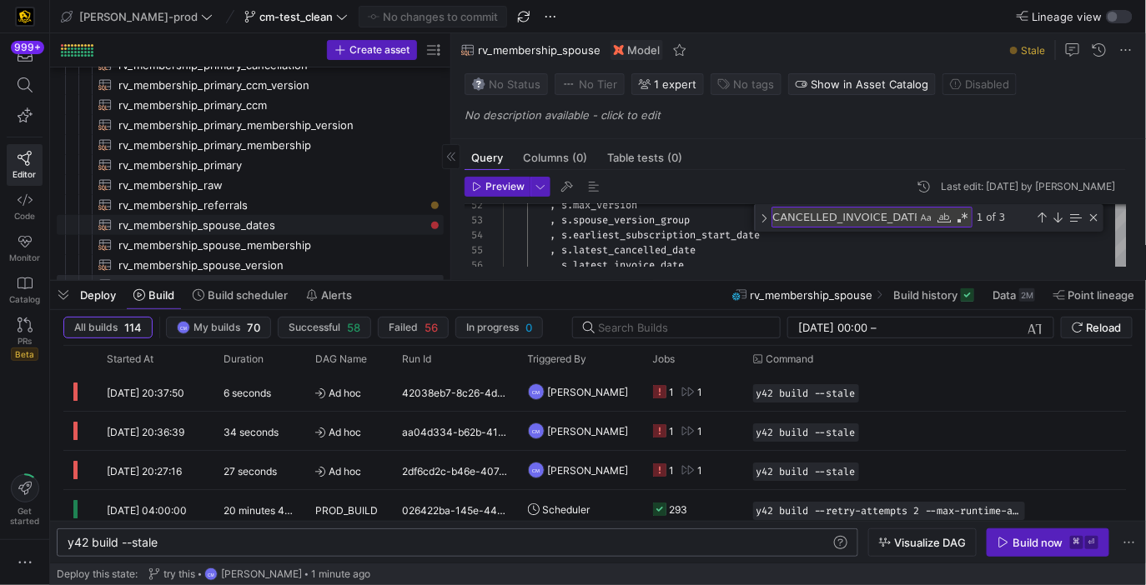
click at [284, 227] on span "rv_membership_spouse_dates​​​​​​​​​​" at bounding box center [271, 225] width 306 height 19
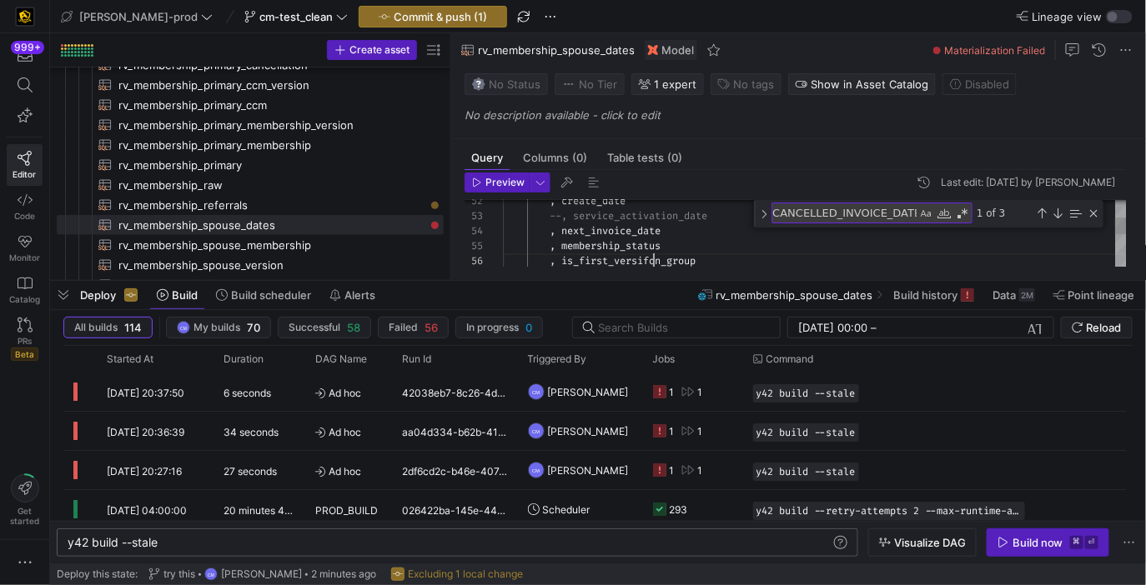
type textarea ", earliest_invoice_date , create_date --, service_activation_date , next_invoic…"
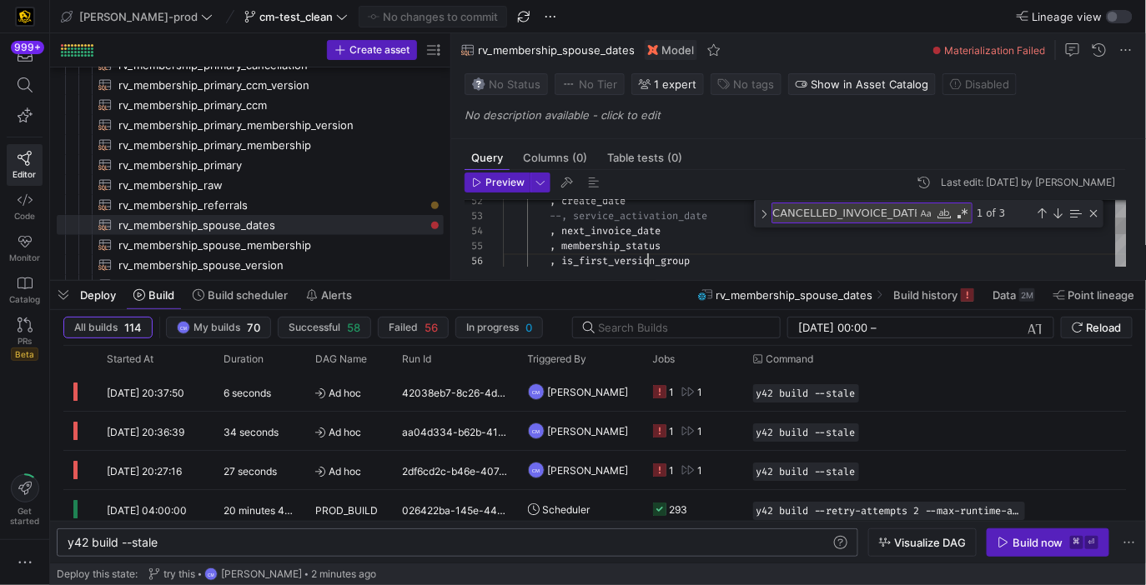
scroll to position [45, 162]
type textarea "next_invoice_date"
paste textarea "CANCELLED_TYPE"
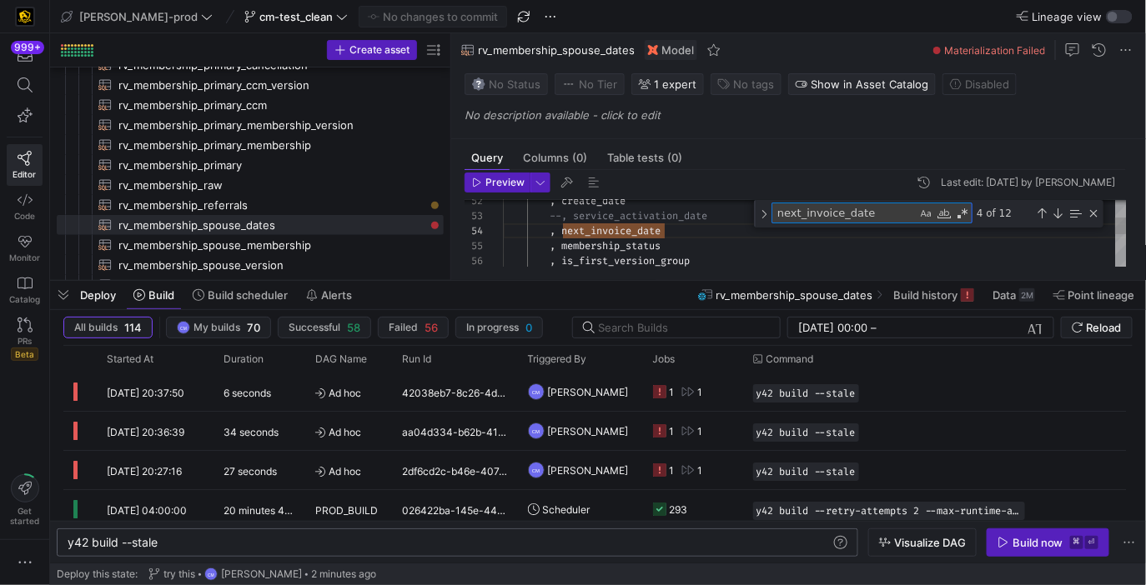
type textarea "-- , s.latest_next_invoice_date , s.latest_earliest_invoice_date , s.latest_sub…"
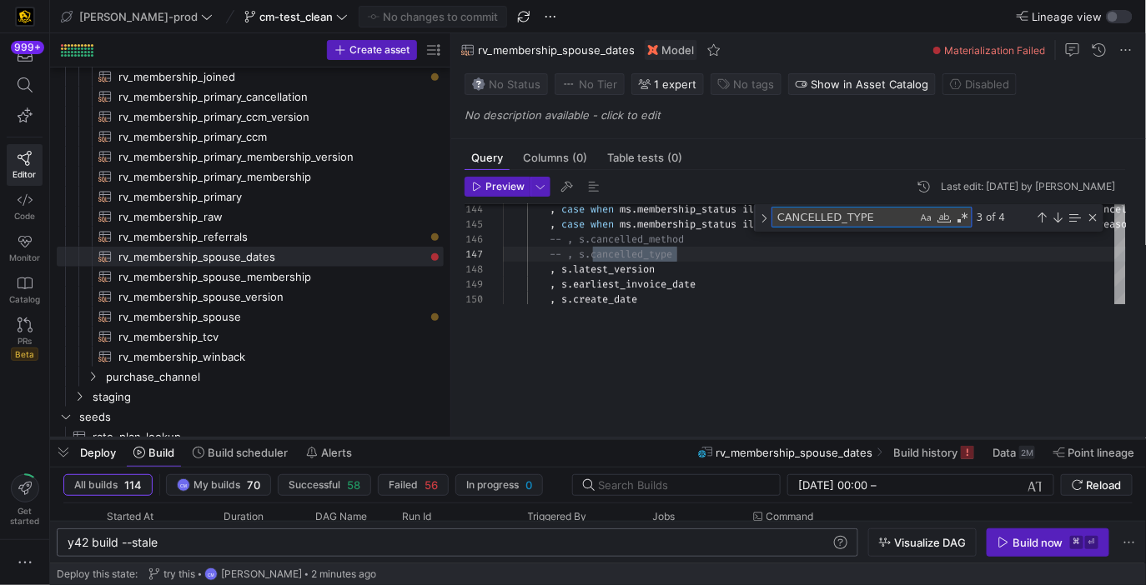
scroll to position [313, 0]
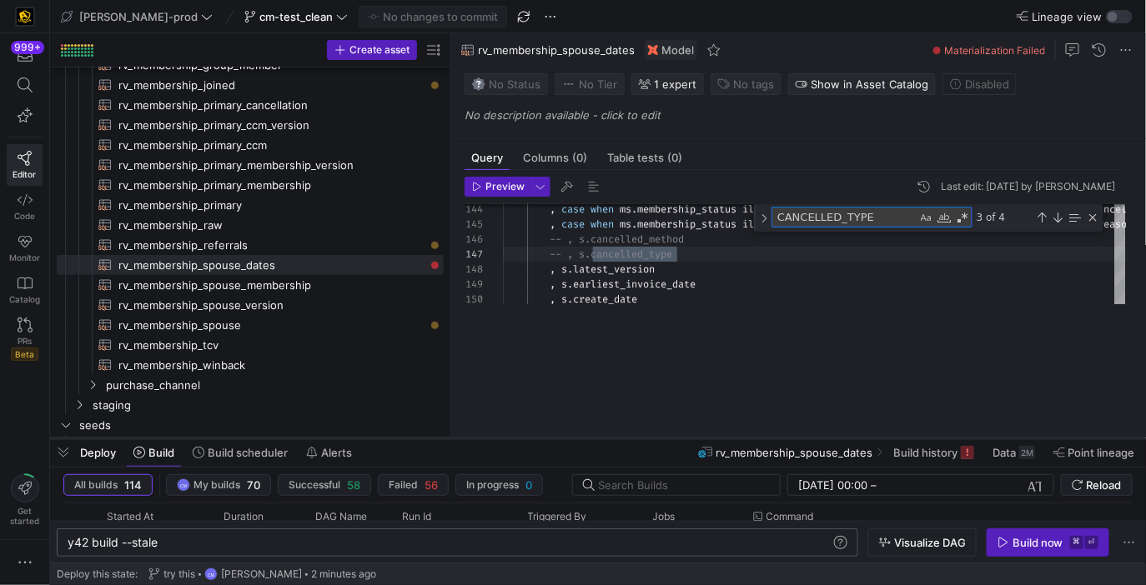
drag, startPoint x: 673, startPoint y: 283, endPoint x: 645, endPoint y: 479, distance: 197.9
click at [645, 442] on div at bounding box center [598, 438] width 1096 height 7
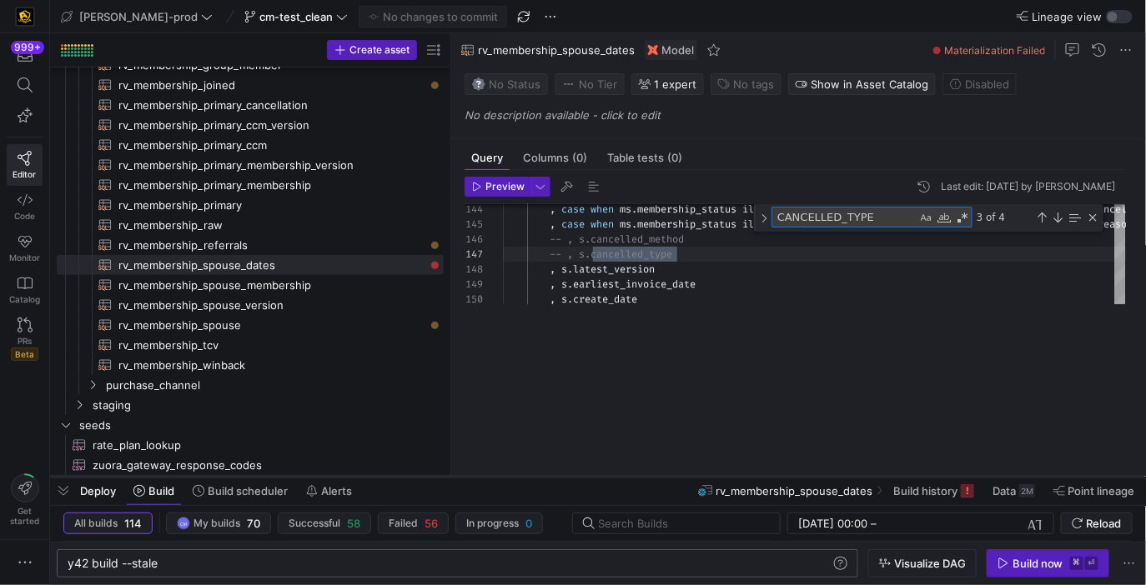
scroll to position [312, 0]
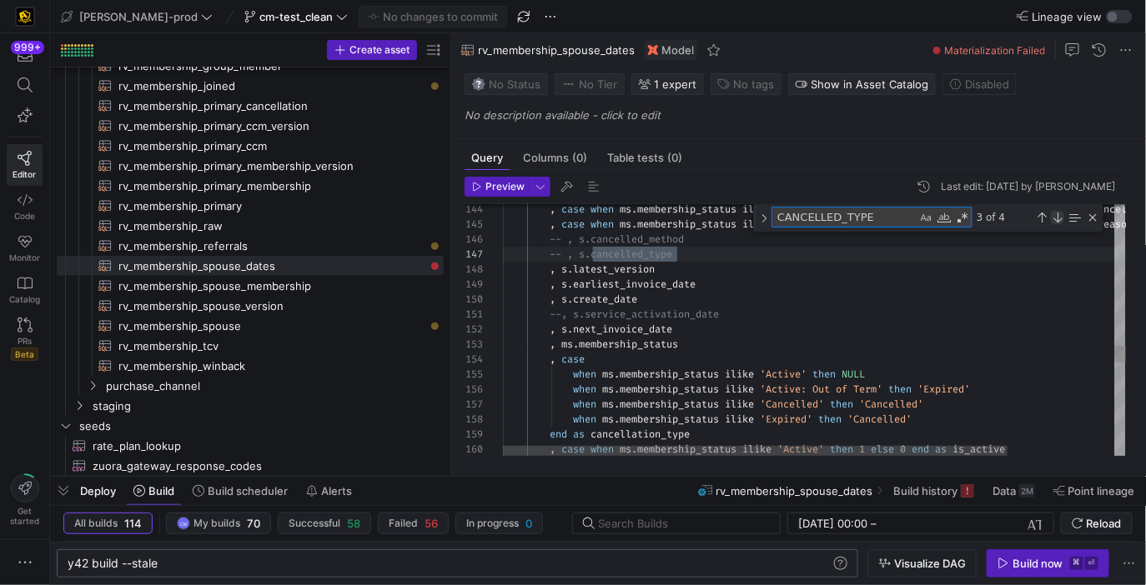
type textarea "CANCELLED_TYPE"
click at [1058, 214] on div "Next Match (Enter)" at bounding box center [1057, 217] width 13 height 13
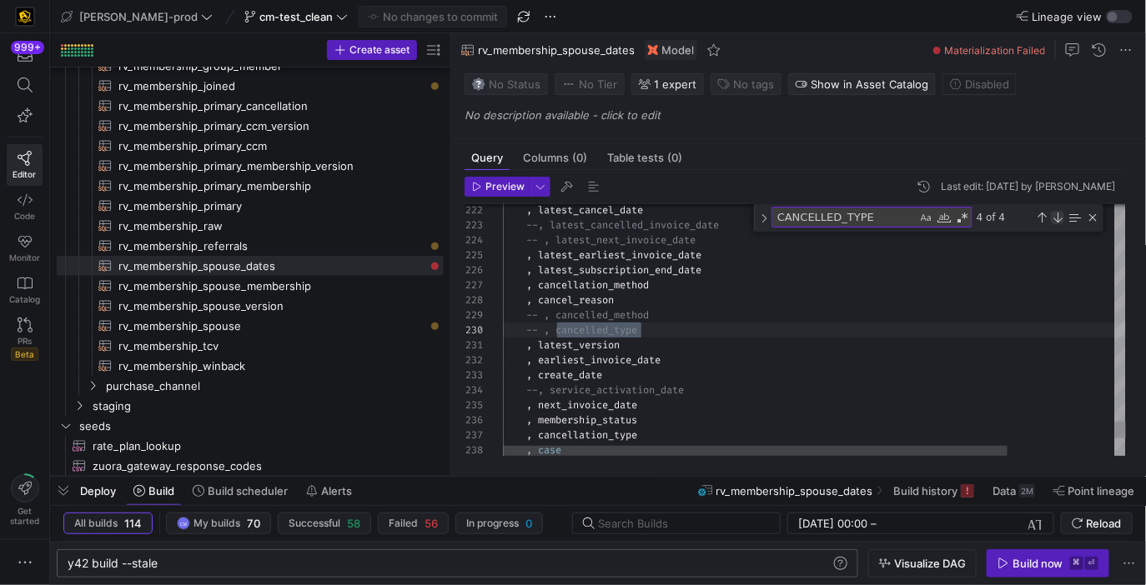
click at [1058, 214] on div "Next Match (Enter)" at bounding box center [1057, 217] width 13 height 13
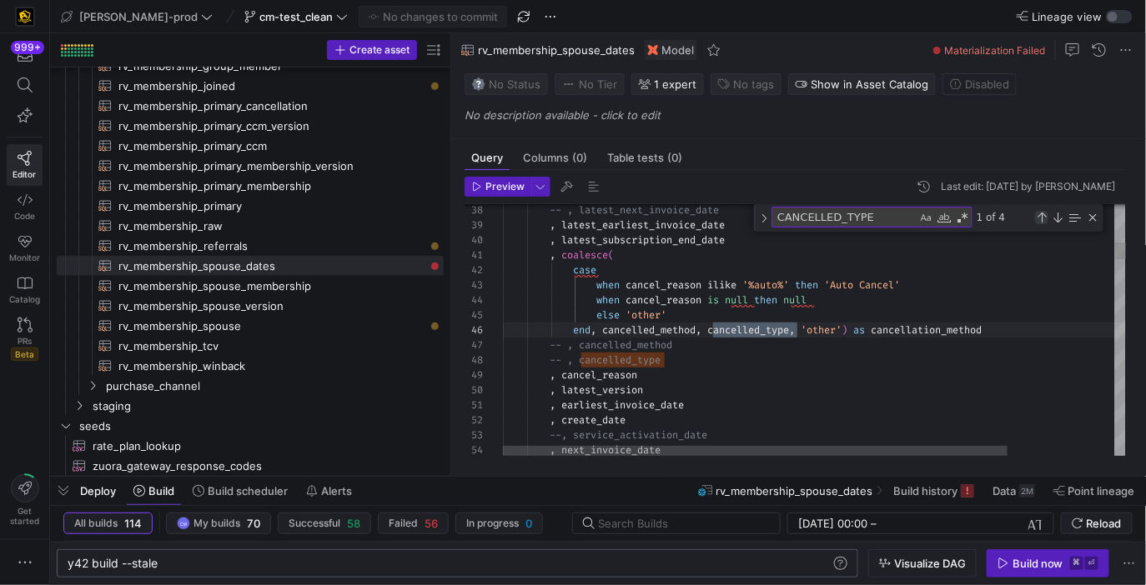
click at [1040, 215] on div "Previous Match (⇧Enter)" at bounding box center [1041, 217] width 13 height 13
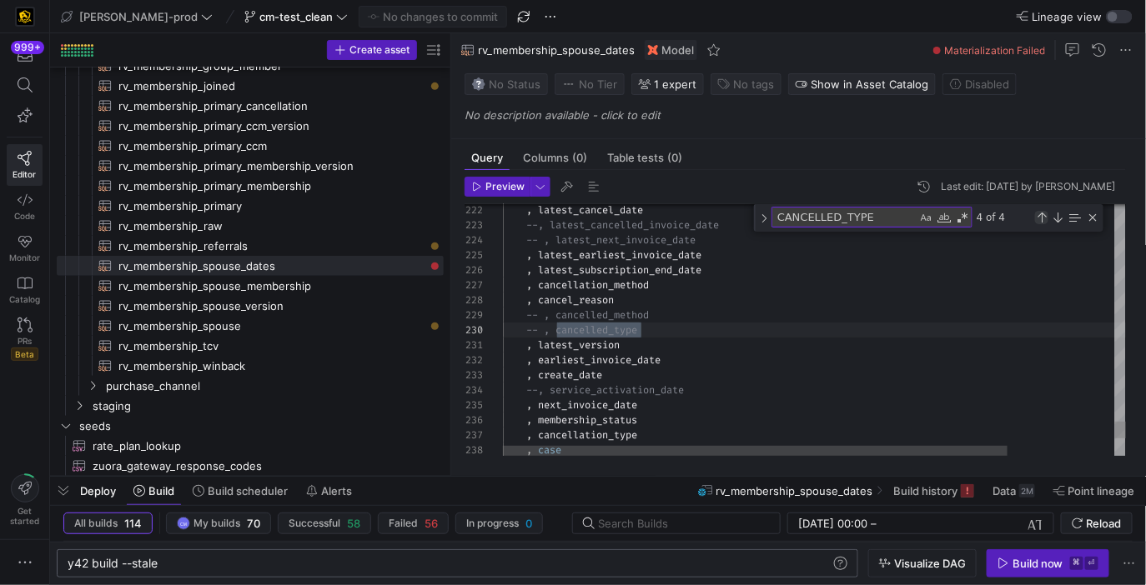
scroll to position [150, 138]
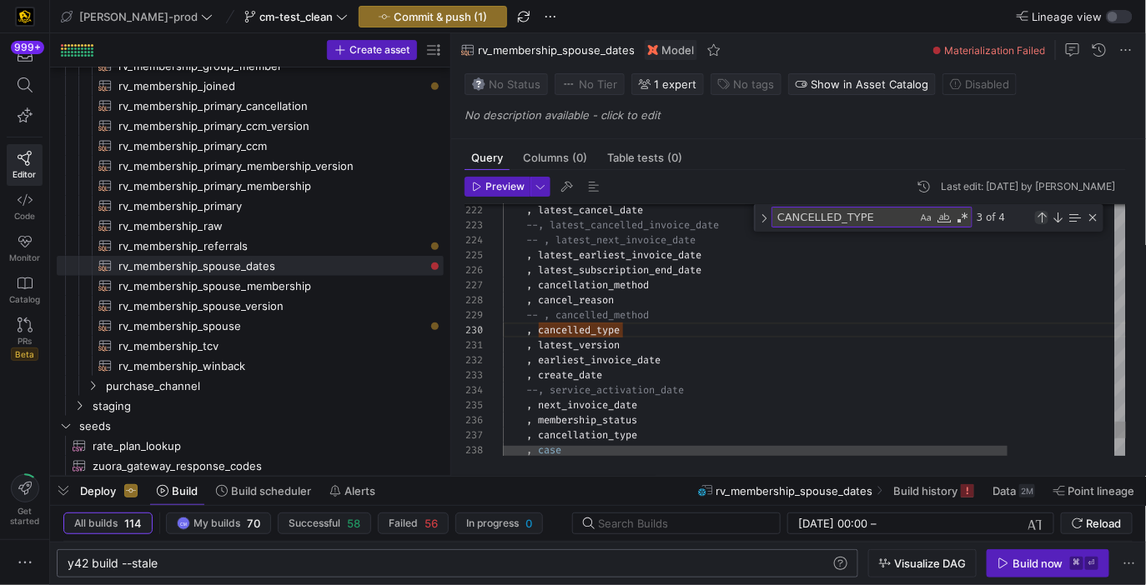
click at [1042, 217] on div "Previous Match (⇧Enter)" at bounding box center [1041, 217] width 13 height 13
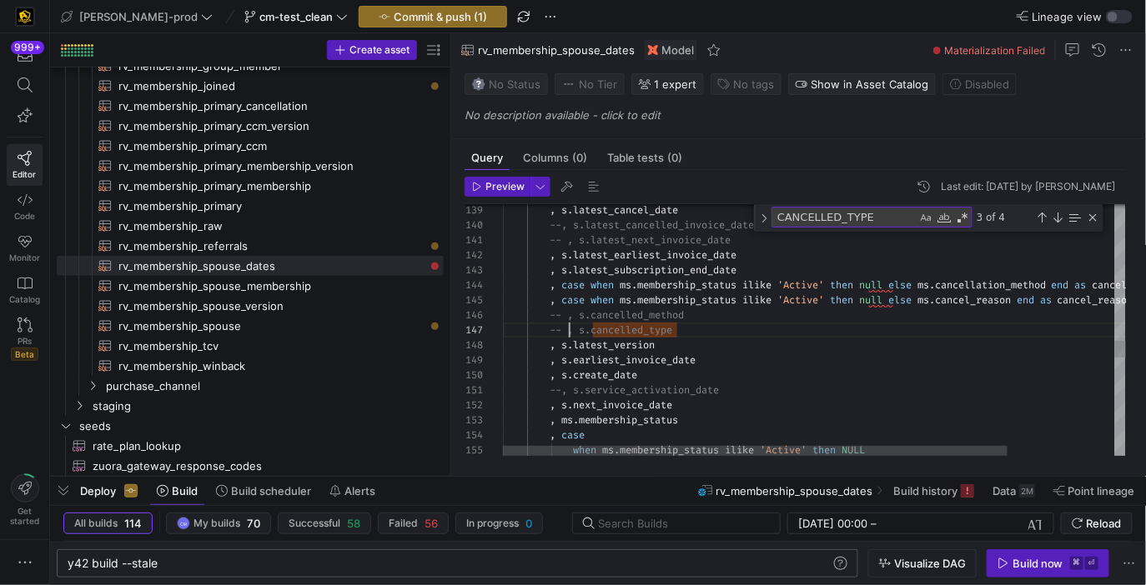
click at [568, 334] on div ", s . latest_cancel_date --, s.latest_cancelled_invoice_date -- , s.latest_next…" at bounding box center [881, 36] width 756 height 3865
click at [1042, 218] on div "Previous Match (⇧Enter)" at bounding box center [1041, 217] width 13 height 13
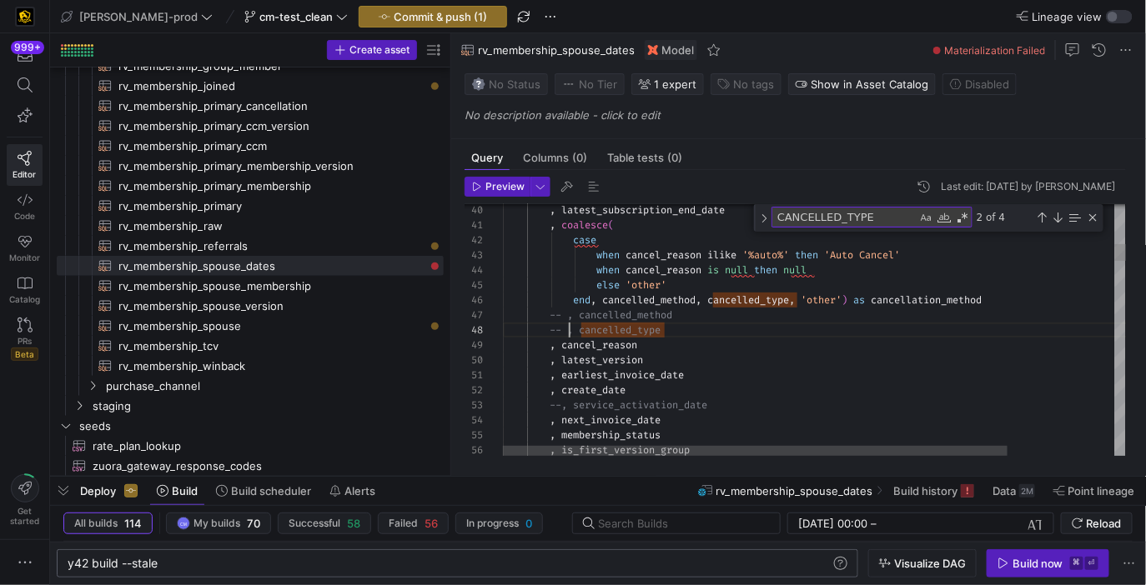
click at [1040, 215] on div "Previous Match (⇧Enter)" at bounding box center [1041, 217] width 13 height 13
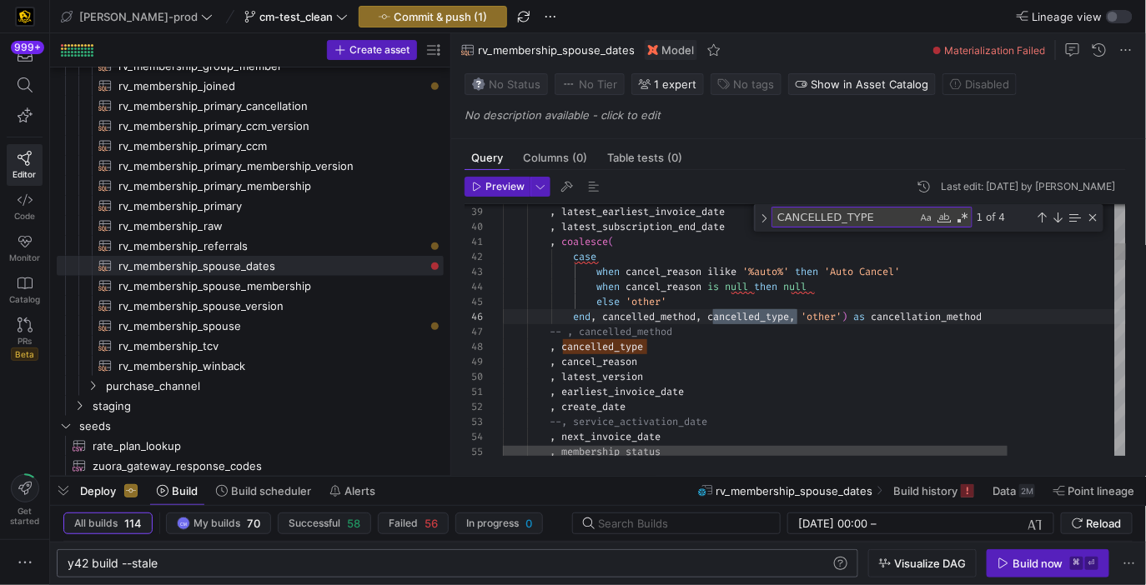
click at [1057, 213] on div "Next Match (Enter)" at bounding box center [1057, 217] width 13 height 13
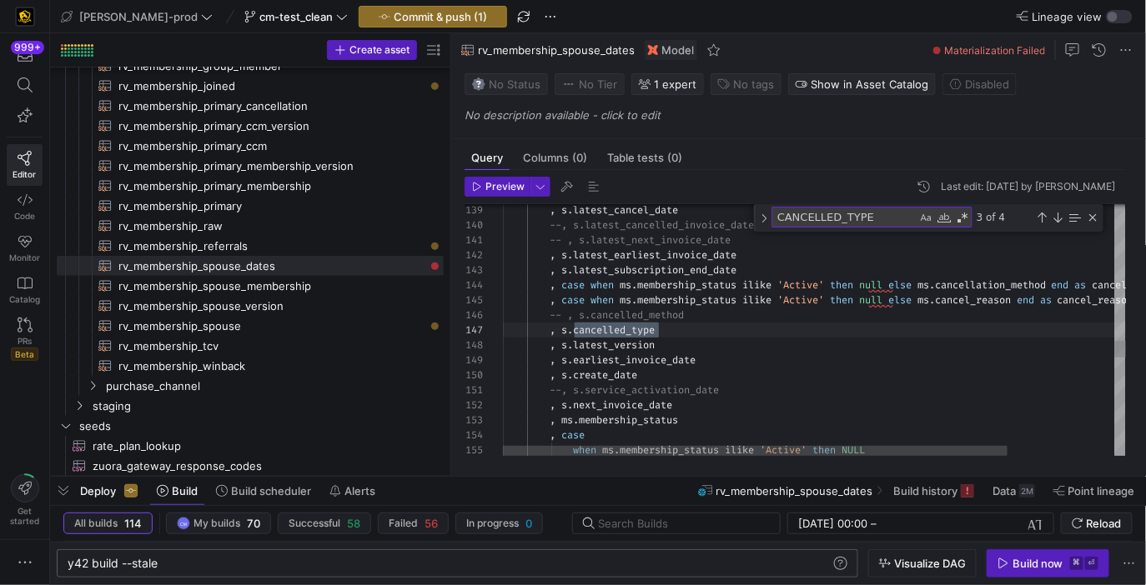
click at [551, 331] on div ", s . latest_cancel_date --, s.latest_cancelled_invoice_date -- , s.latest_next…" at bounding box center [881, 36] width 756 height 3865
click at [1059, 218] on div "Next Match (Enter)" at bounding box center [1057, 217] width 13 height 13
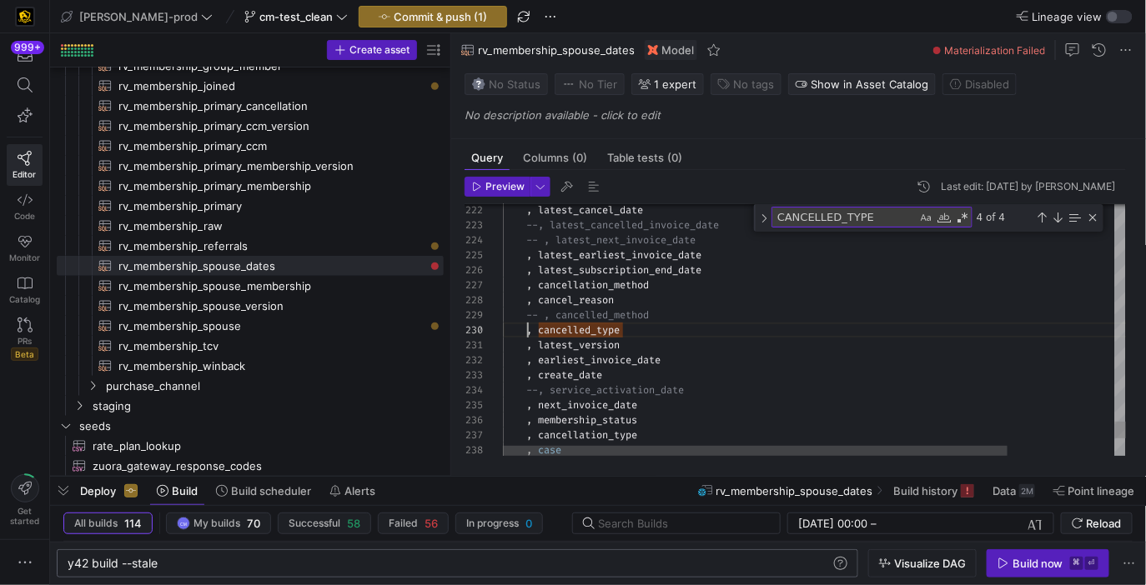
click at [1057, 218] on div "Next Match (Enter)" at bounding box center [1057, 217] width 13 height 13
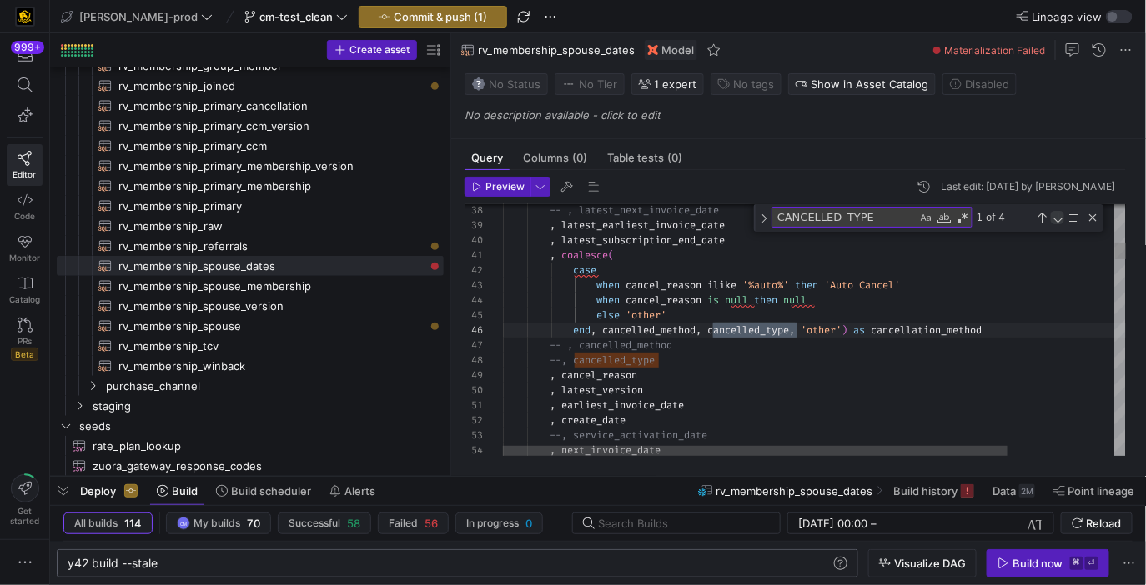
click at [1057, 218] on div "Next Match (Enter)" at bounding box center [1057, 217] width 13 height 13
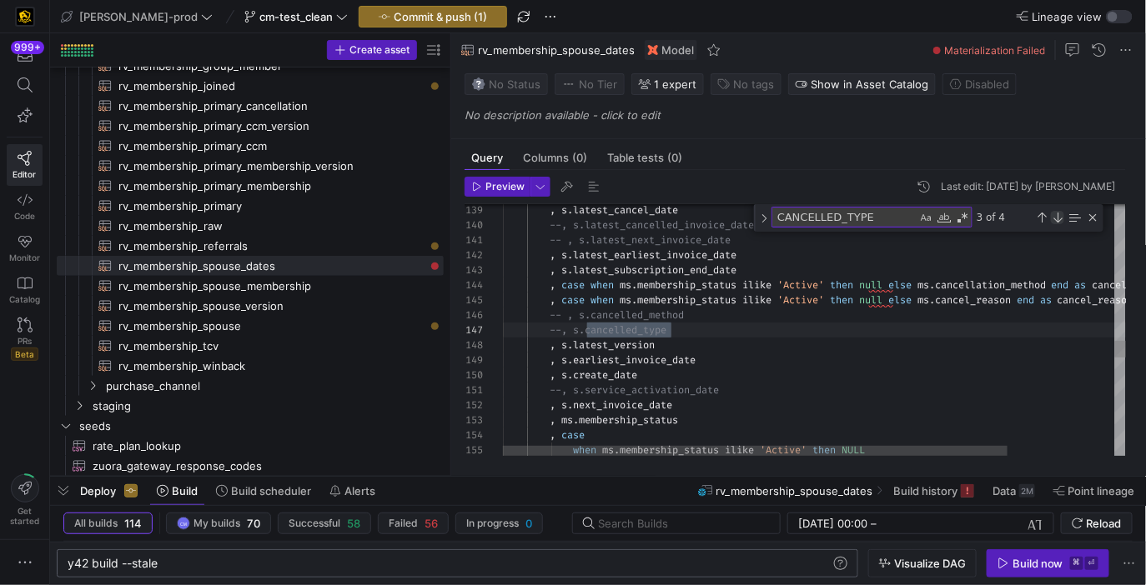
click at [1057, 218] on div "Next Match (Enter)" at bounding box center [1057, 217] width 13 height 13
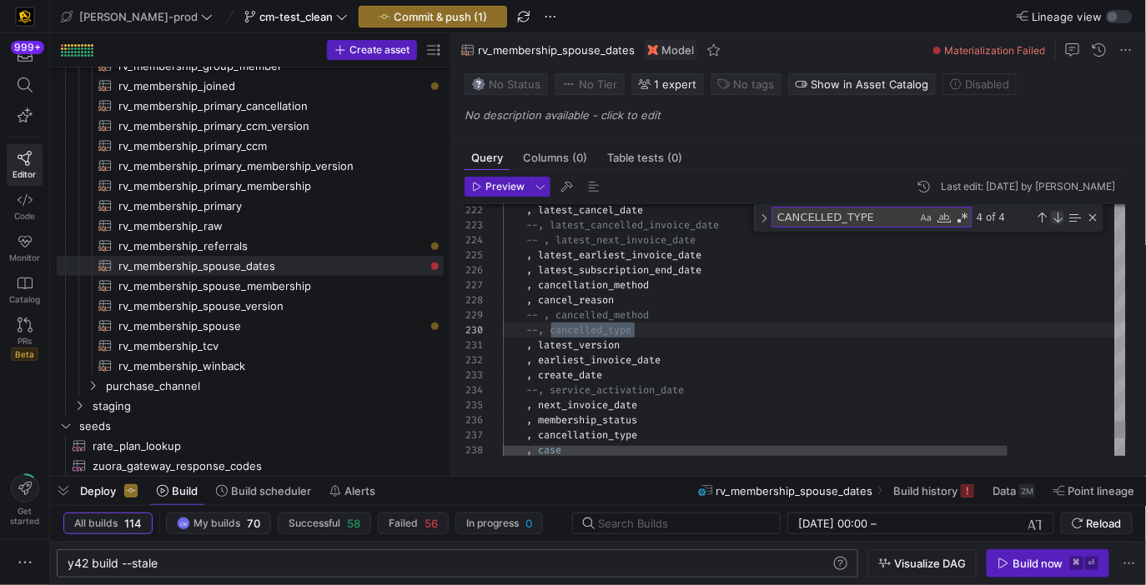
click at [1057, 218] on div "Next Match (Enter)" at bounding box center [1057, 217] width 13 height 13
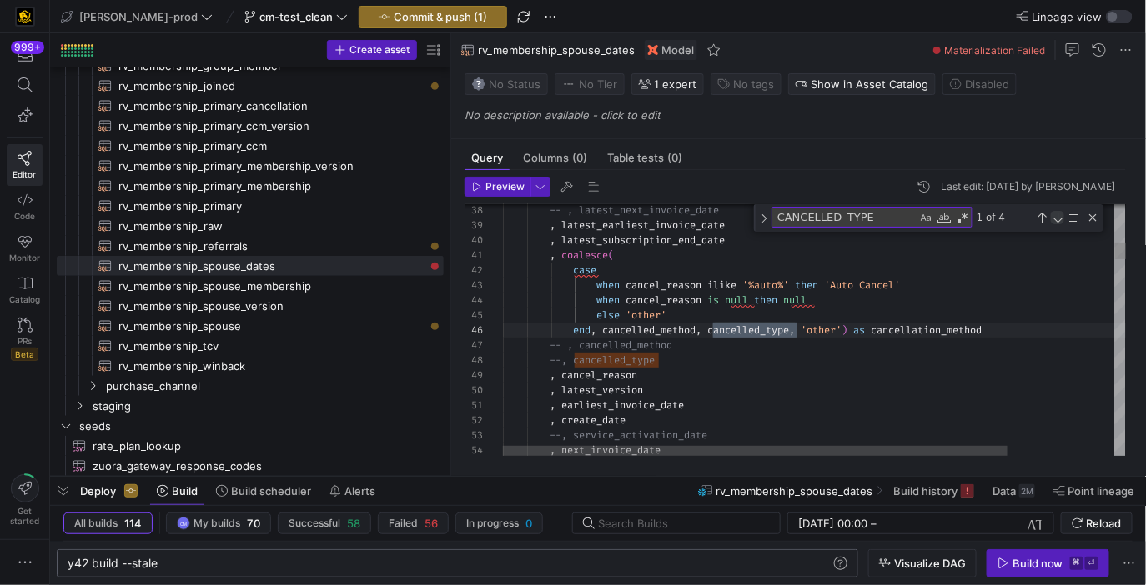
click at [1057, 218] on div "Next Match (Enter)" at bounding box center [1057, 217] width 13 height 13
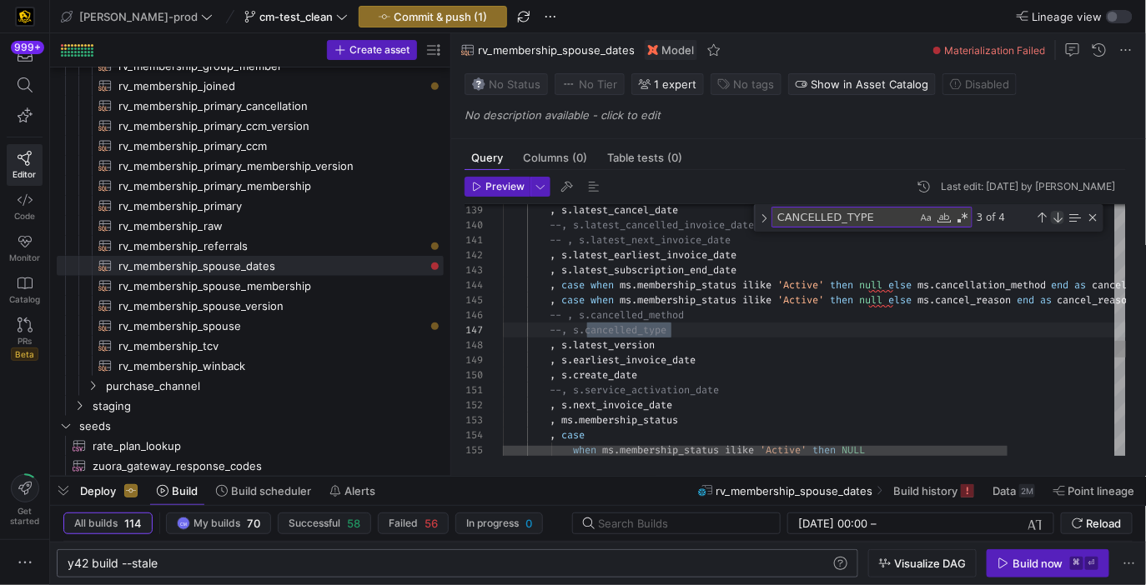
click at [1057, 218] on div "Next Match (Enter)" at bounding box center [1057, 217] width 13 height 13
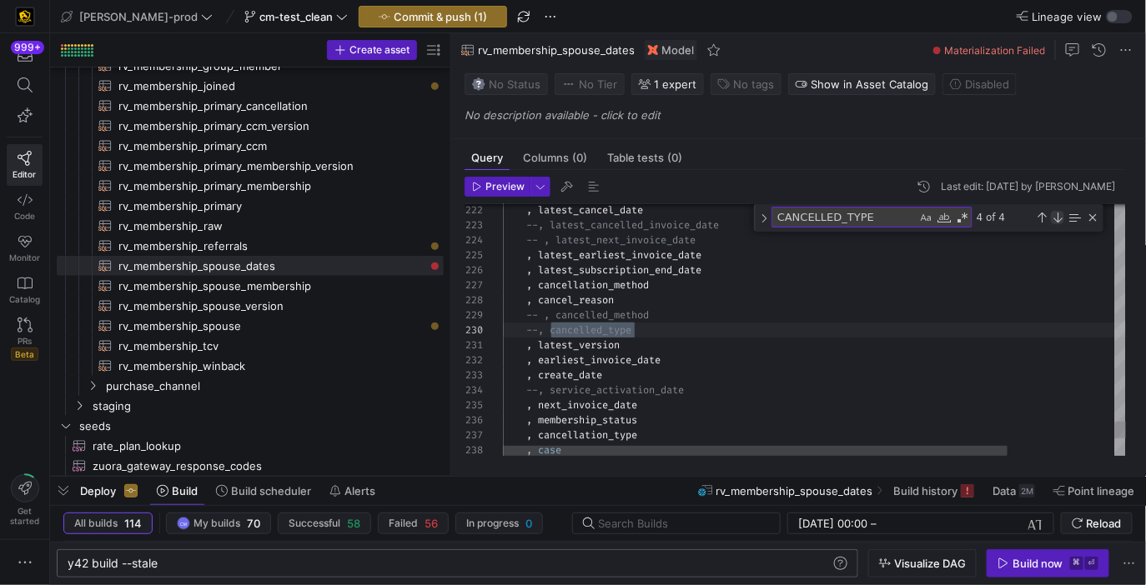
click at [1057, 218] on div "Next Match (Enter)" at bounding box center [1057, 217] width 13 height 13
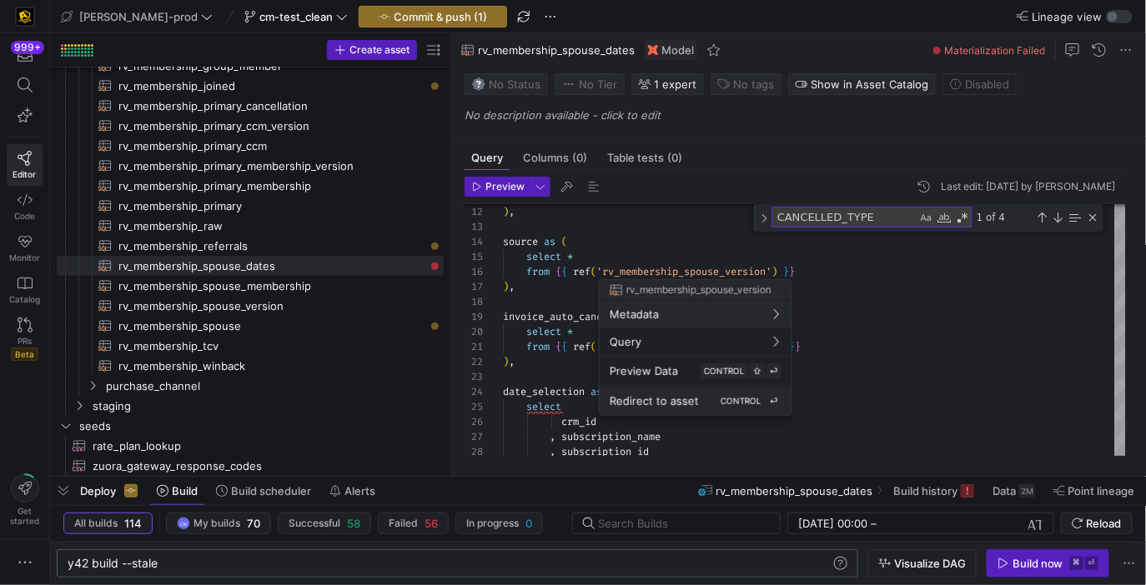
click at [659, 399] on span "Redirect to asset" at bounding box center [654, 400] width 89 height 13
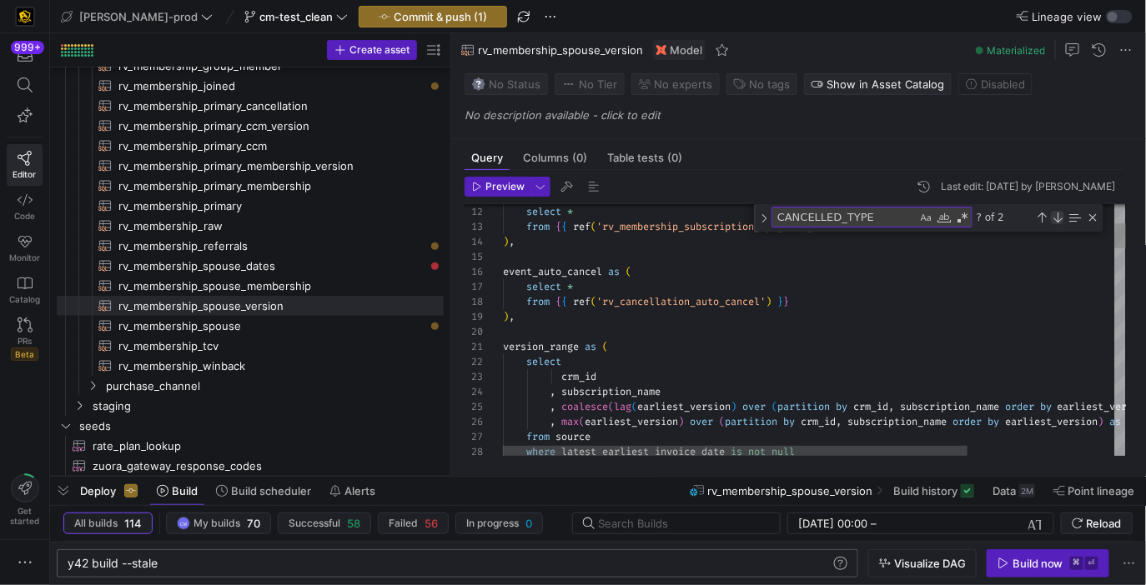
click at [1057, 218] on div "Next Match (Enter)" at bounding box center [1057, 217] width 13 height 13
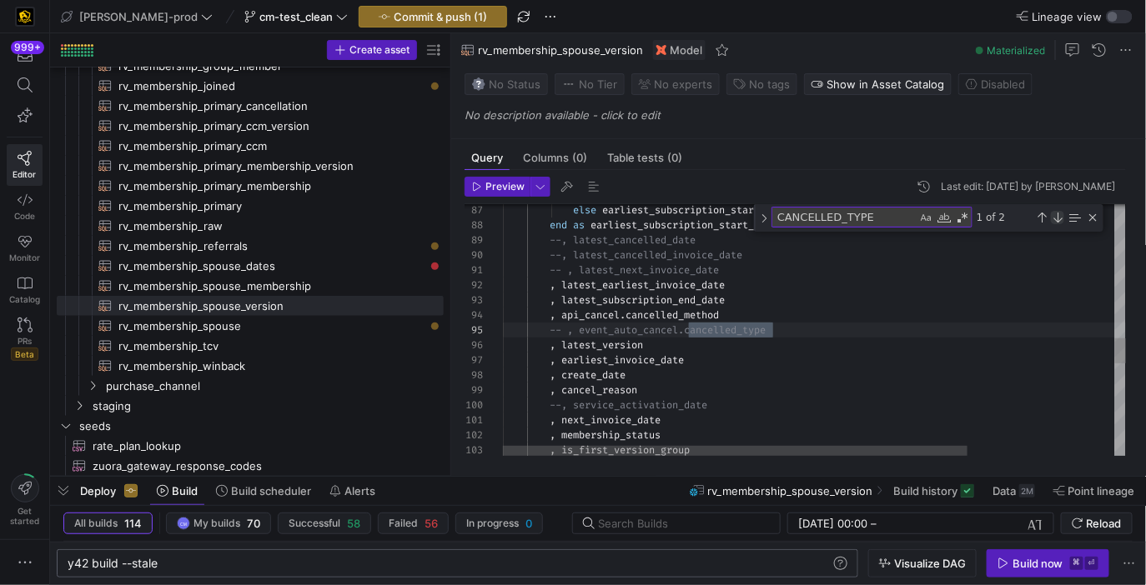
scroll to position [0, 269]
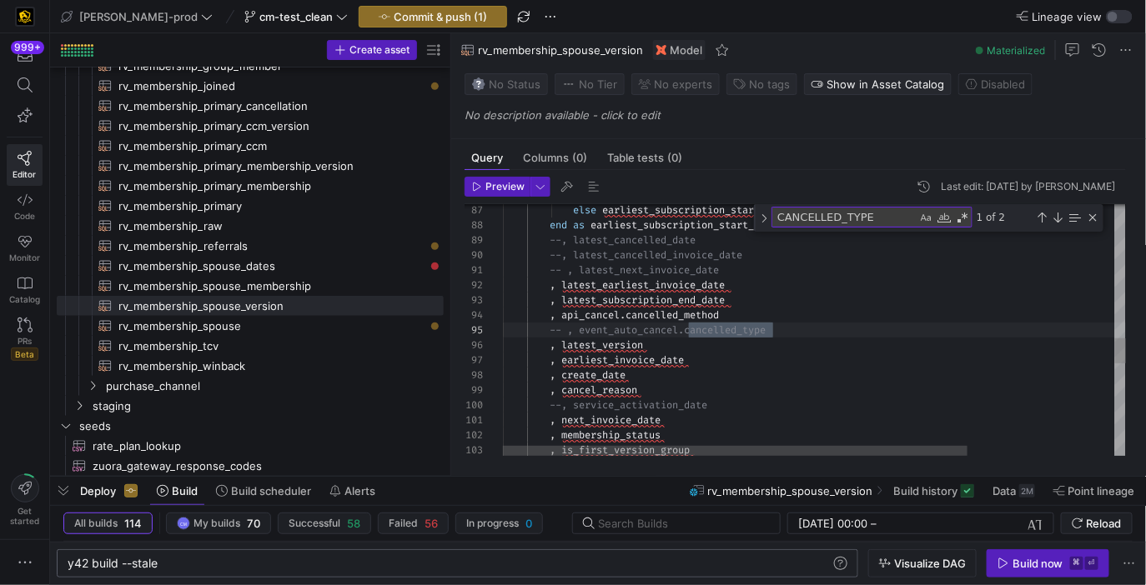
click at [569, 332] on div "else earliest_subscription_start_date end as earliest_subscription_start_date -…" at bounding box center [913, 126] width 821 height 2484
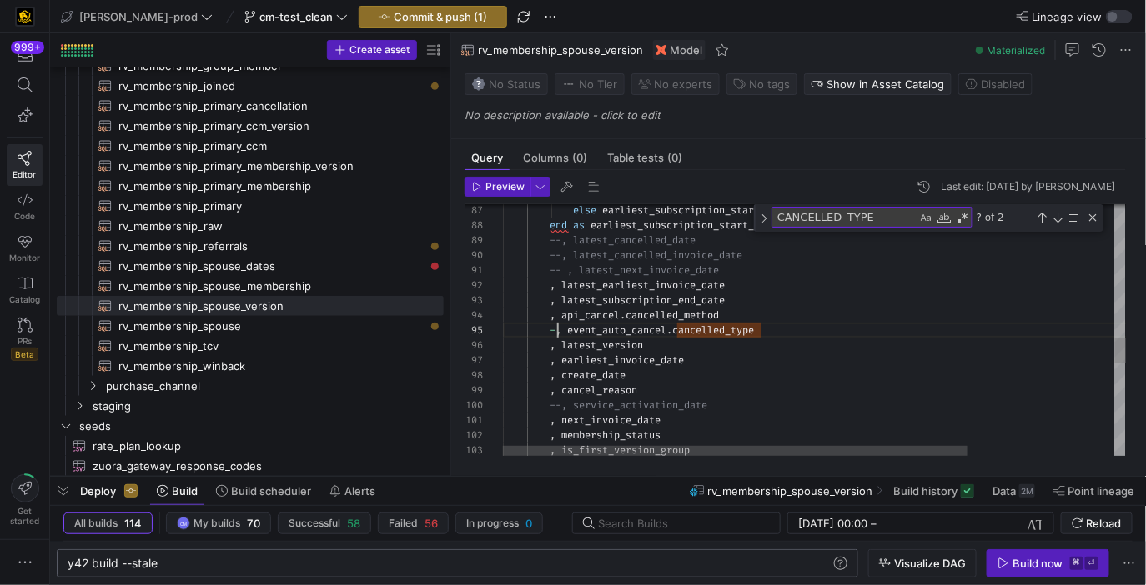
scroll to position [59, 48]
click at [1059, 218] on div "Next Match (Enter)" at bounding box center [1057, 217] width 13 height 13
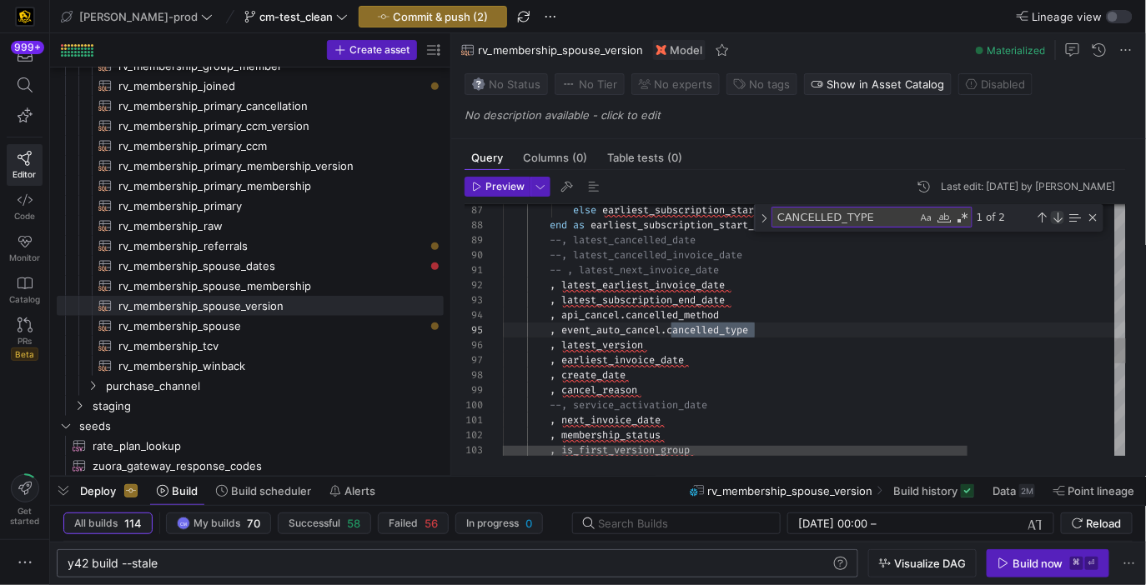
click at [1059, 218] on div "Next Match (Enter)" at bounding box center [1057, 217] width 13 height 13
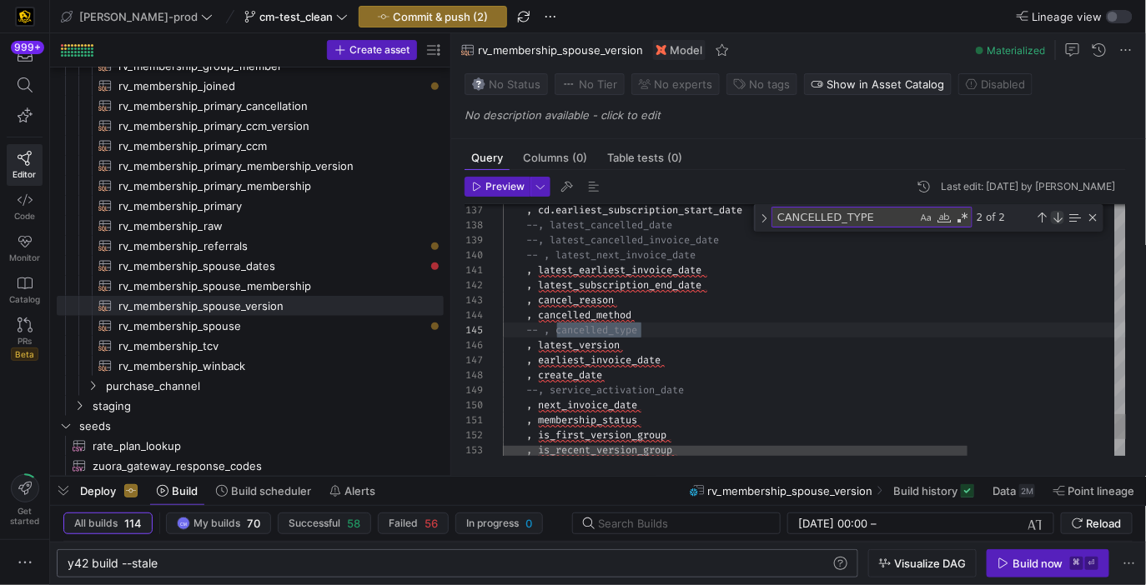
scroll to position [0, 138]
click at [1057, 208] on div "1 of 2" at bounding box center [1036, 217] width 128 height 21
click at [1057, 211] on div "Next Match (Enter)" at bounding box center [1057, 217] width 13 height 13
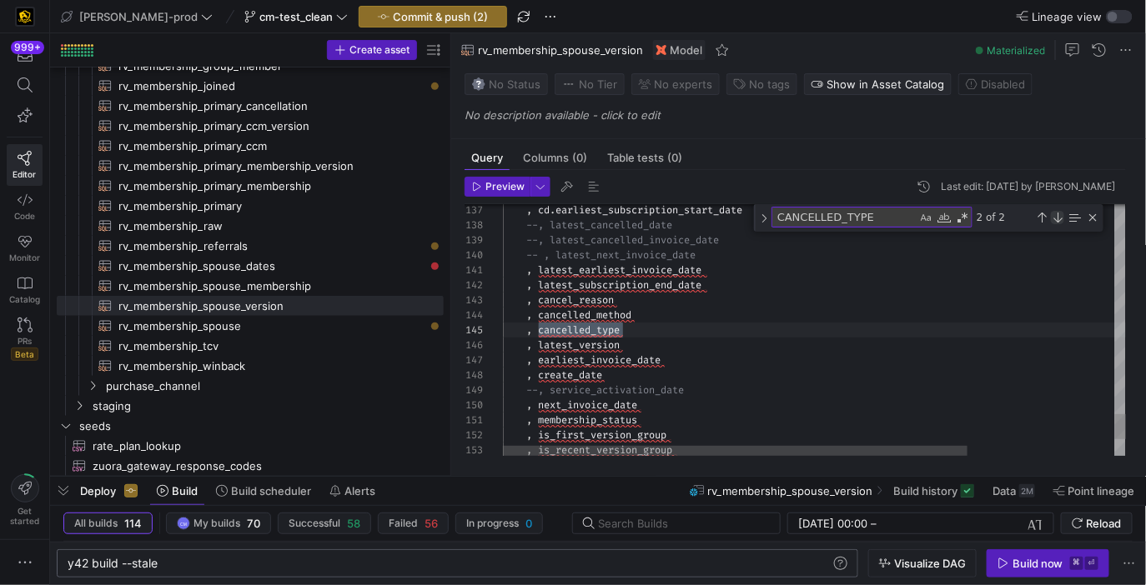
click at [1057, 211] on div "Next Match (Enter)" at bounding box center [1057, 217] width 13 height 13
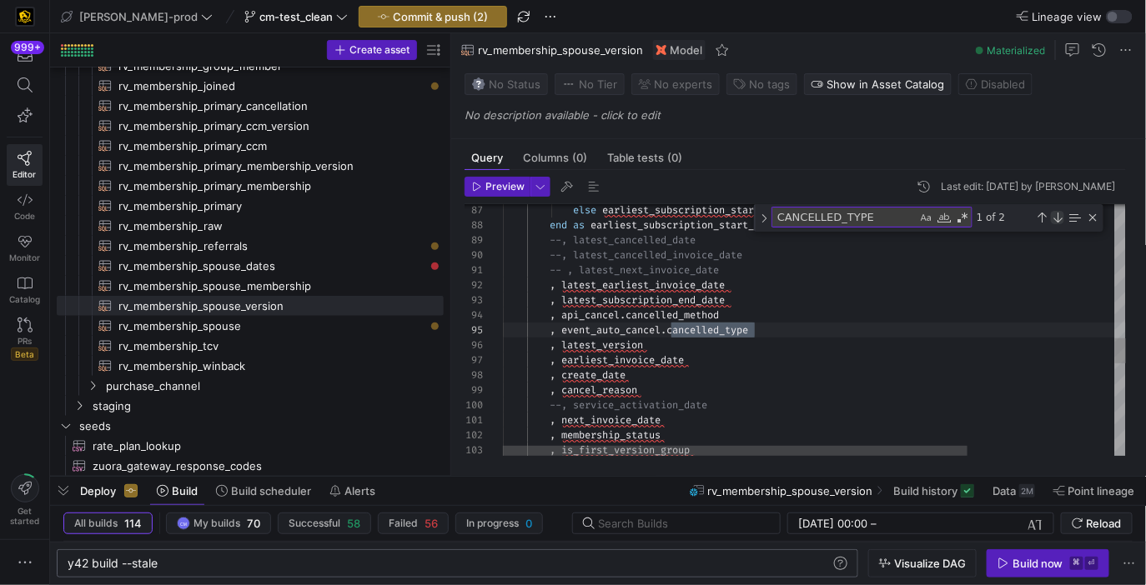
click at [1057, 211] on div "Next Match (Enter)" at bounding box center [1057, 217] width 13 height 13
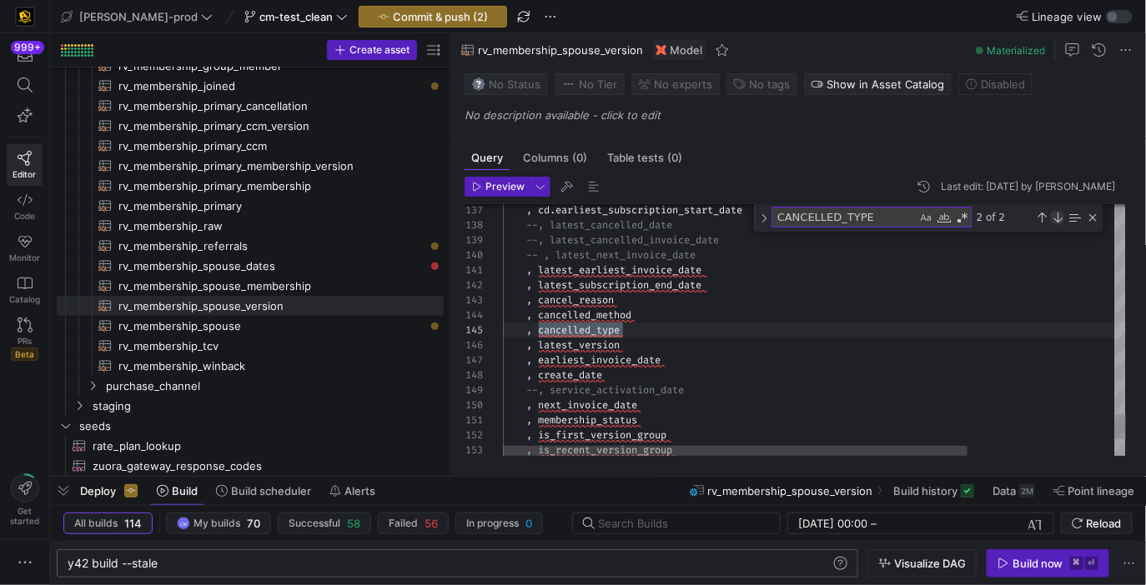
click at [1057, 211] on div "Next Match (Enter)" at bounding box center [1057, 217] width 13 height 13
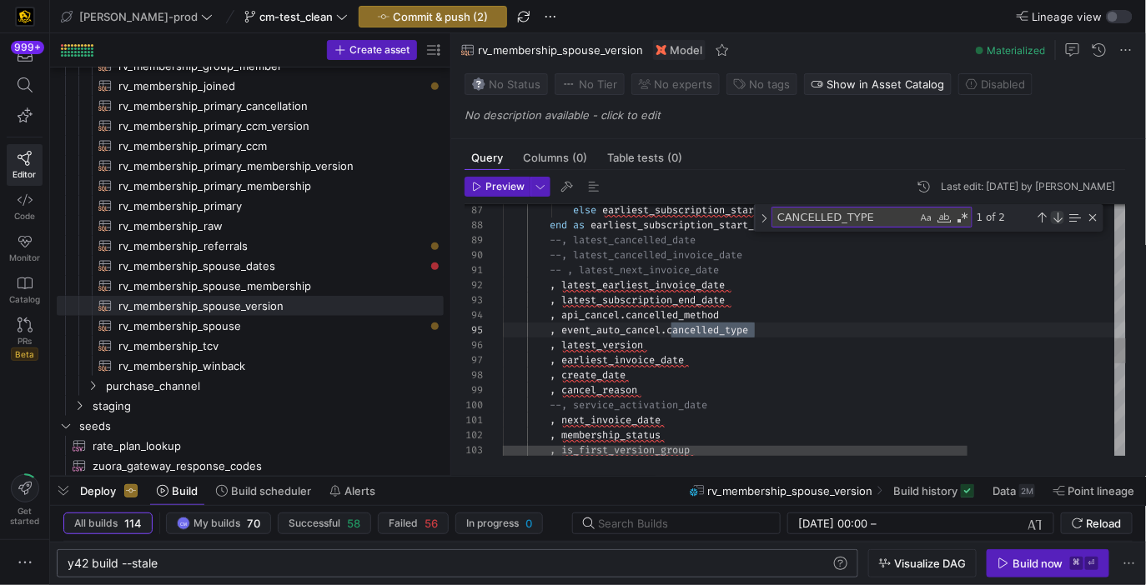
click at [1057, 211] on div "Next Match (Enter)" at bounding box center [1057, 217] width 13 height 13
type textarea ", latest_earliest_invoice_date , latest_subscription_end_date , cancel_reason ,…"
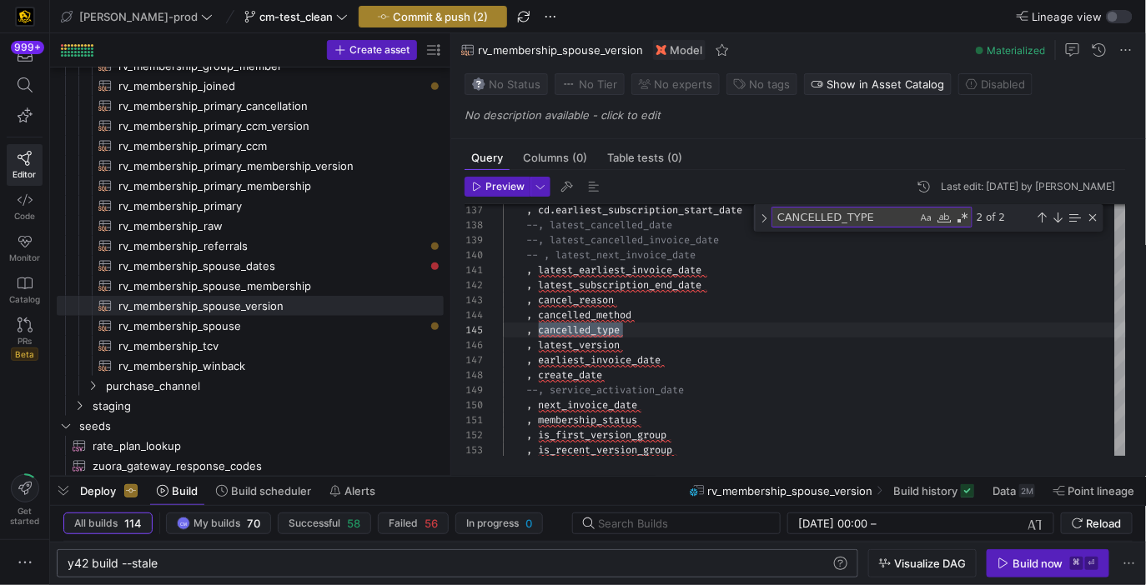
click at [438, 15] on span "Commit & push (2)" at bounding box center [440, 16] width 95 height 13
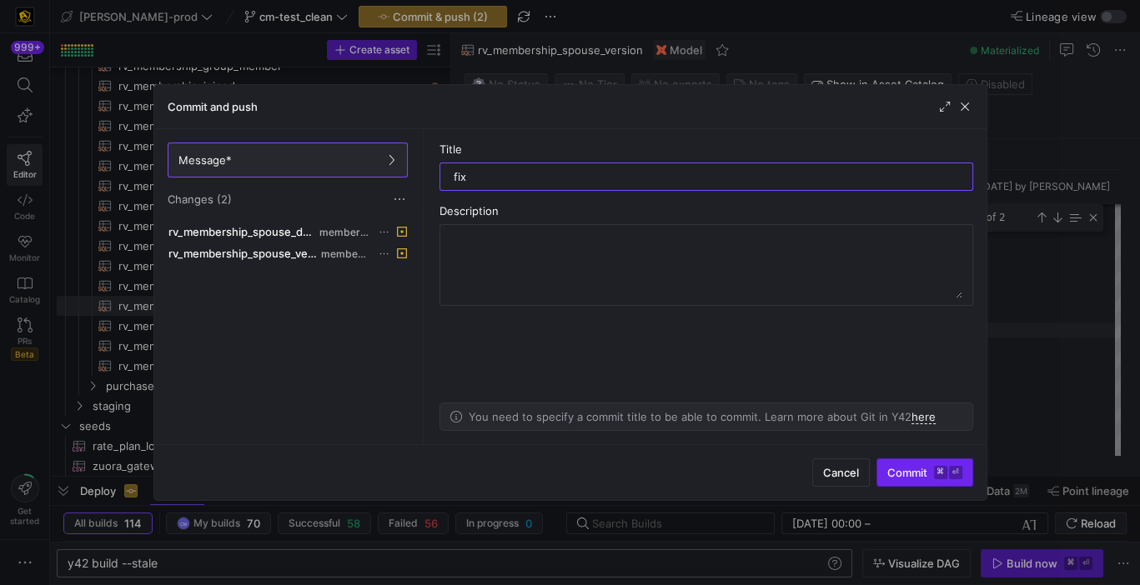
type input "fix"
click at [908, 478] on span "Commit ⌘ ⏎" at bounding box center [924, 472] width 75 height 13
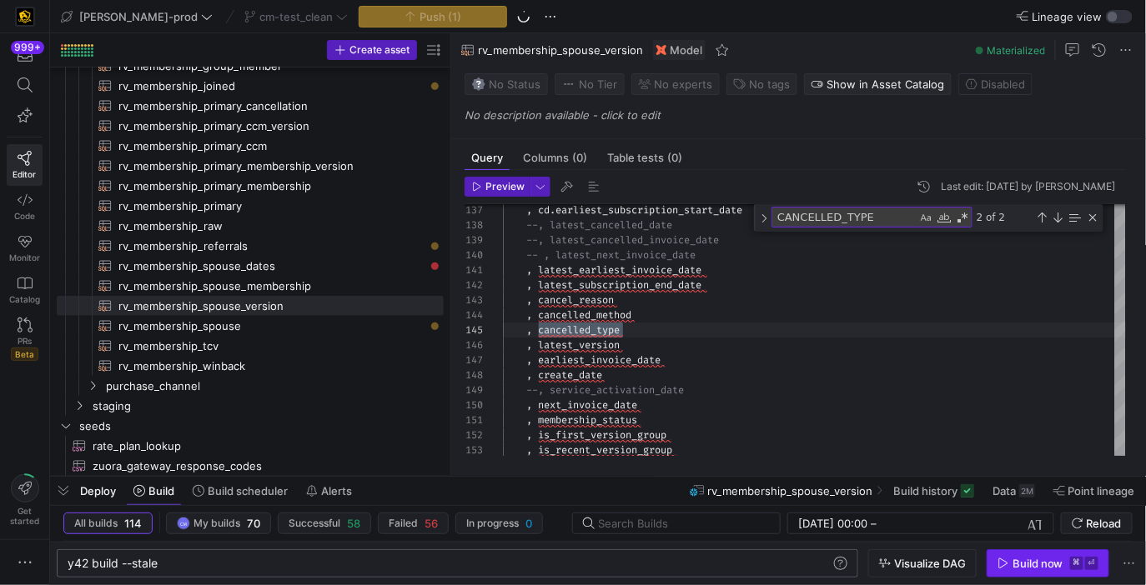
click at [1006, 558] on icon "button" at bounding box center [1003, 564] width 12 height 12
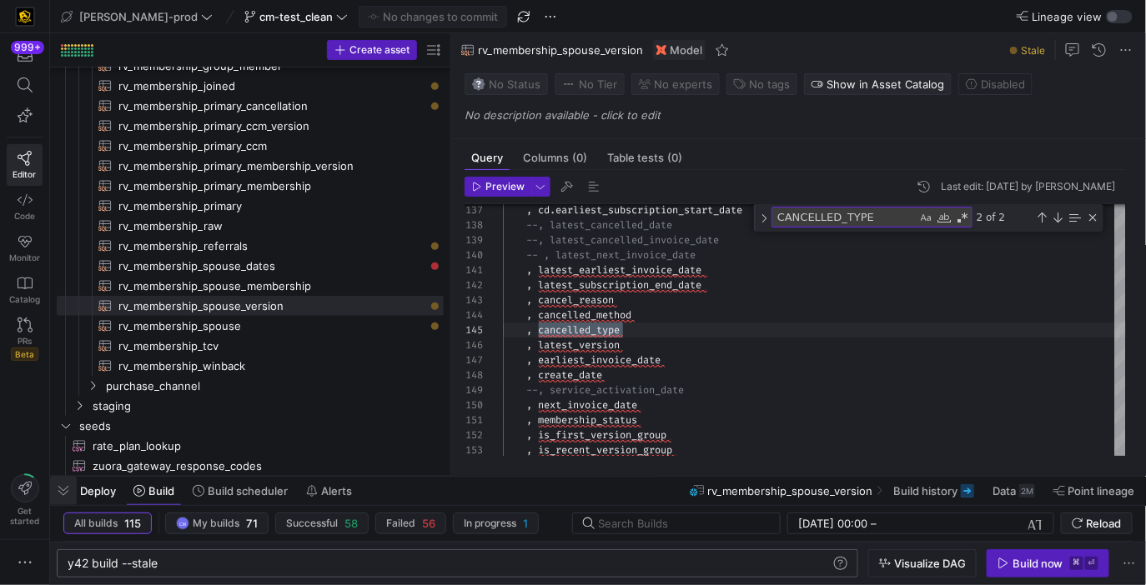
click at [65, 485] on span "button" at bounding box center [63, 491] width 27 height 28
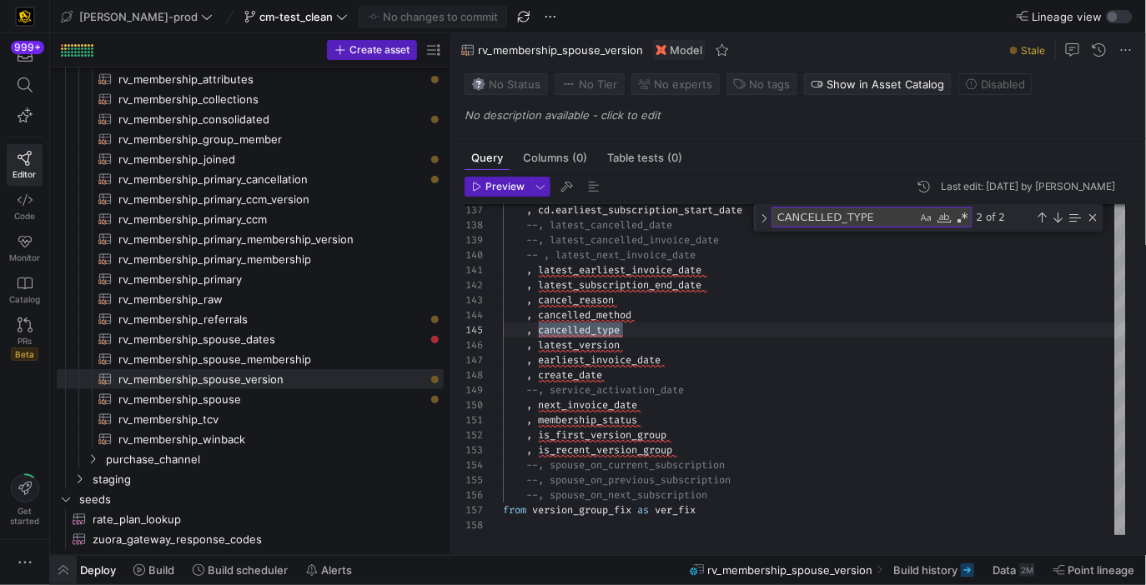
click at [64, 564] on span "button" at bounding box center [63, 570] width 27 height 28
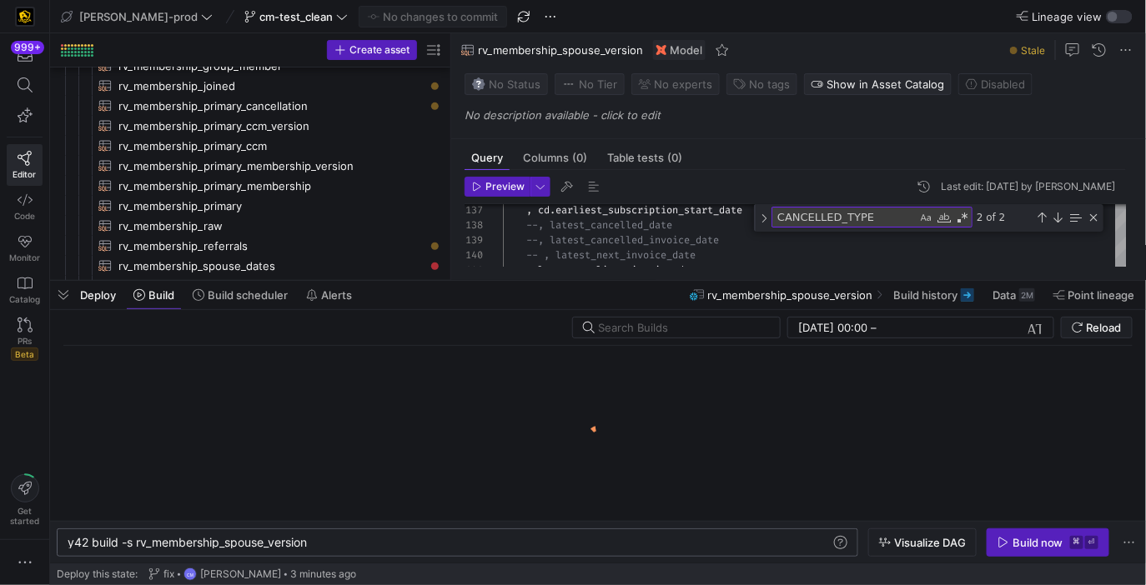
scroll to position [0, 242]
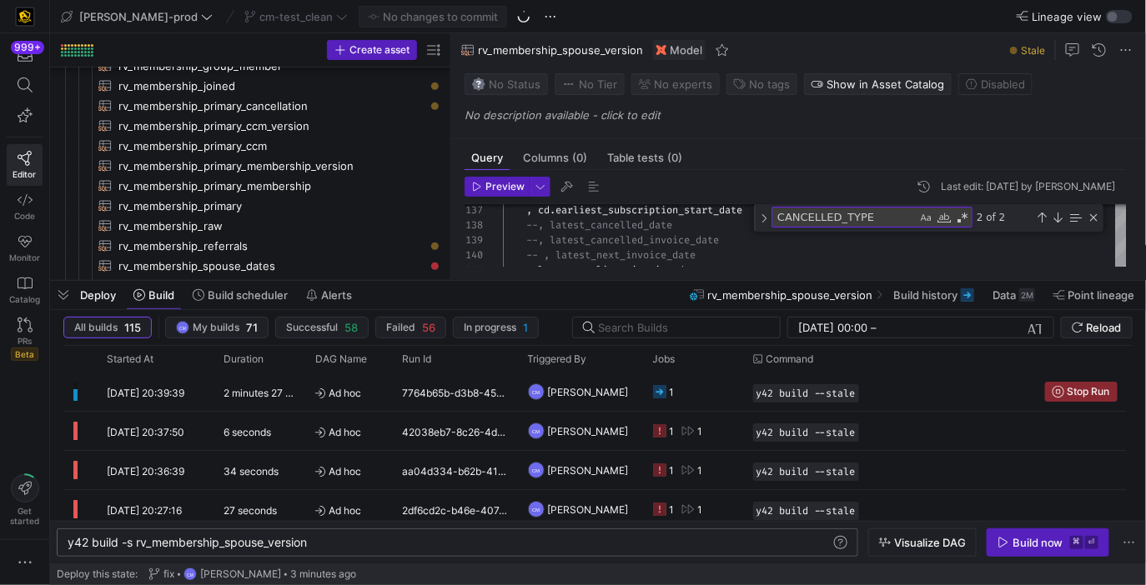
click at [260, 535] on div "y42 build -s rv_membership_spouse_version y42 build -s rv_membership_spouse_ver…" at bounding box center [457, 543] width 801 height 28
click at [259, 543] on div "y42 build -s rv_membership_spouse_version" at bounding box center [450, 542] width 765 height 13
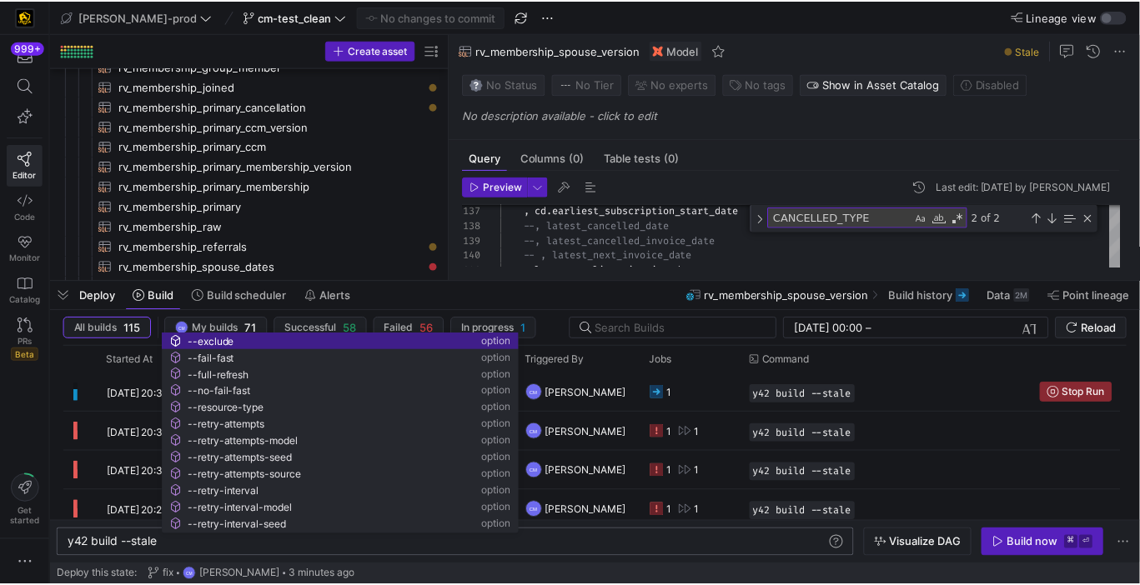
scroll to position [0, 91]
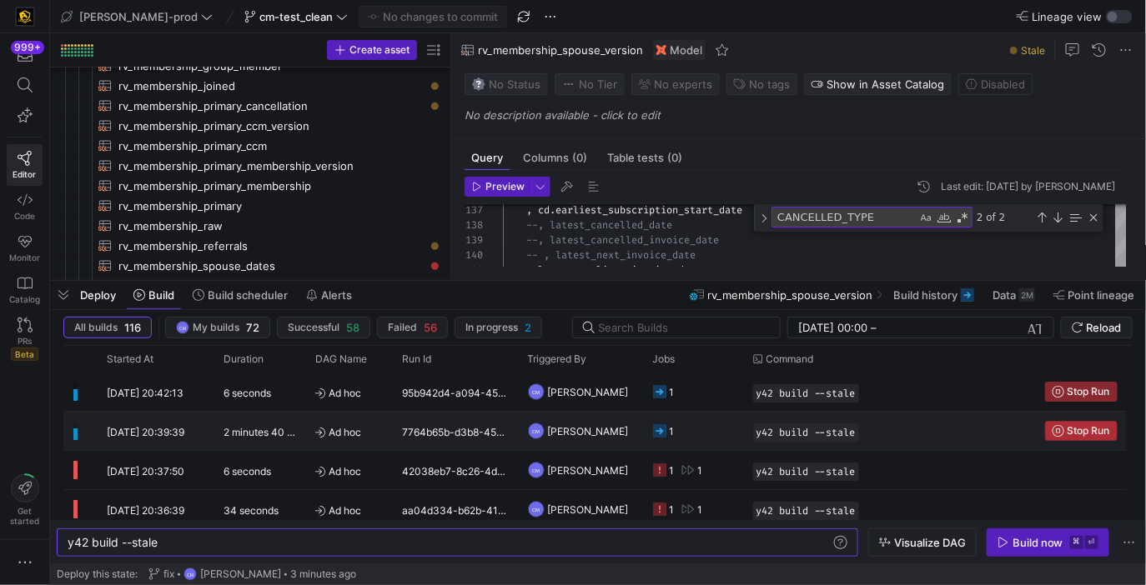
type textarea "y42 build --stale"
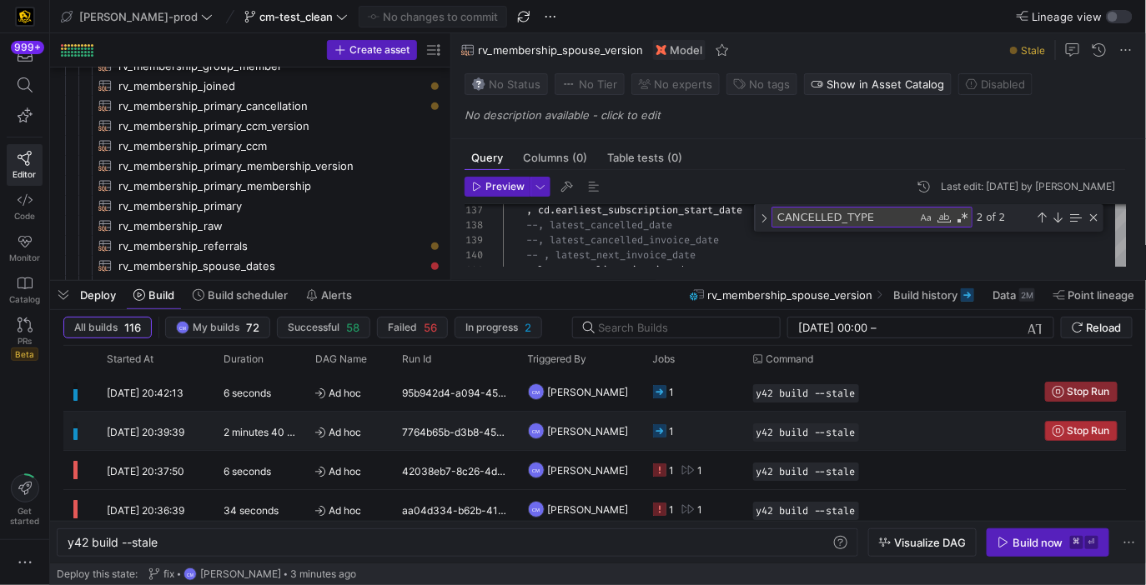
click at [1066, 437] on span "Press SPACE to select this row." at bounding box center [1081, 431] width 71 height 18
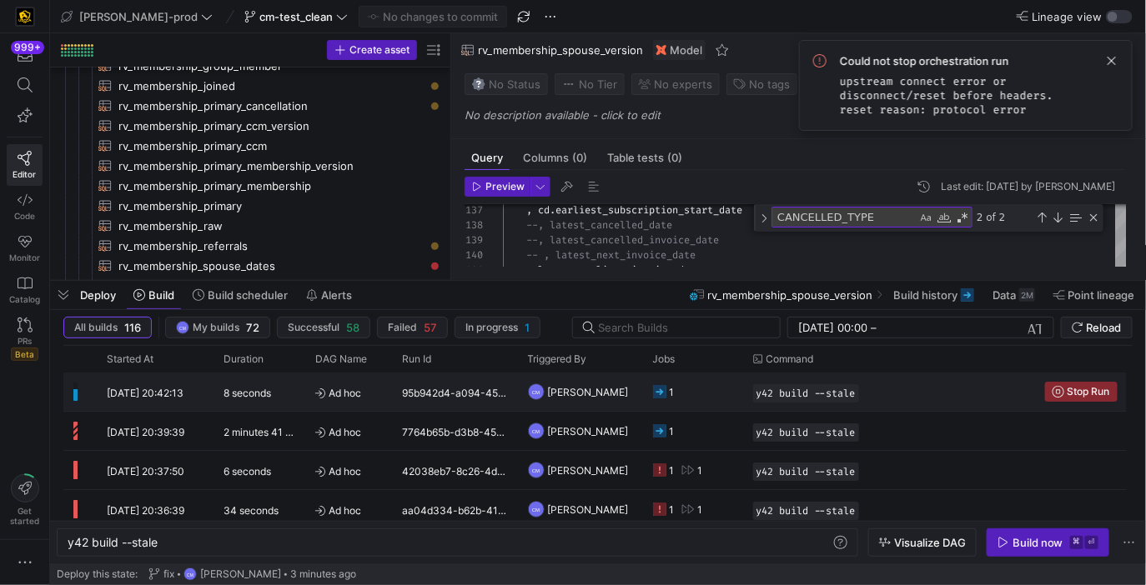
click at [941, 396] on y42-orchestration-run-configuration-details "y42 build --stale" at bounding box center [889, 393] width 272 height 18
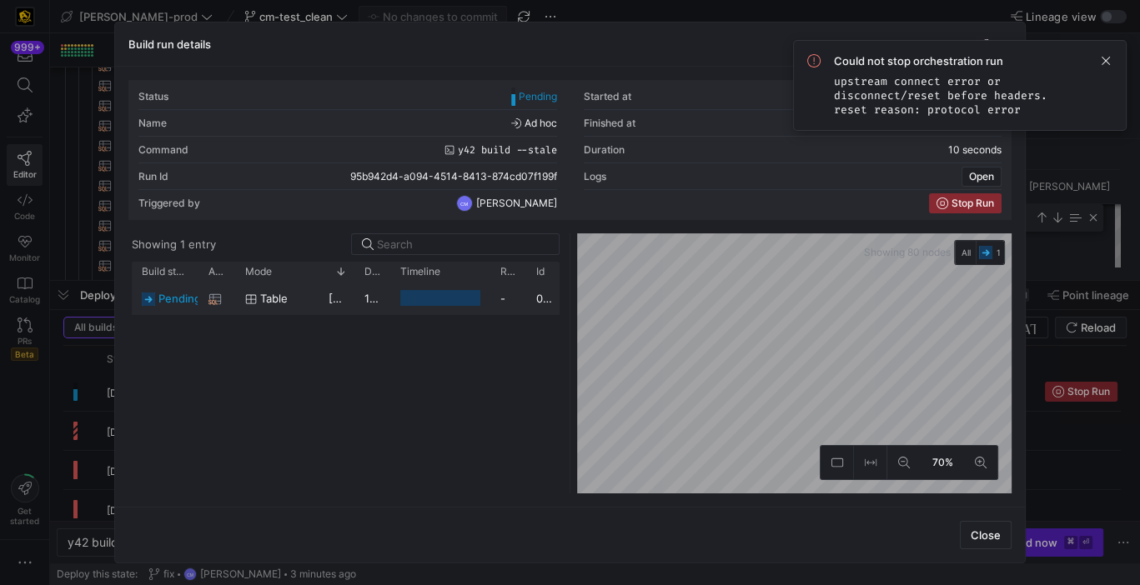
click at [442, 299] on div at bounding box center [440, 298] width 80 height 16
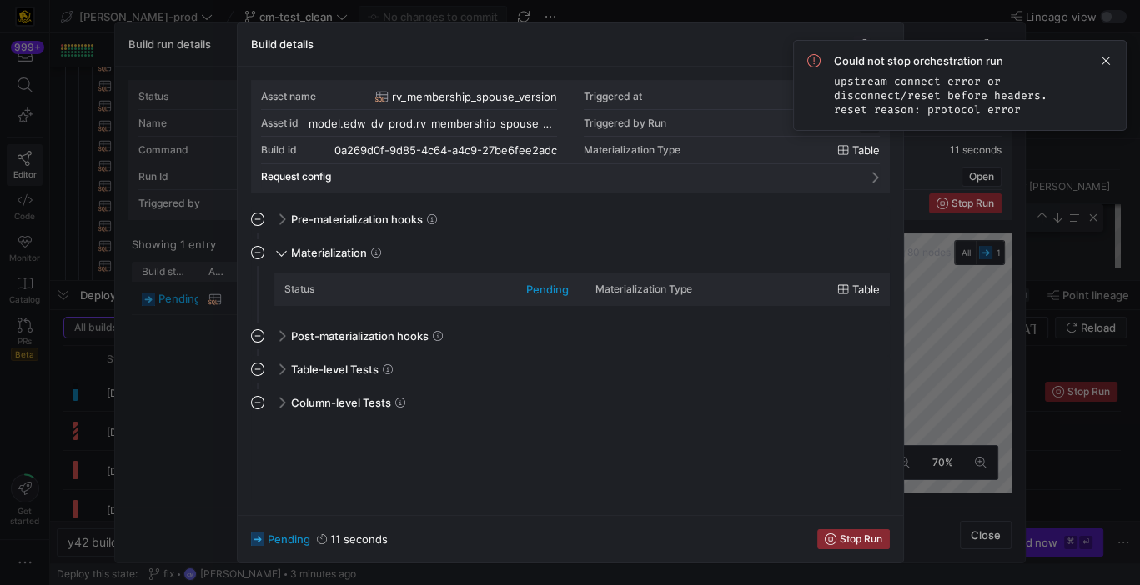
scroll to position [150, 0]
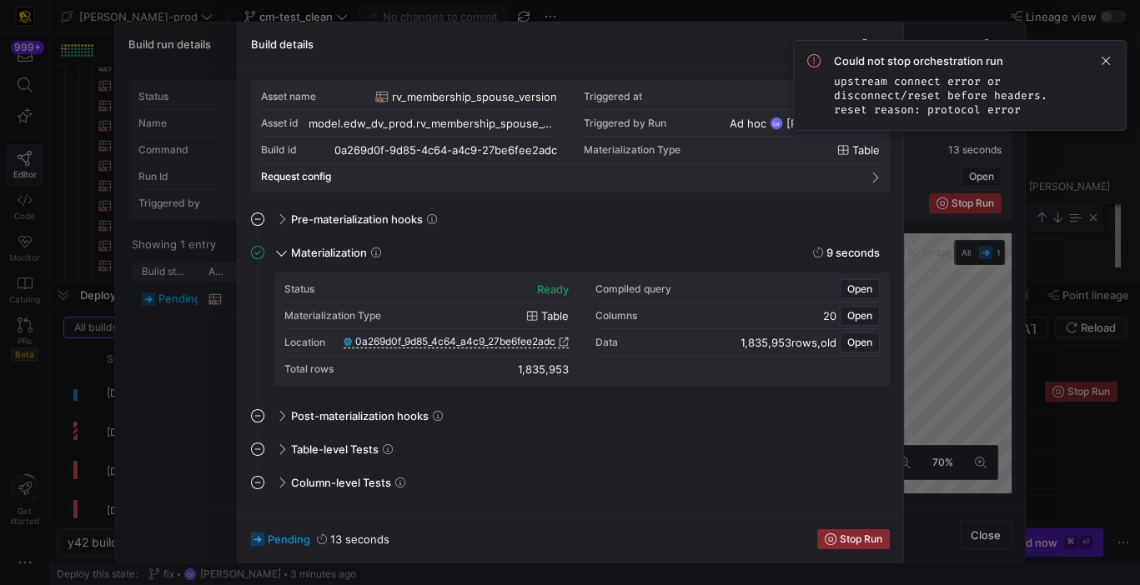
click at [223, 379] on div at bounding box center [570, 292] width 1140 height 585
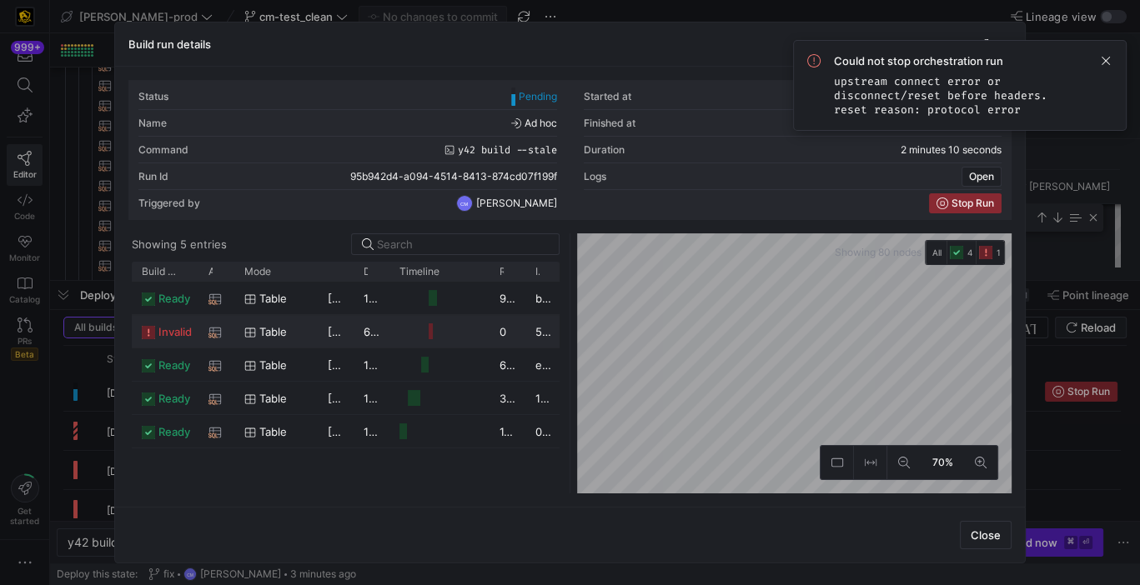
click at [291, 328] on div "table" at bounding box center [275, 332] width 63 height 33
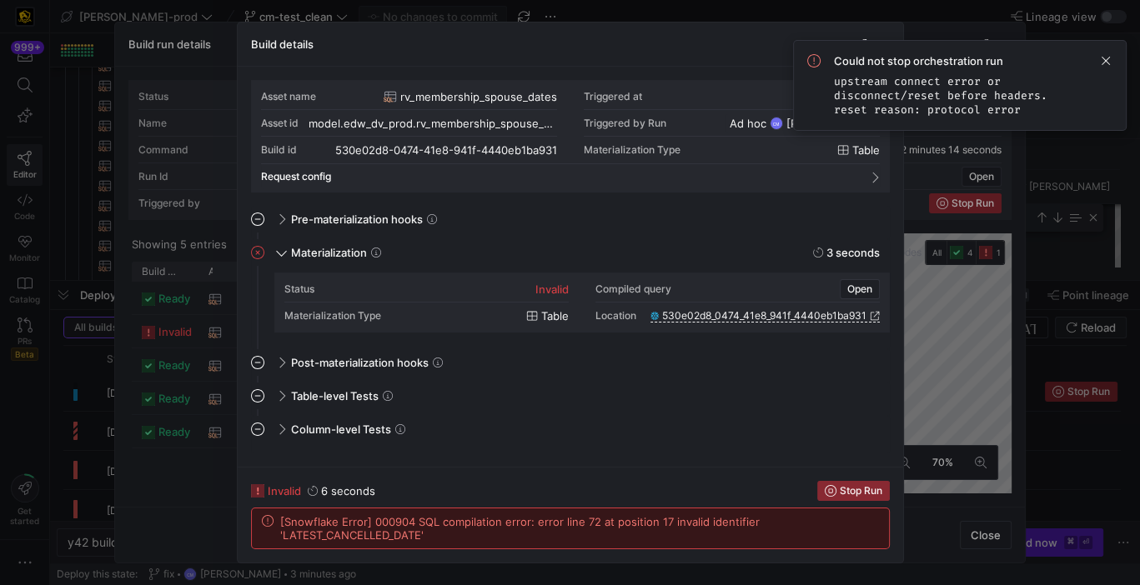
click at [359, 534] on span "[Snowflake Error] 000904 SQL compilation error: error line 72 at position 17 in…" at bounding box center [579, 528] width 599 height 27
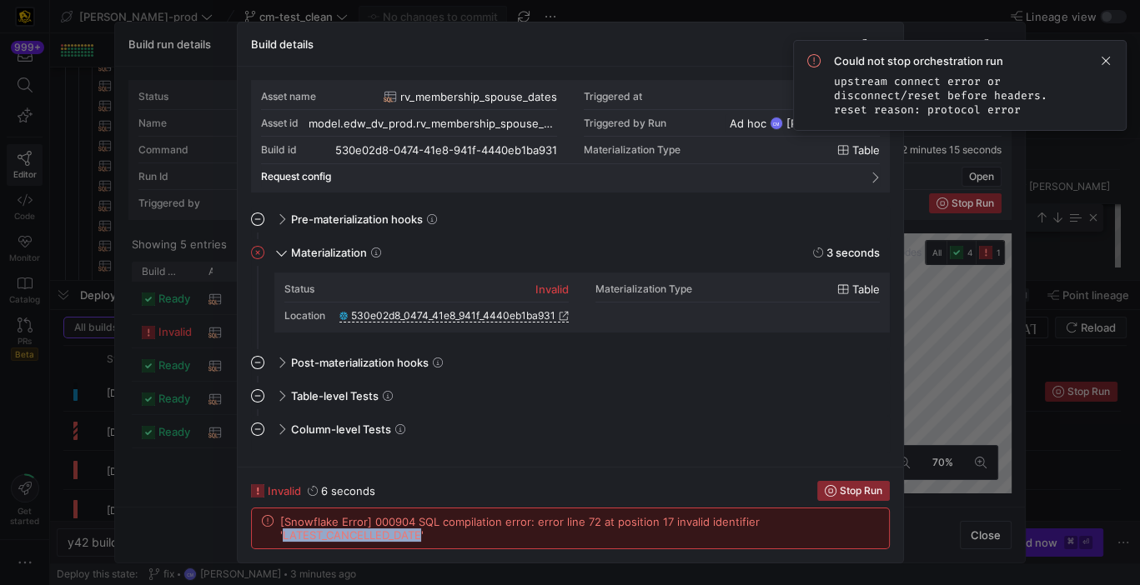
copy span "LATEST_CANCELLED_DATE"
click at [85, 344] on div at bounding box center [570, 292] width 1140 height 585
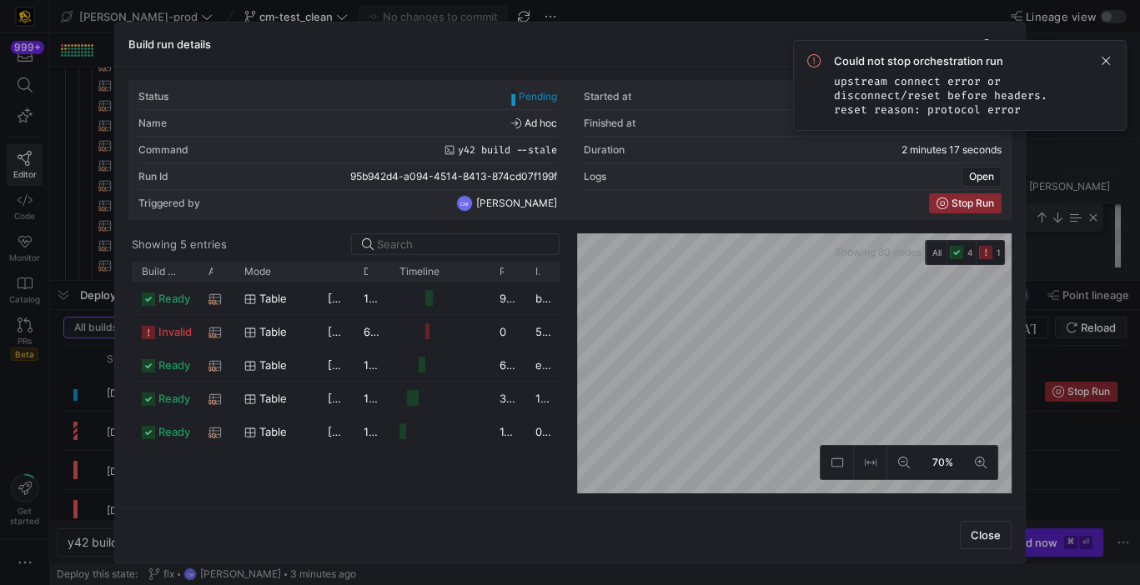
click at [85, 344] on div at bounding box center [570, 292] width 1140 height 585
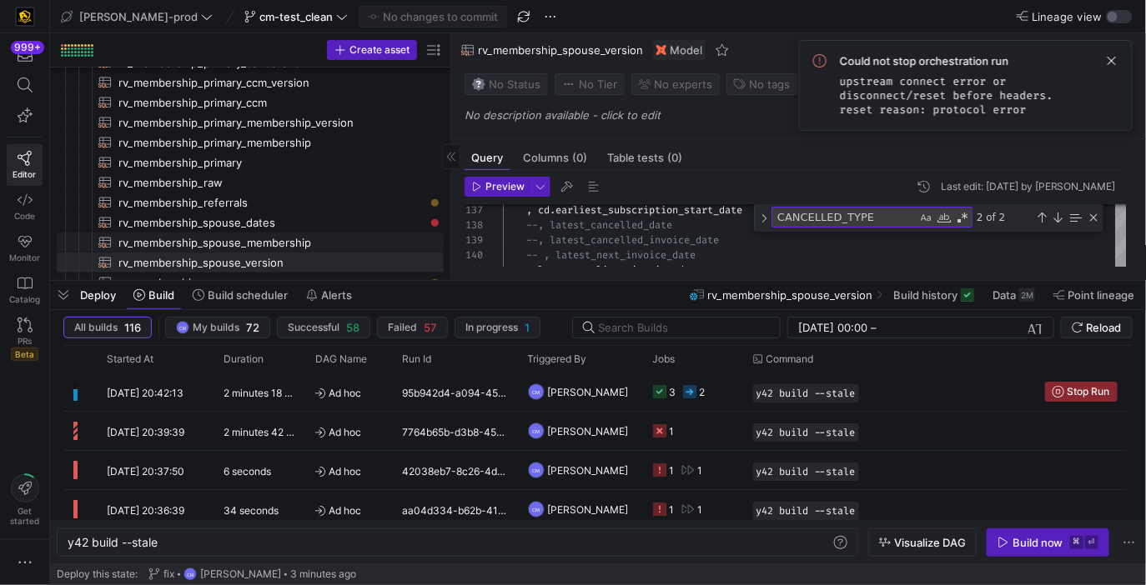
scroll to position [356, 0]
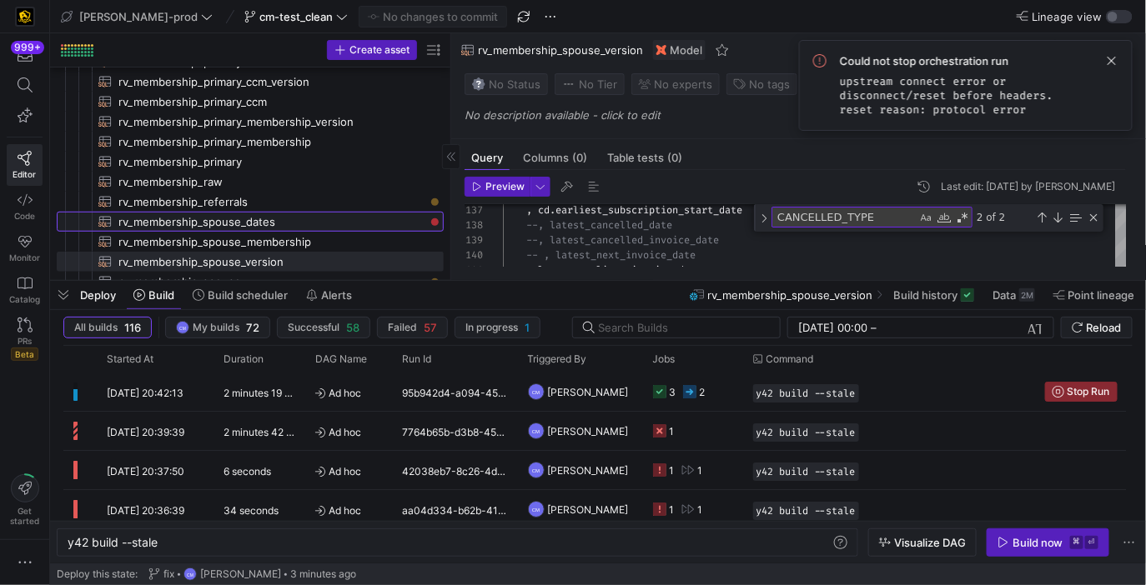
click at [272, 220] on span "rv_membership_spouse_dates​​​​​​​​​​" at bounding box center [271, 222] width 306 height 19
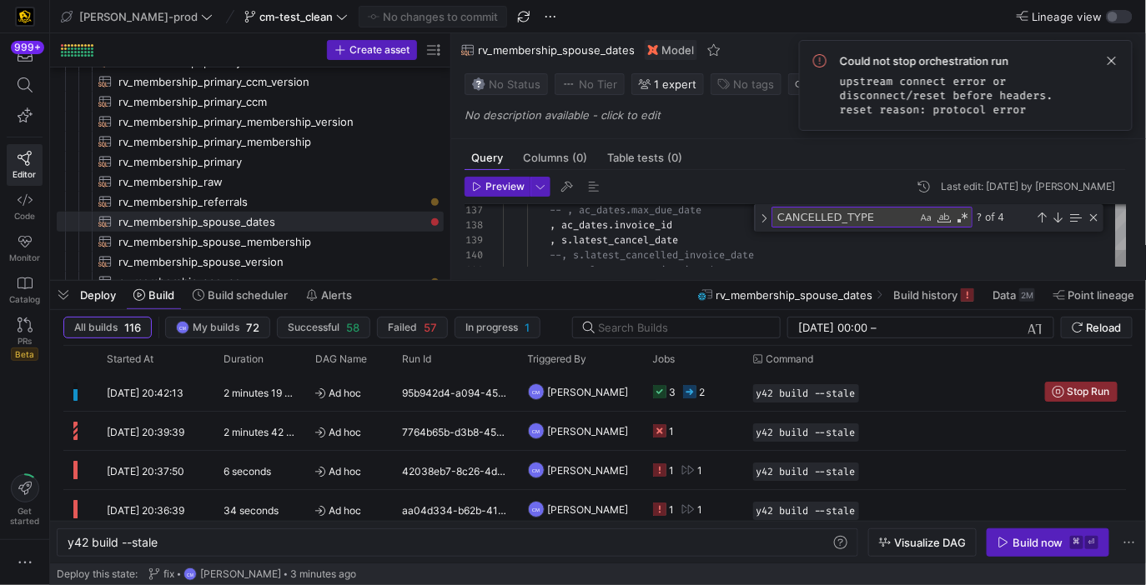
type textarea "else case when ms.cancellation_method [PERSON_NAME] 'Auto Cancel' and ac_dates.…"
click at [648, 225] on div "-- , ac_dates.max_due_date , ac_dates . invoice_id , s . latest_cancel_date --,…" at bounding box center [815, 61] width 624 height 3855
type textarea "invoice_id"
paste textarea "LATEST_CANCELLED_DATE"
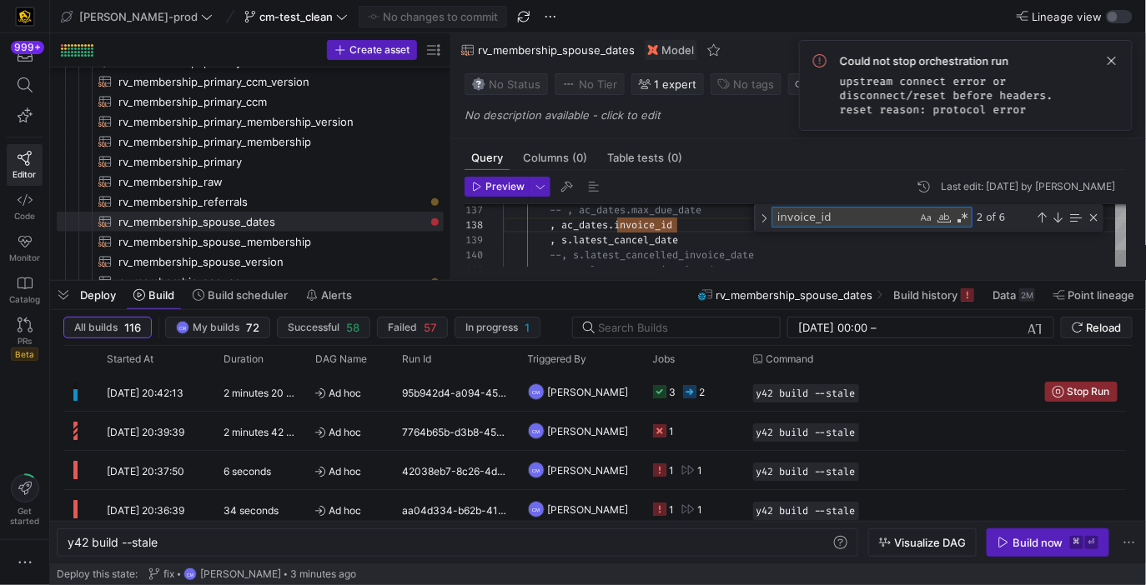
type textarea ", latest_cancelled_date , latest_invoice_date , case when latest_invoice_date i…"
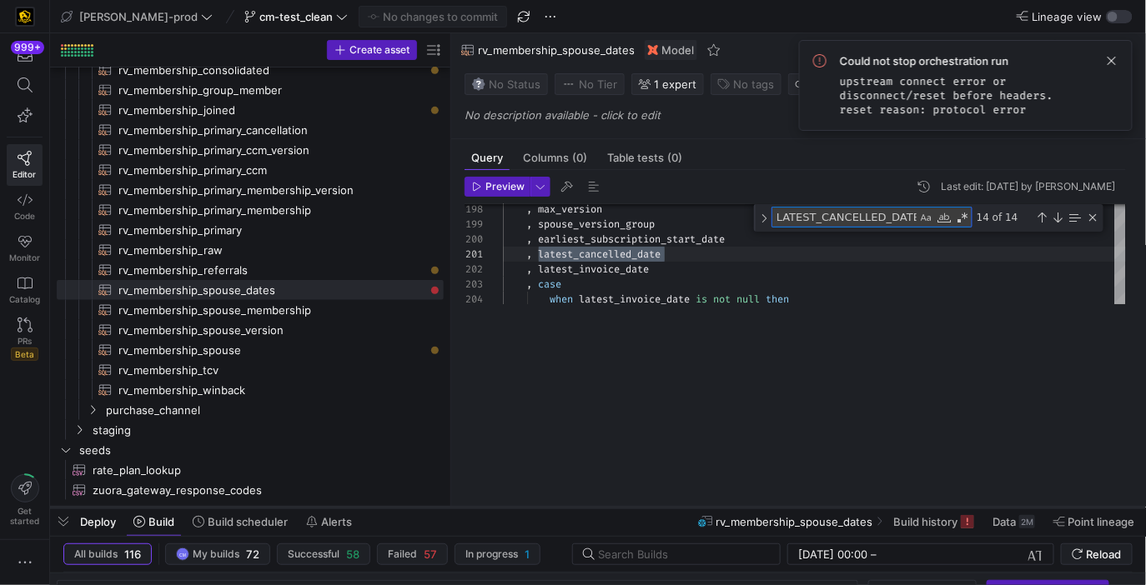
scroll to position [279, 0]
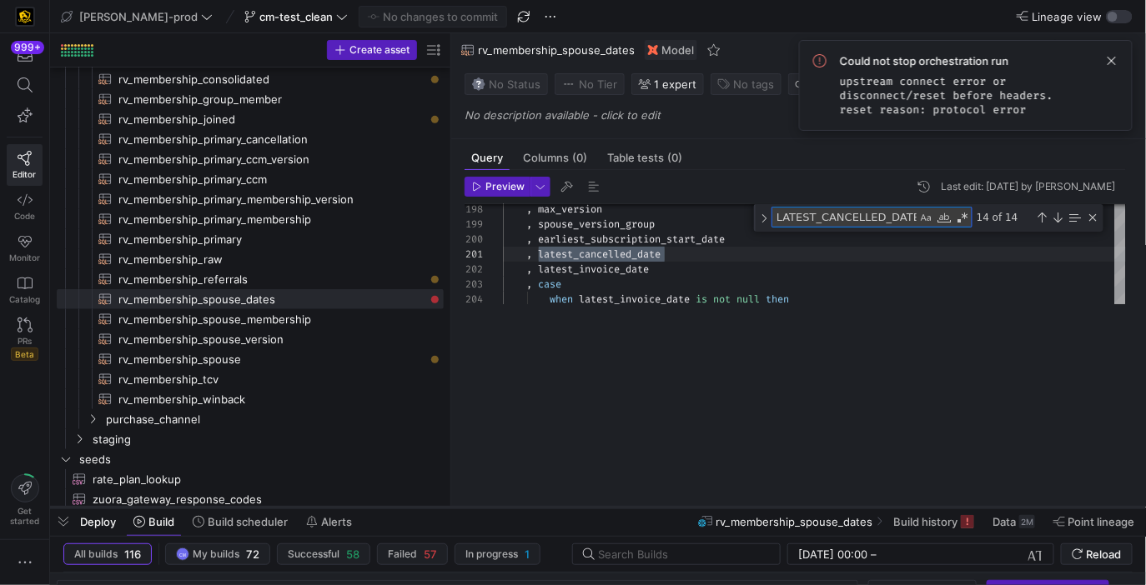
drag, startPoint x: 652, startPoint y: 283, endPoint x: 635, endPoint y: 512, distance: 229.9
click at [635, 511] on div at bounding box center [598, 508] width 1096 height 7
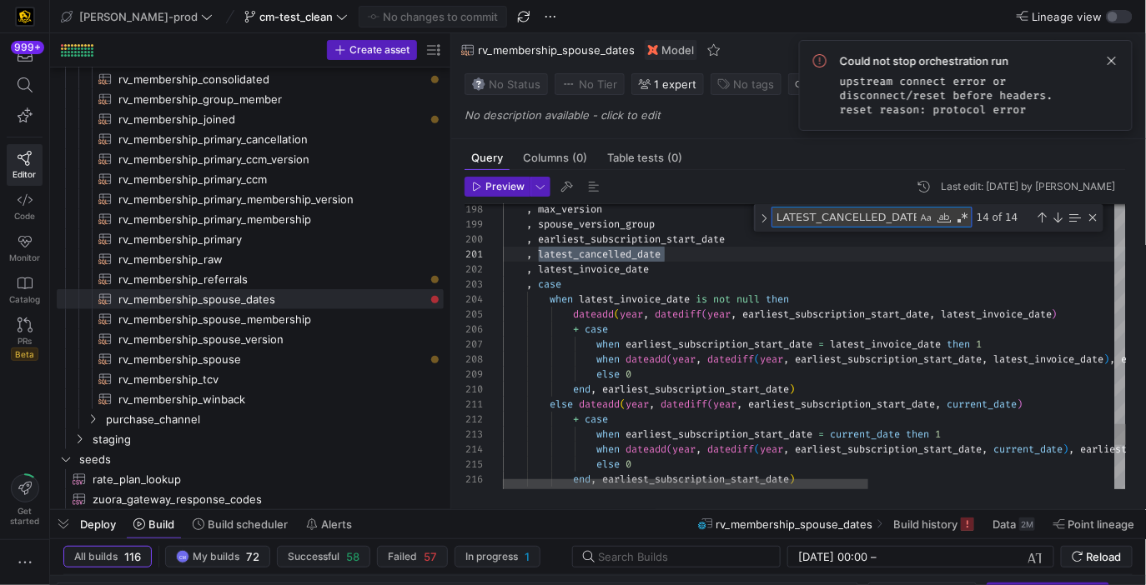
type textarea "LATEST_CANCELLED_DATE"
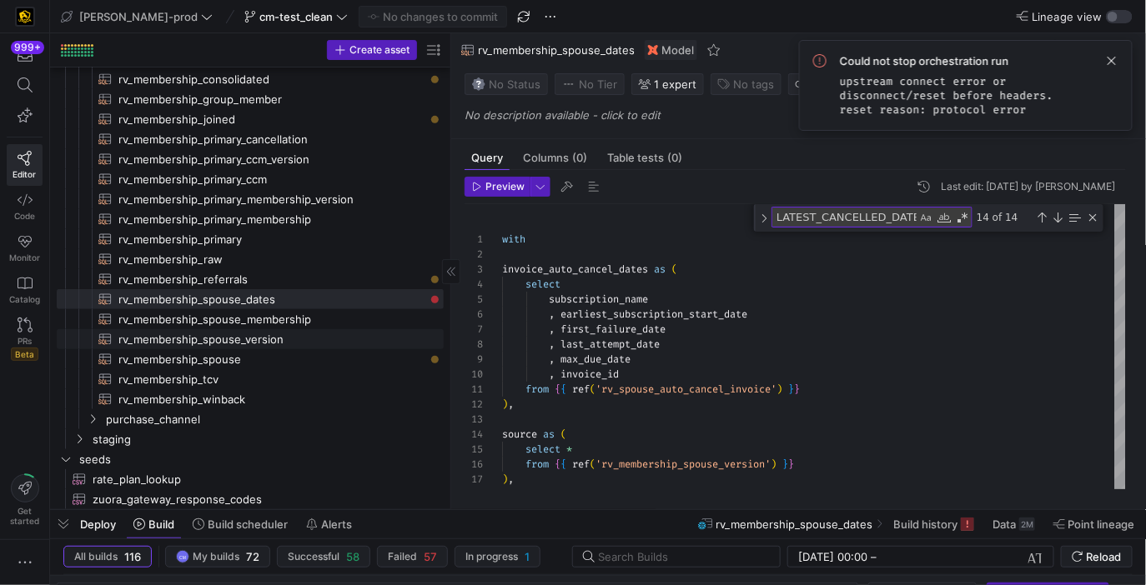
click at [279, 336] on span "rv_membership_spouse_version​​​​​​​​​​" at bounding box center [271, 339] width 306 height 19
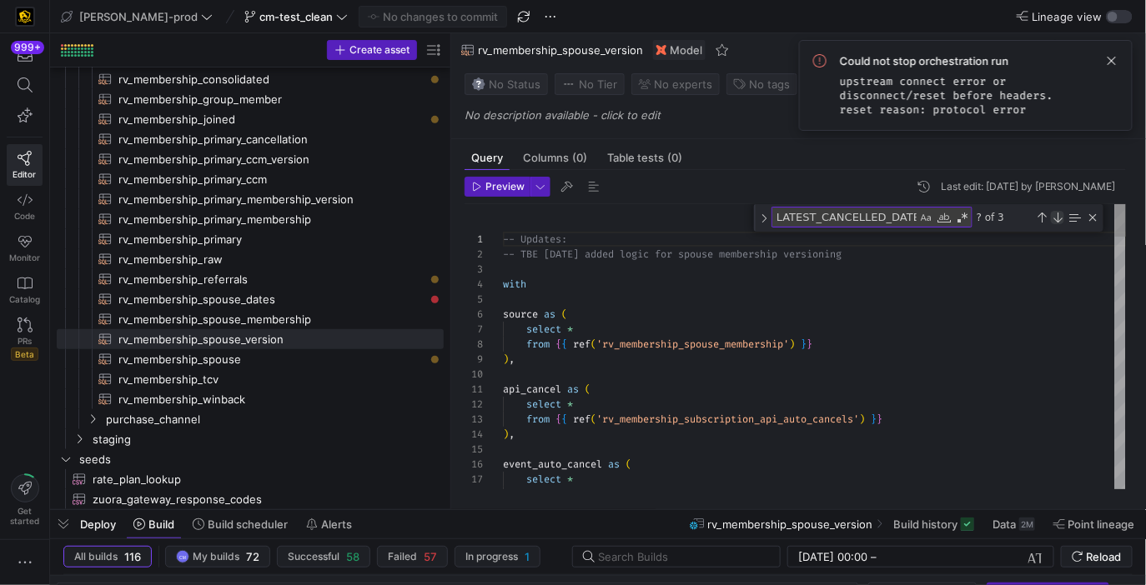
click at [1053, 213] on div "Next Match (Enter)" at bounding box center [1057, 217] width 13 height 13
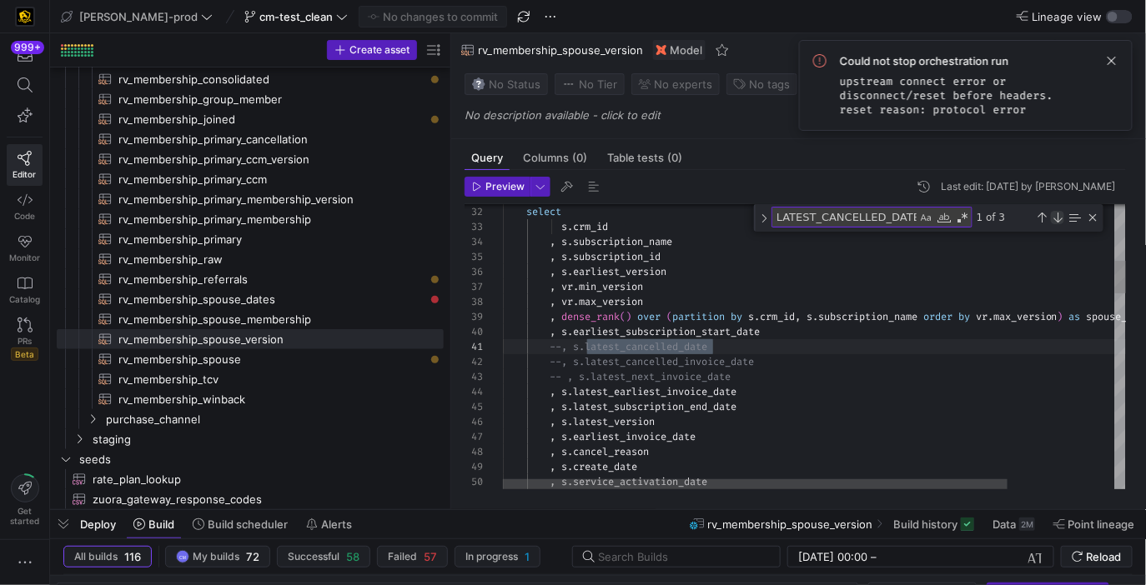
click at [1053, 213] on div "Next Match (Enter)" at bounding box center [1057, 217] width 13 height 13
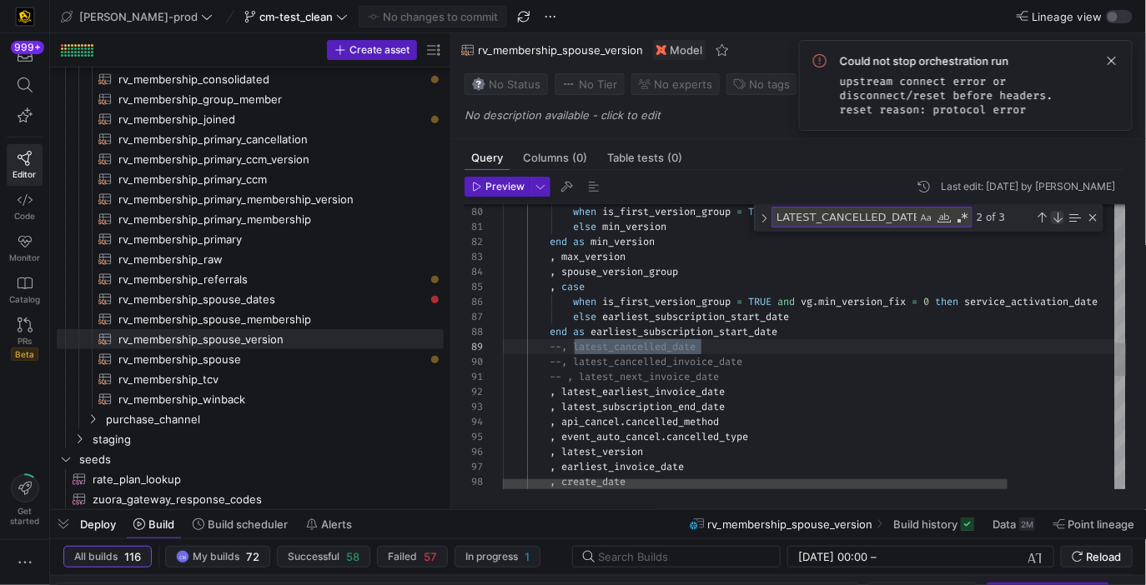
click at [1053, 213] on div "Next Match (Enter)" at bounding box center [1057, 217] width 13 height 13
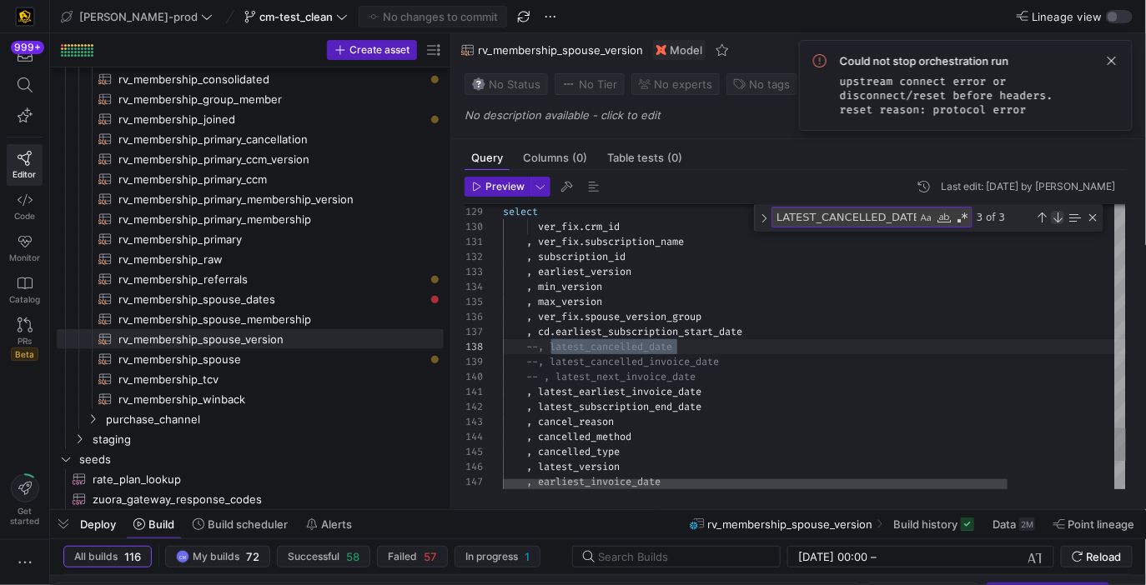
scroll to position [0, 174]
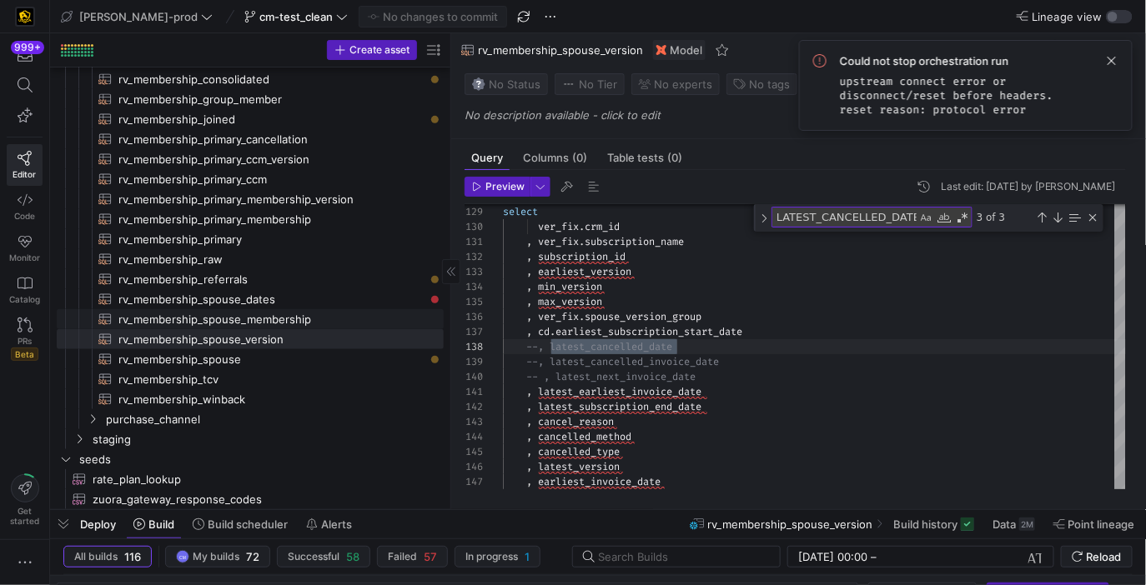
click at [308, 311] on span "rv_membership_spouse_membership​​​​​​​​​​" at bounding box center [271, 319] width 306 height 19
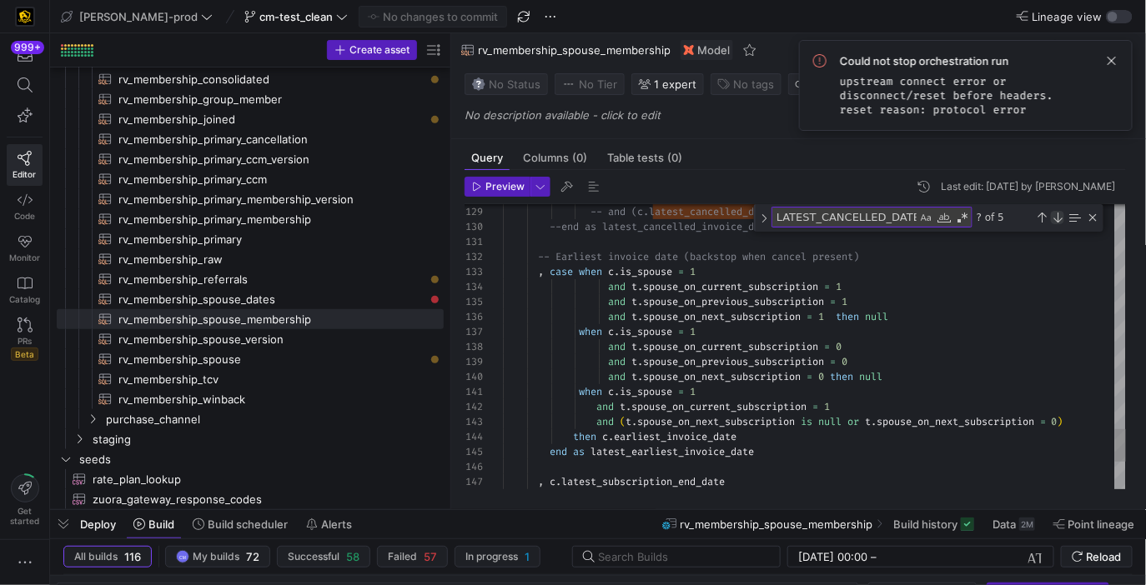
click at [1057, 216] on div "Next Match (Enter)" at bounding box center [1057, 217] width 13 height 13
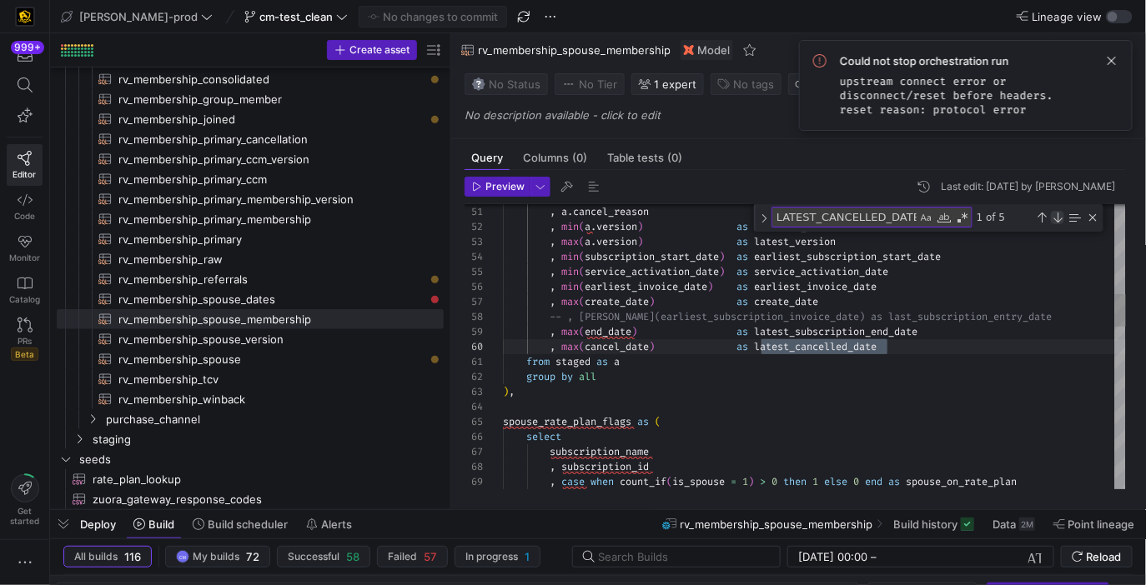
click at [1057, 216] on div "Next Match (Enter)" at bounding box center [1057, 217] width 13 height 13
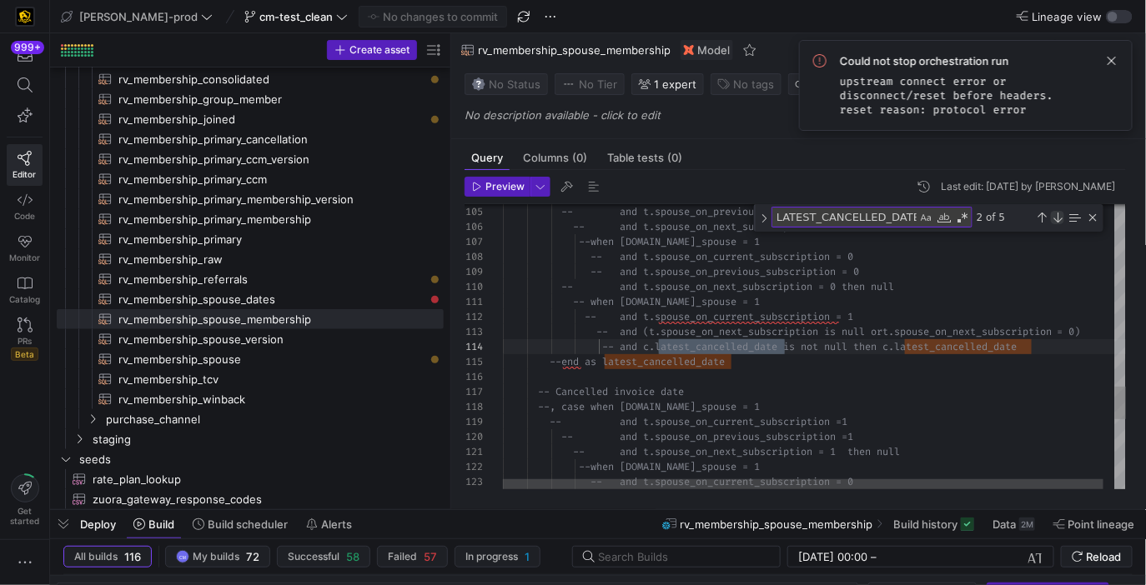
click at [1057, 216] on div "Next Match (Enter)" at bounding box center [1057, 217] width 13 height 13
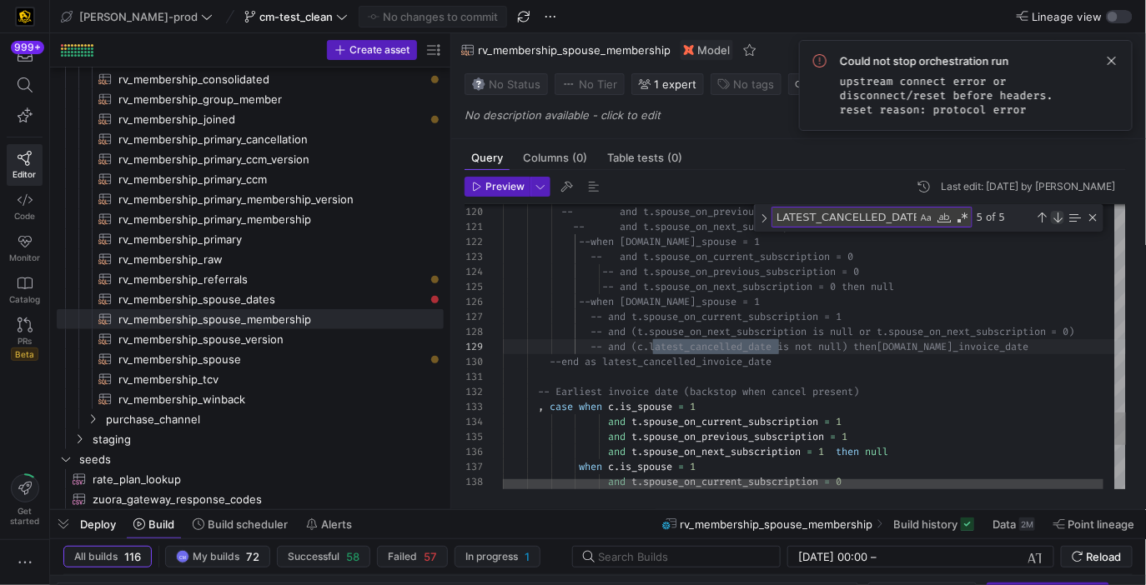
click at [1057, 216] on div "Next Match (Enter)" at bounding box center [1057, 217] width 13 height 13
type textarea "as earliest_version , max(a.version) as latest_version , min(subscription_start…"
